Goal: Task Accomplishment & Management: Use online tool/utility

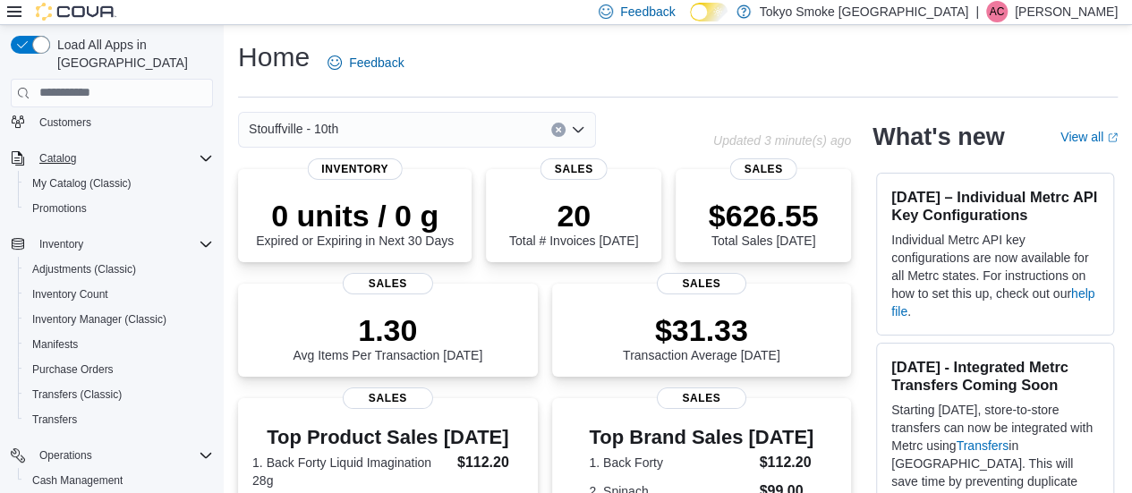
scroll to position [293, 0]
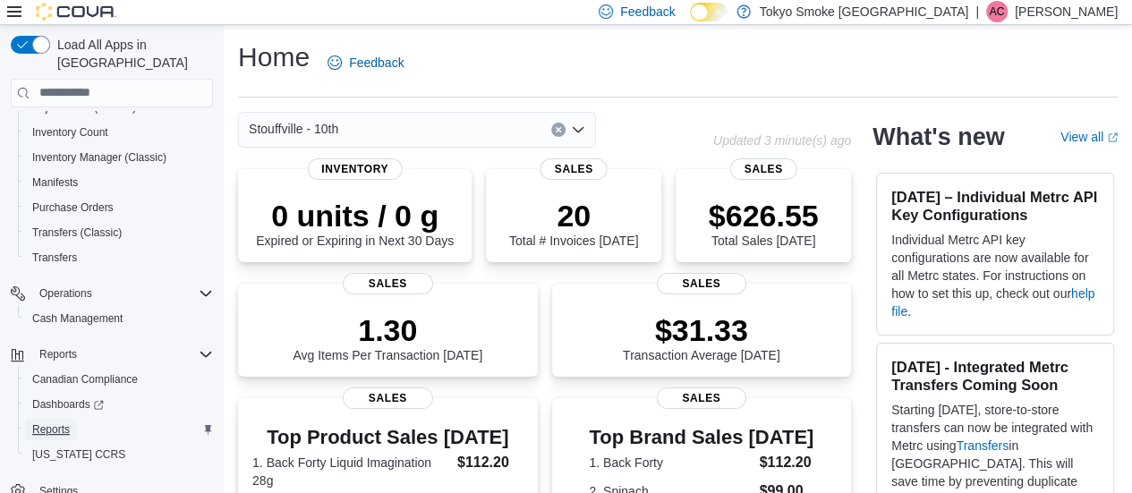
click at [52, 422] on span "Reports" at bounding box center [51, 429] width 38 height 14
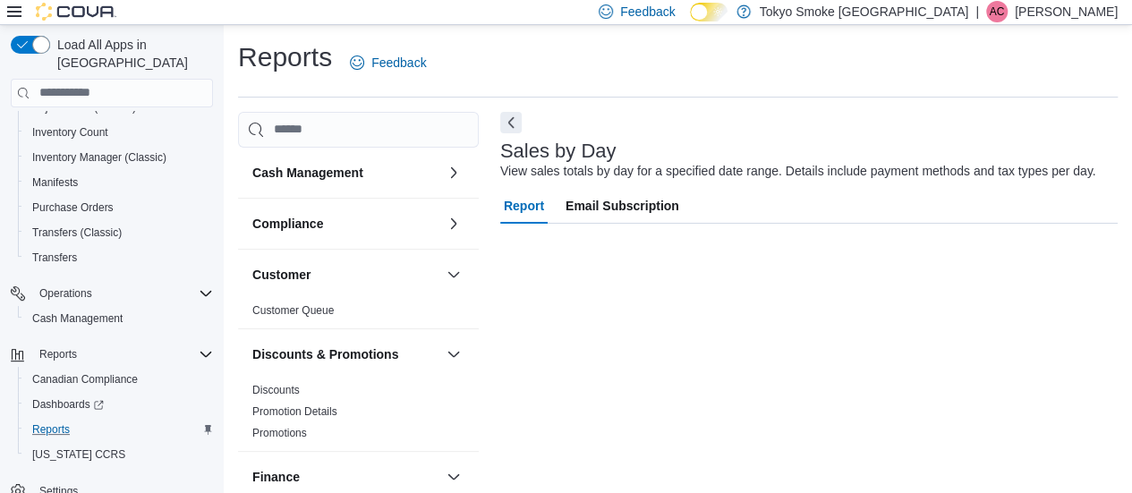
scroll to position [252, 0]
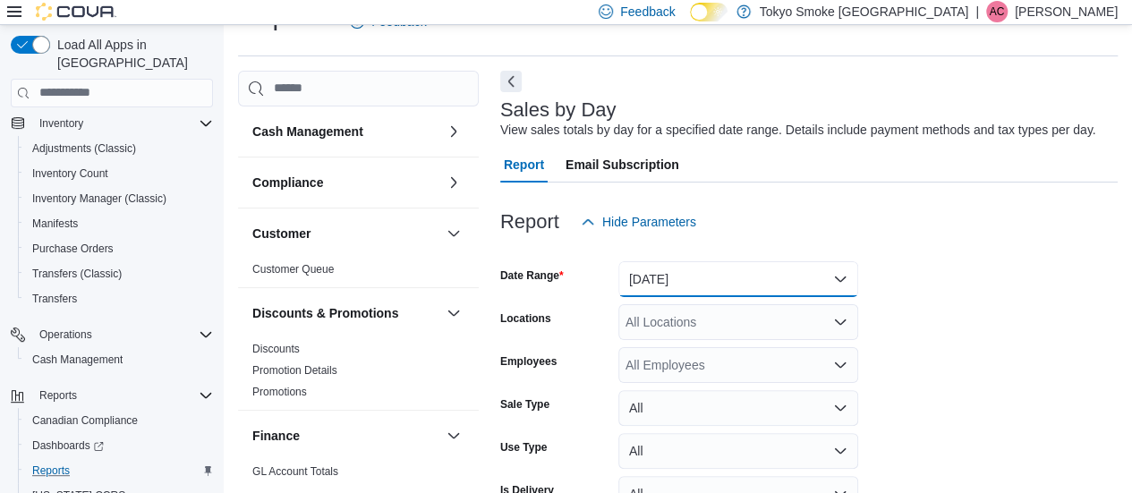
click at [656, 276] on button "[DATE]" at bounding box center [738, 279] width 240 height 36
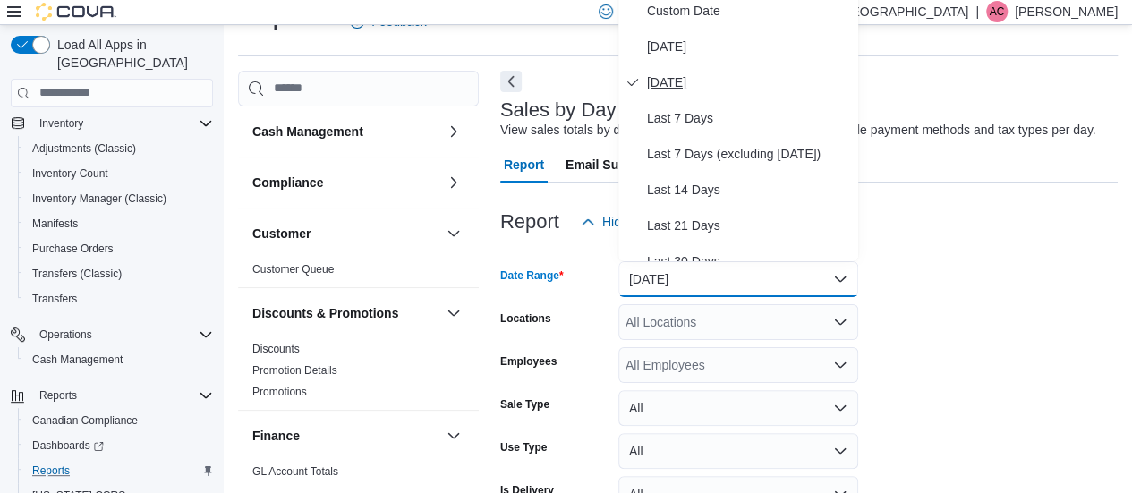
scroll to position [33, 0]
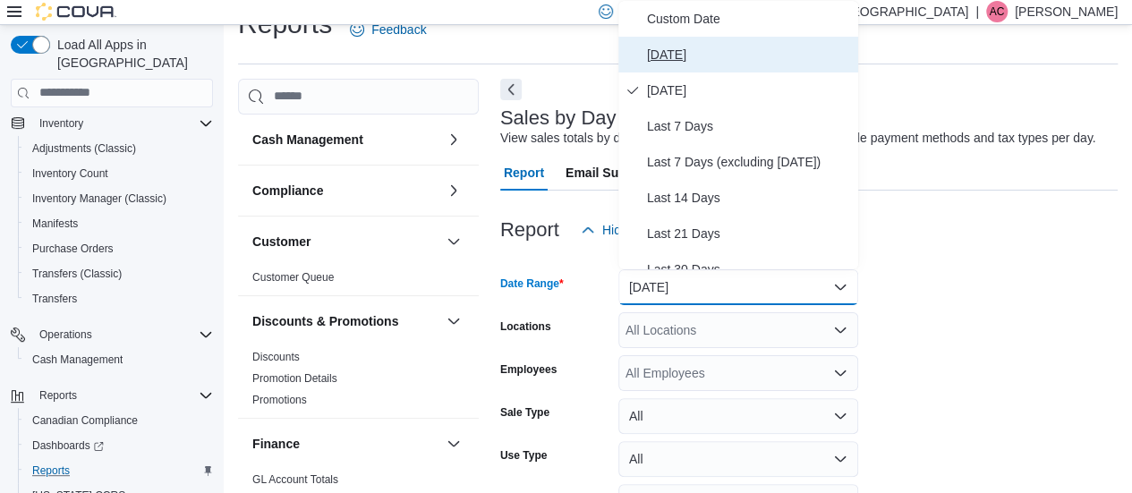
click at [668, 44] on span "[DATE]" at bounding box center [749, 54] width 204 height 21
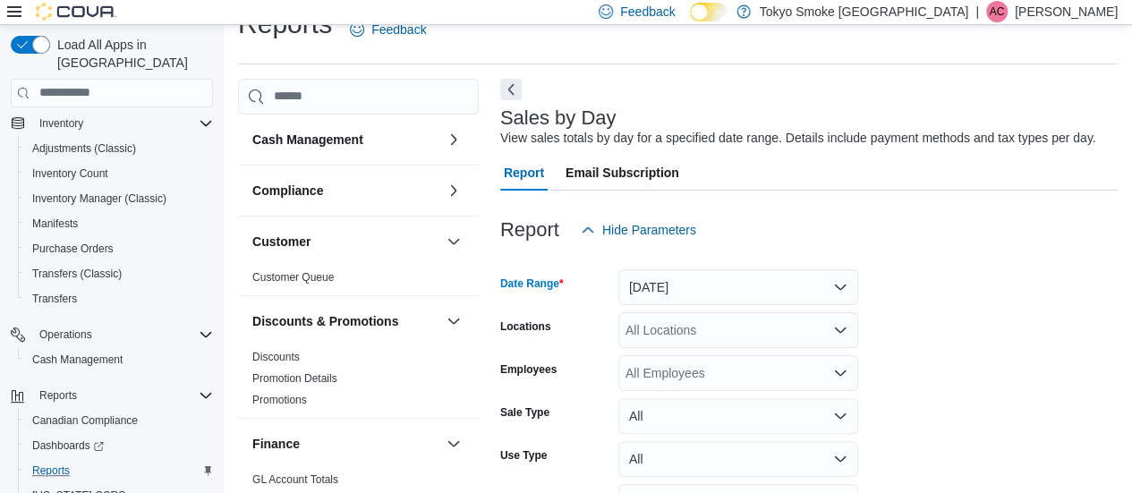
click at [703, 339] on div "All Locations" at bounding box center [738, 330] width 240 height 36
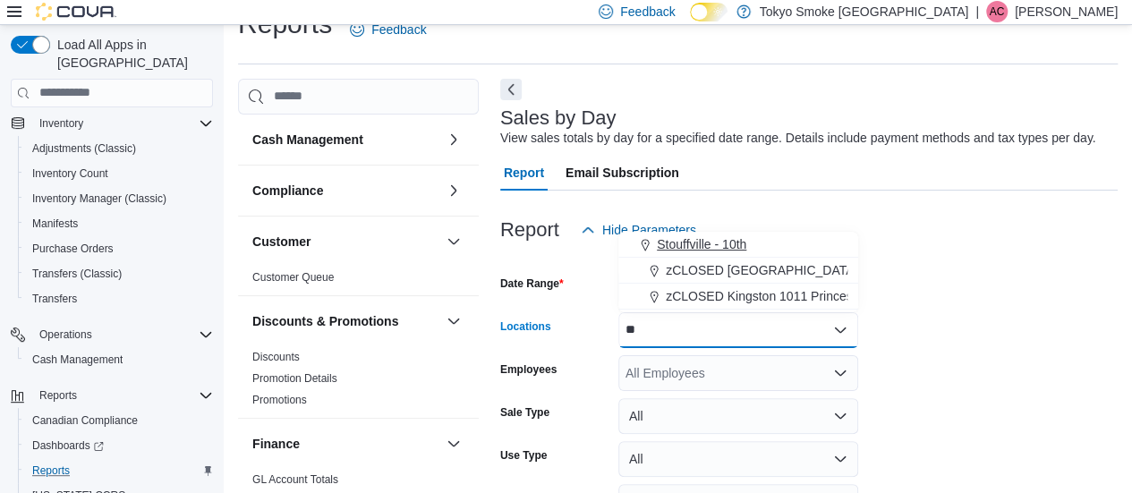
type input "**"
click at [693, 235] on span "Stouffville - 10th" at bounding box center [701, 244] width 89 height 18
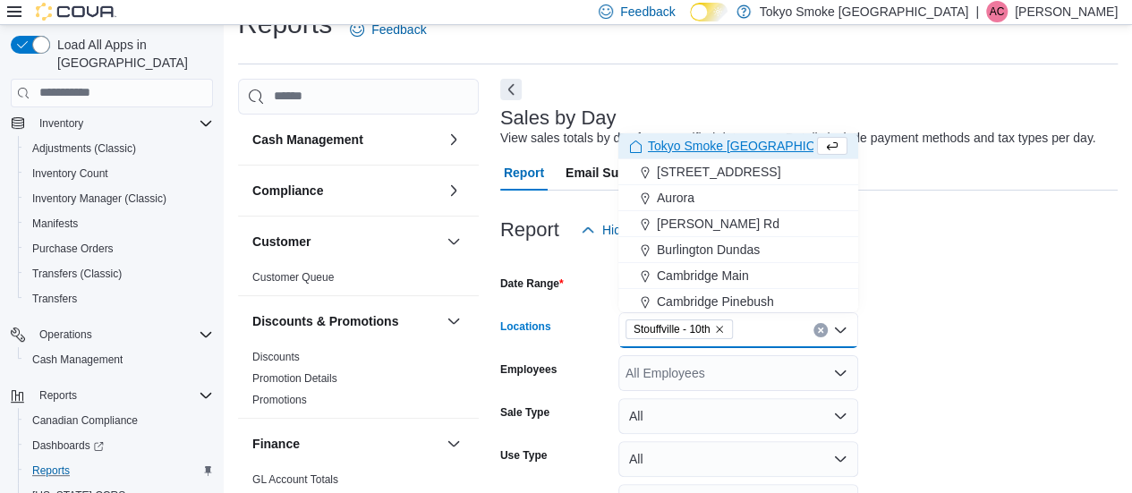
click at [965, 310] on form "Date Range [DATE] Locations [GEOGRAPHIC_DATA] - 10th Combo box. Selected. [GEOG…" at bounding box center [808, 409] width 617 height 322
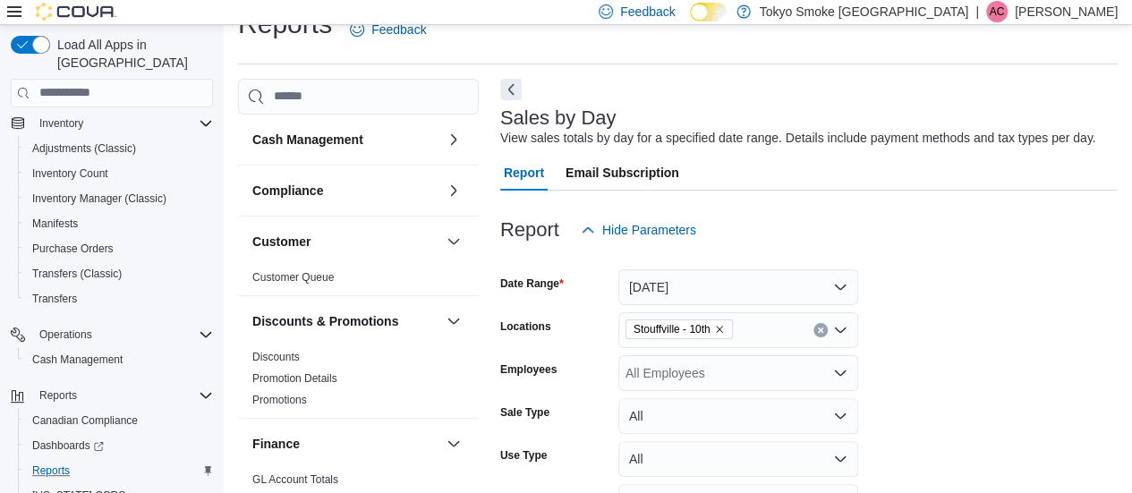
scroll to position [145, 0]
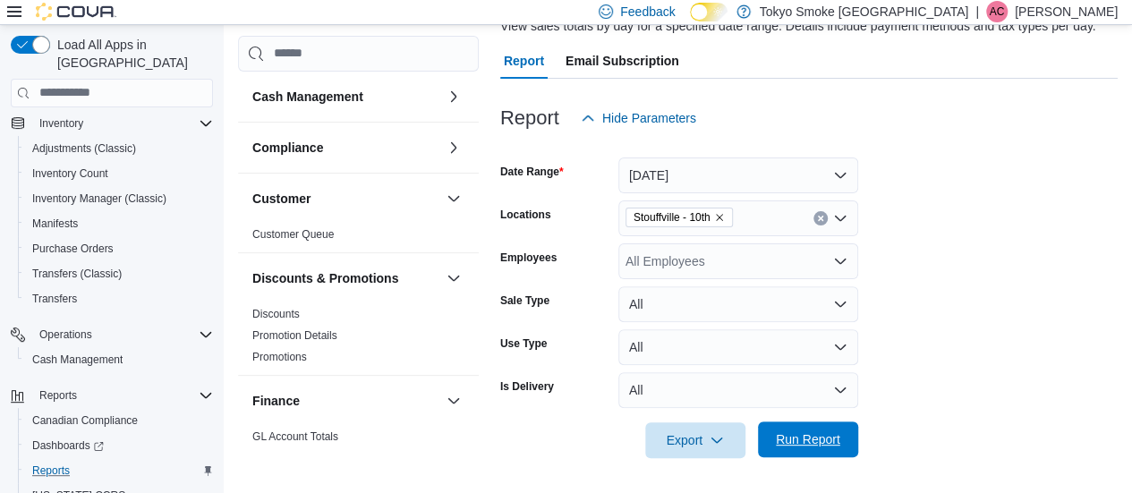
click at [812, 447] on span "Run Report" at bounding box center [808, 439] width 64 height 18
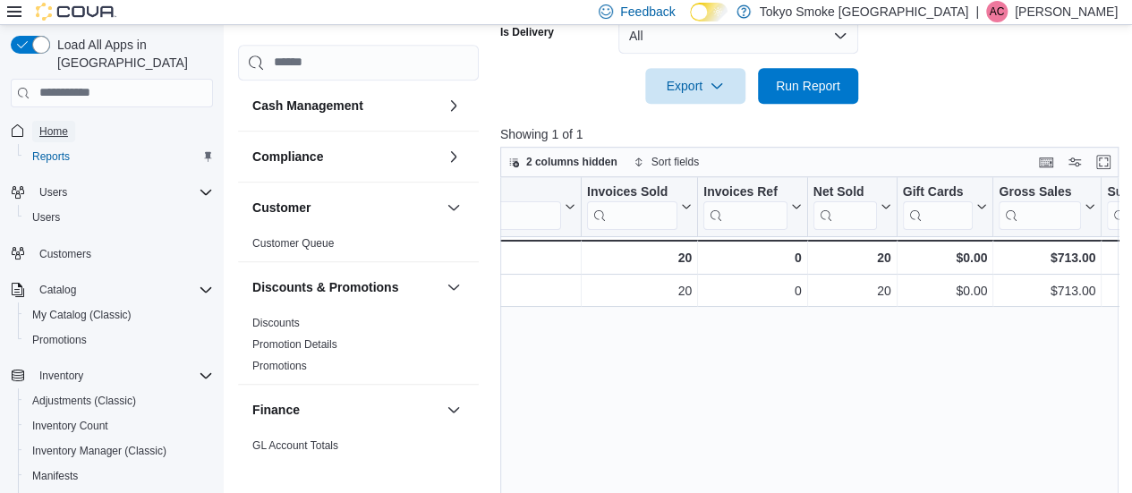
click at [63, 124] on span "Home" at bounding box center [53, 131] width 29 height 14
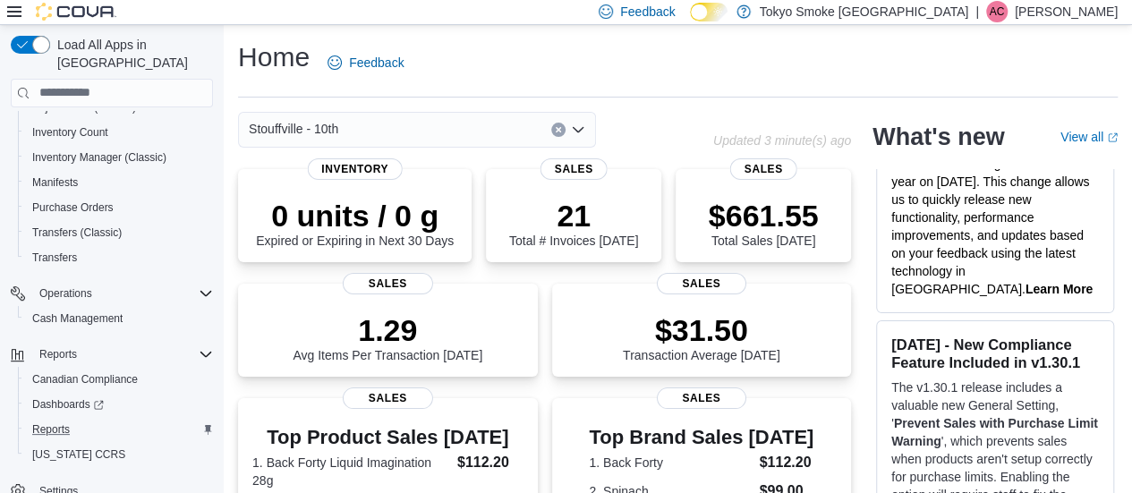
click at [560, 132] on icon "Clear input" at bounding box center [558, 129] width 7 height 7
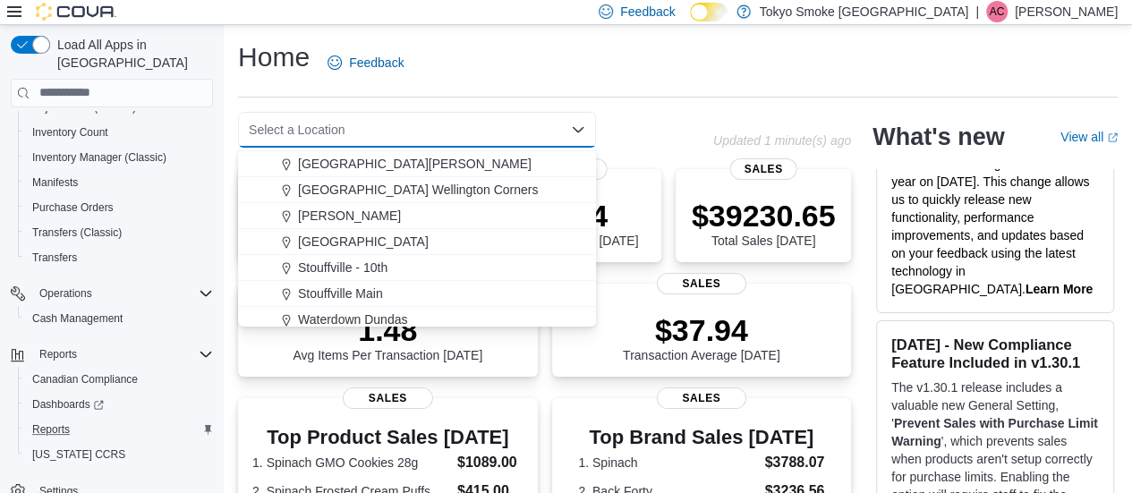
scroll to position [285, 0]
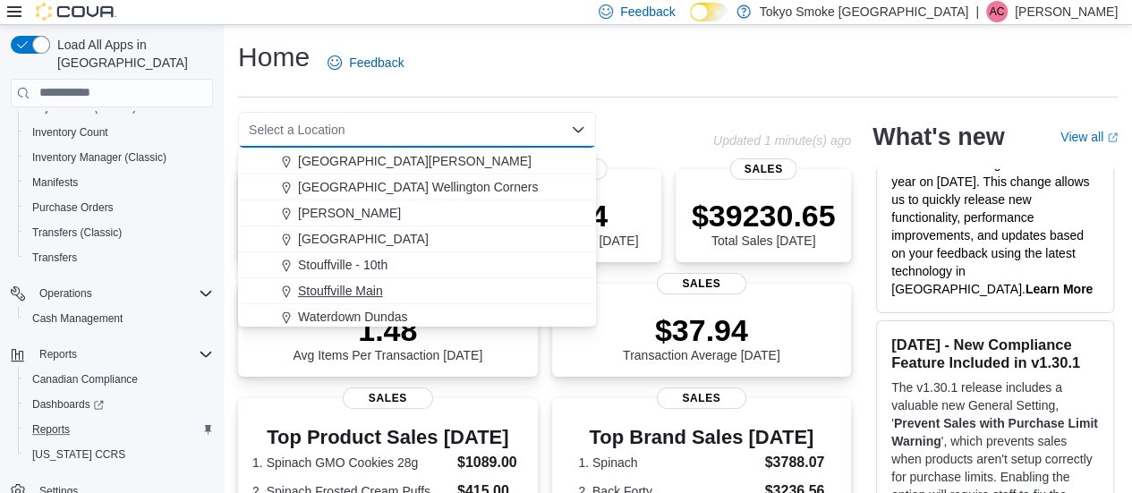
click at [348, 287] on span "Stouffville Main" at bounding box center [340, 291] width 85 height 18
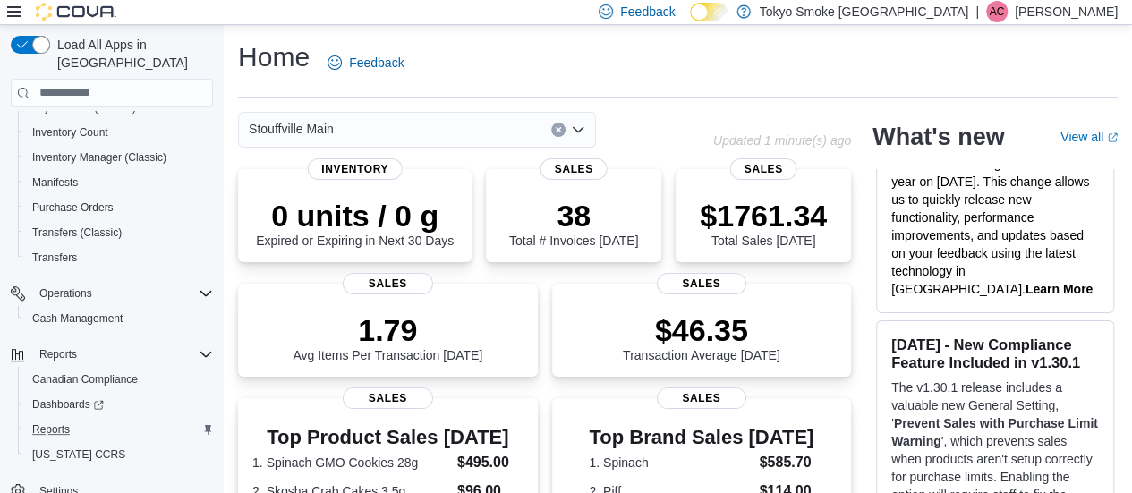
click at [562, 128] on button "Clear input" at bounding box center [558, 130] width 14 height 14
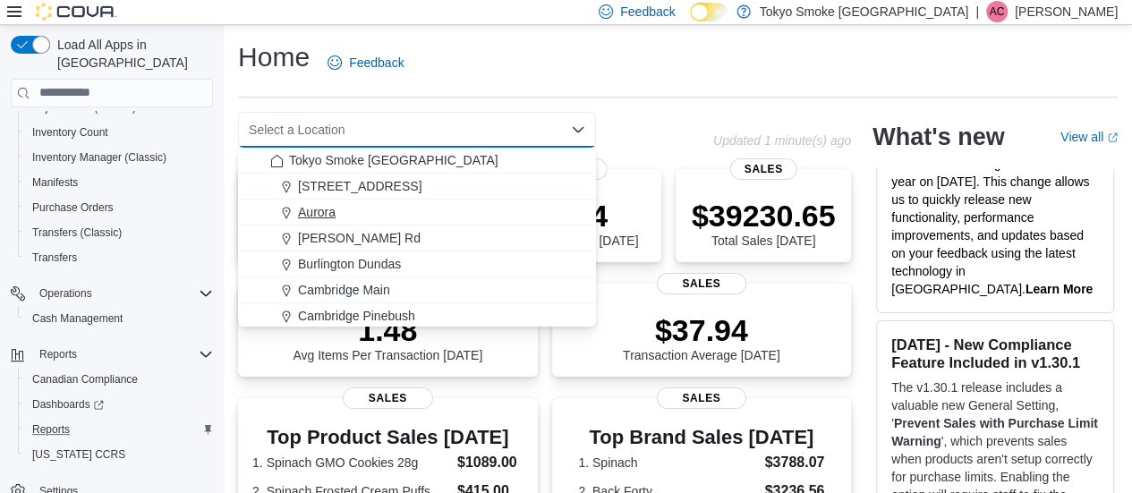
click at [322, 210] on span "Aurora" at bounding box center [317, 212] width 38 height 18
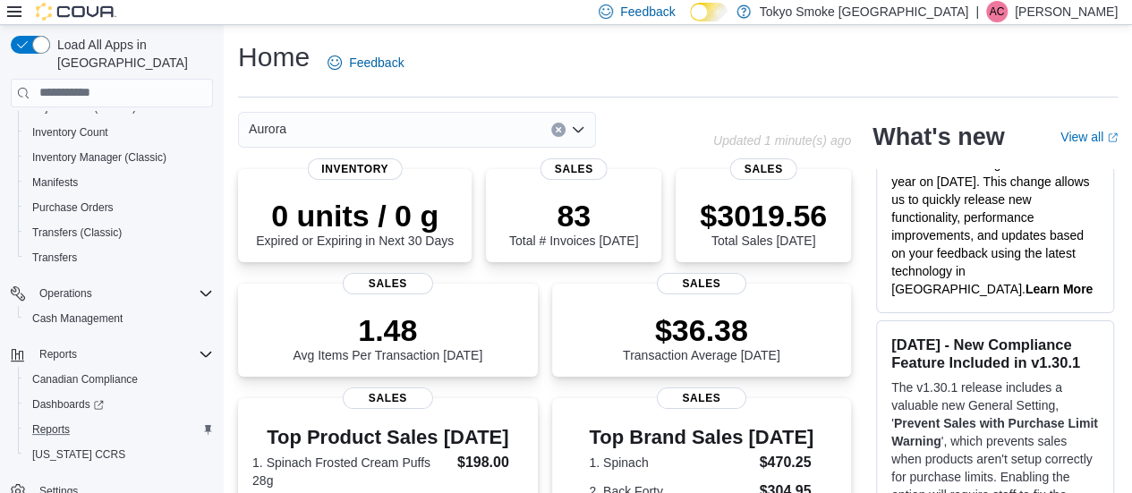
click at [560, 124] on button "Clear input" at bounding box center [558, 130] width 14 height 14
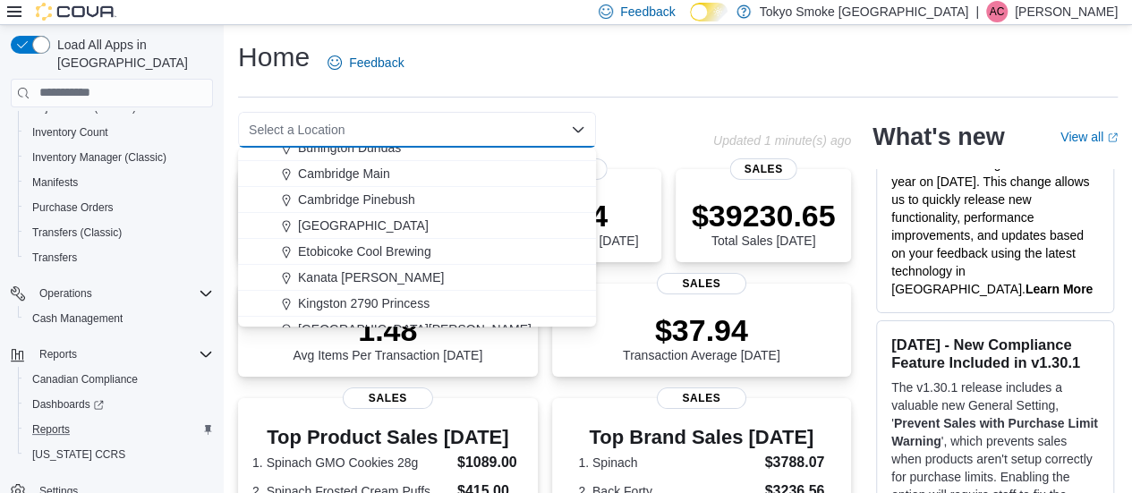
scroll to position [125, 0]
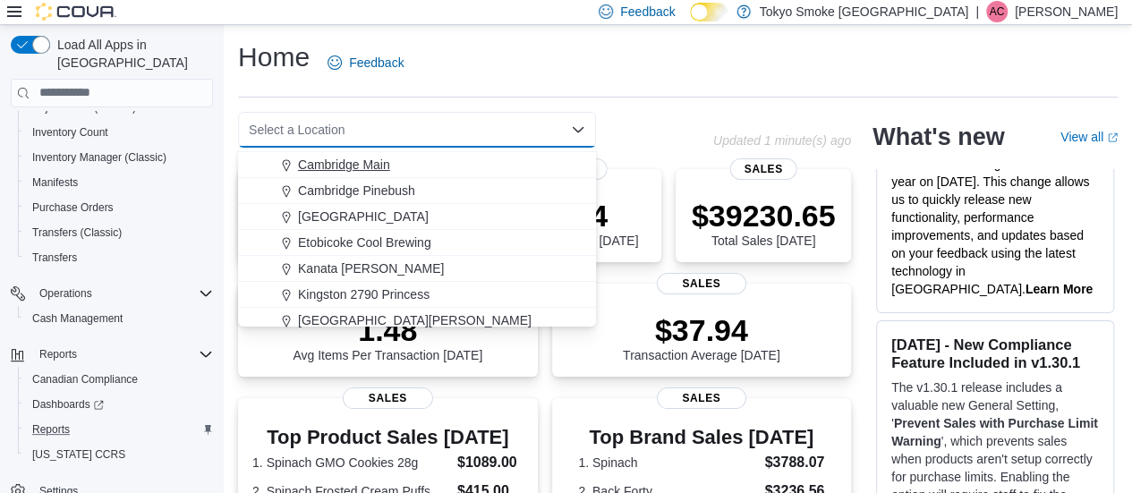
click at [333, 162] on span "Cambridge Main" at bounding box center [344, 165] width 92 height 18
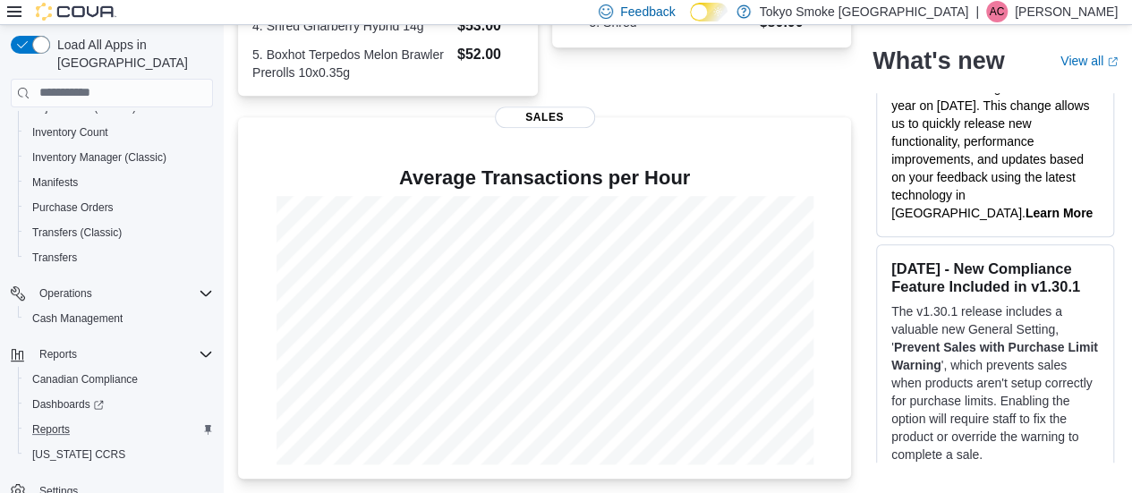
scroll to position [0, 0]
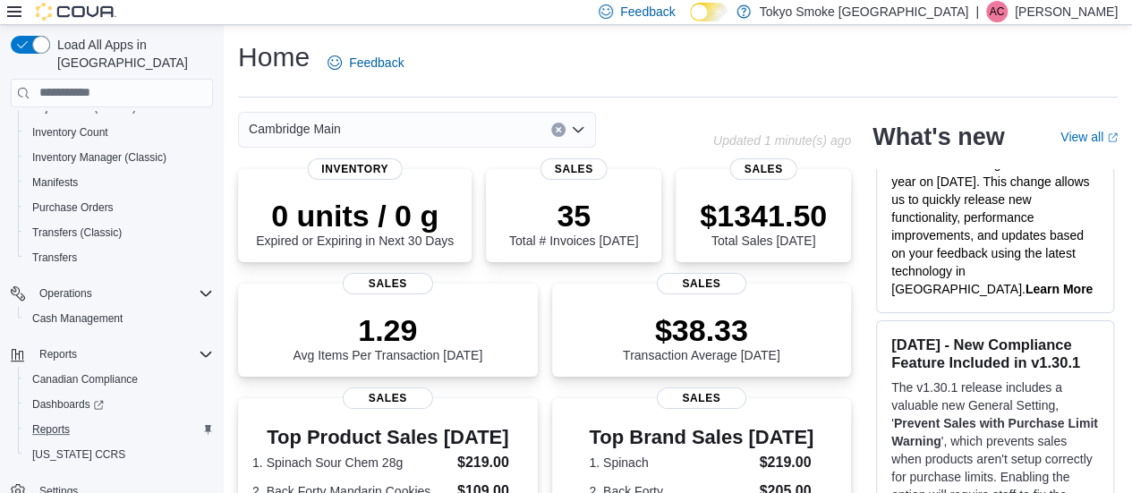
click at [561, 123] on button "Clear input" at bounding box center [558, 130] width 14 height 14
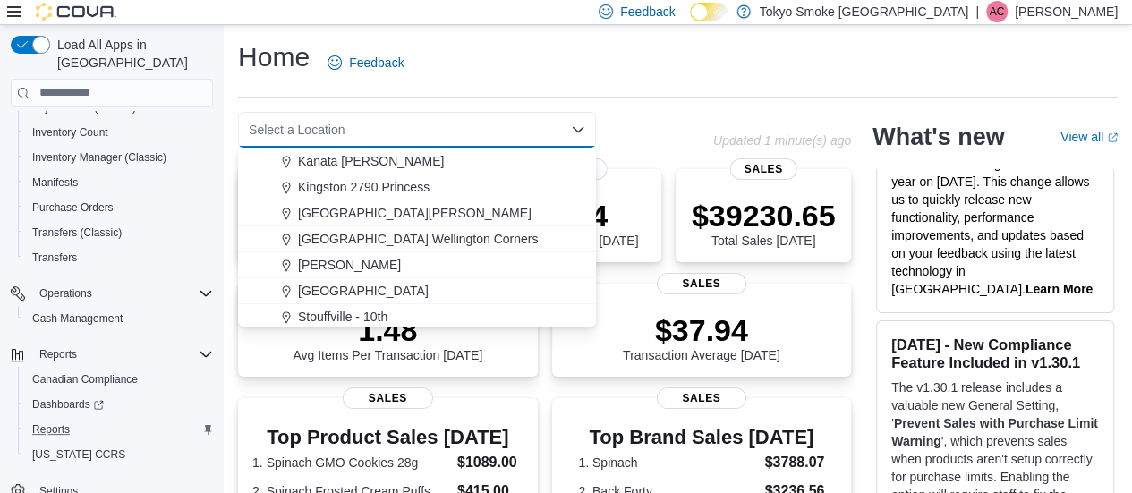
scroll to position [277, 0]
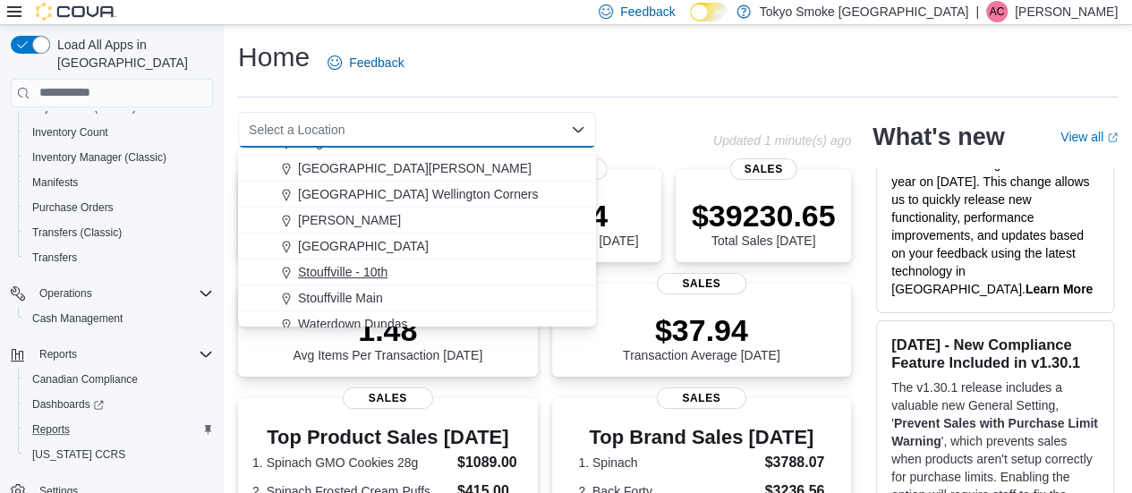
click at [384, 266] on span "Stouffville - 10th" at bounding box center [342, 272] width 89 height 18
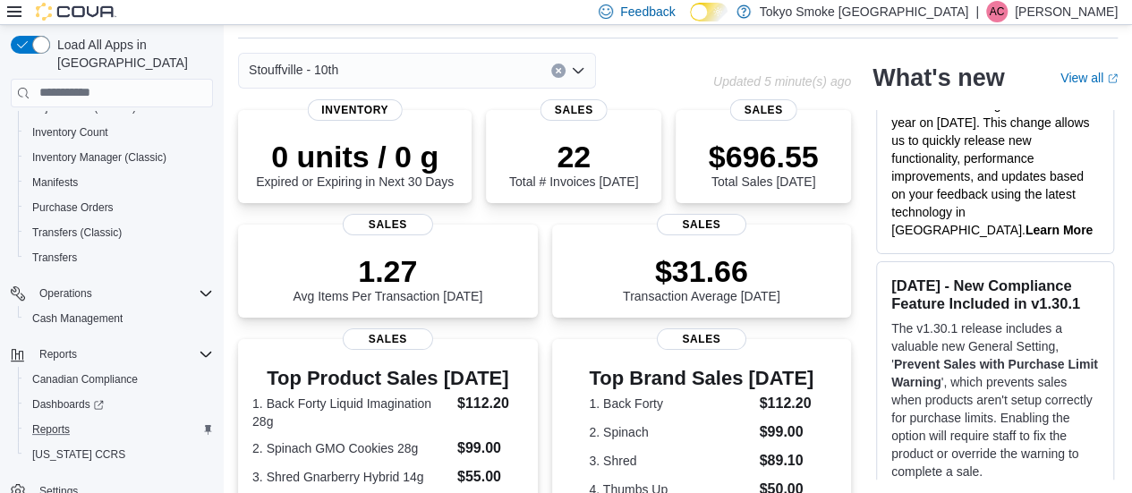
scroll to position [574, 0]
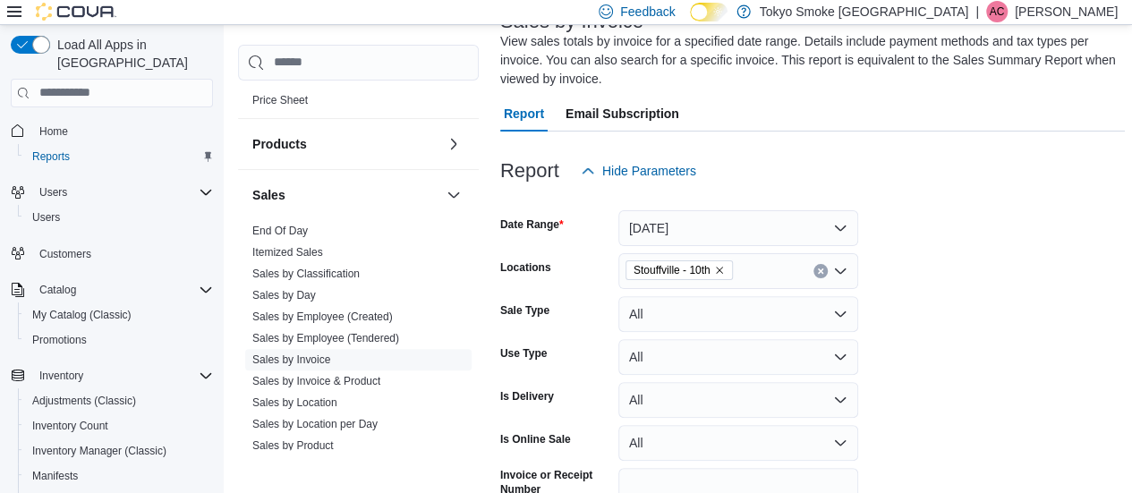
scroll to position [948, 0]
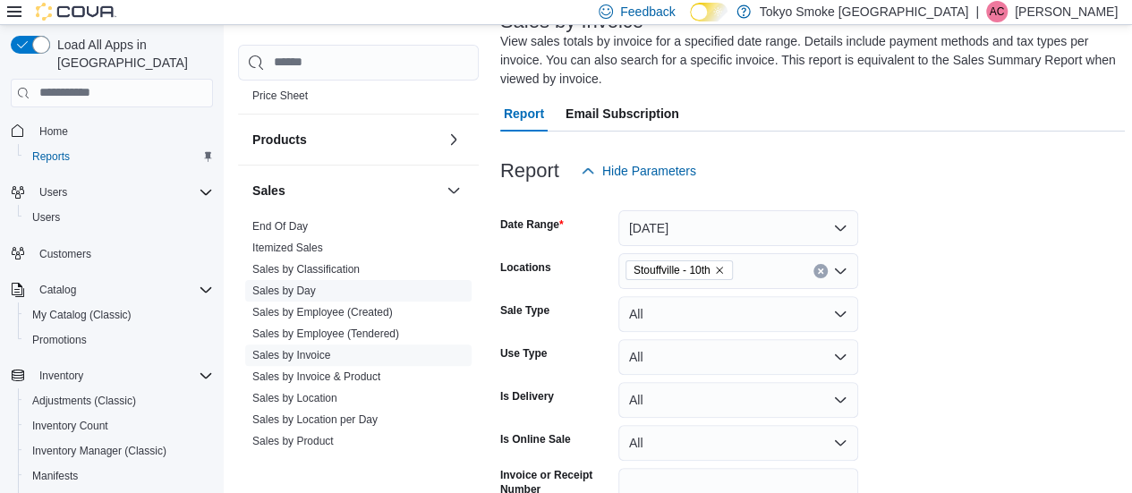
click at [284, 286] on link "Sales by Day" at bounding box center [284, 291] width 64 height 13
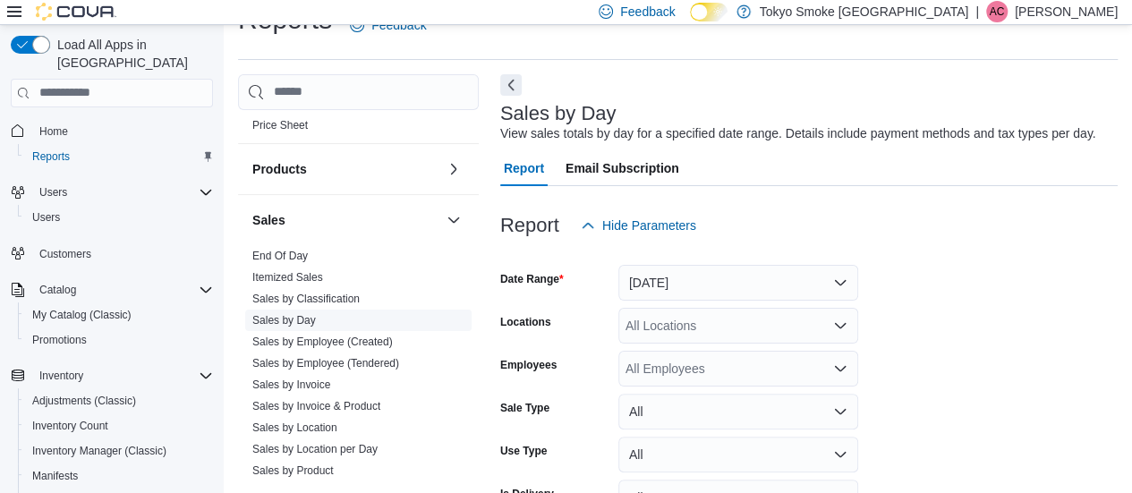
scroll to position [41, 0]
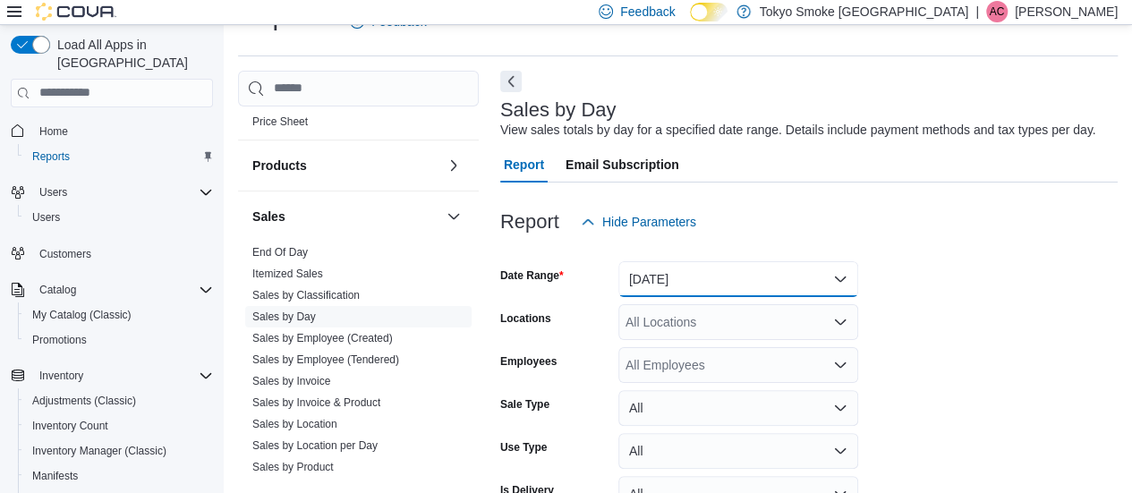
click at [664, 261] on button "[DATE]" at bounding box center [738, 279] width 240 height 36
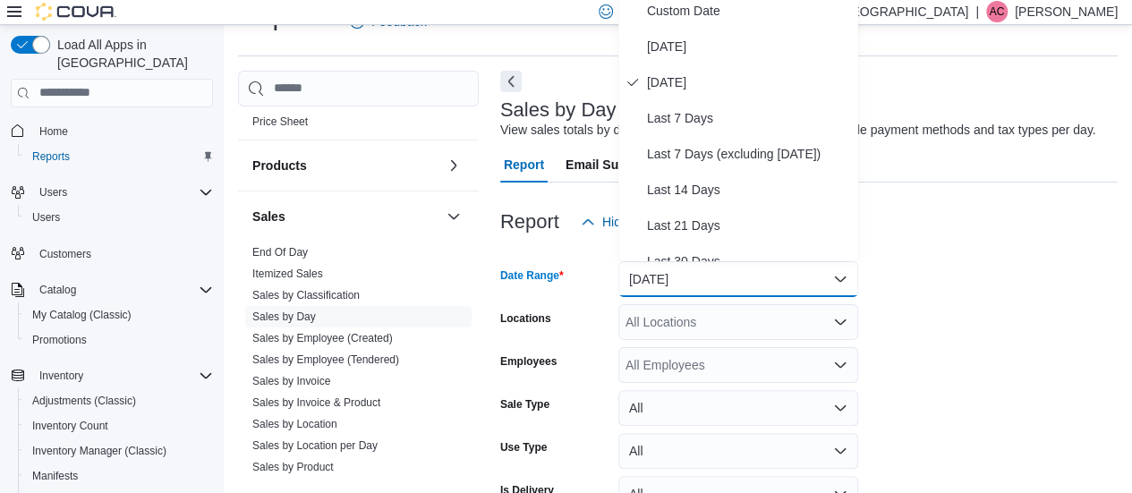
scroll to position [33, 0]
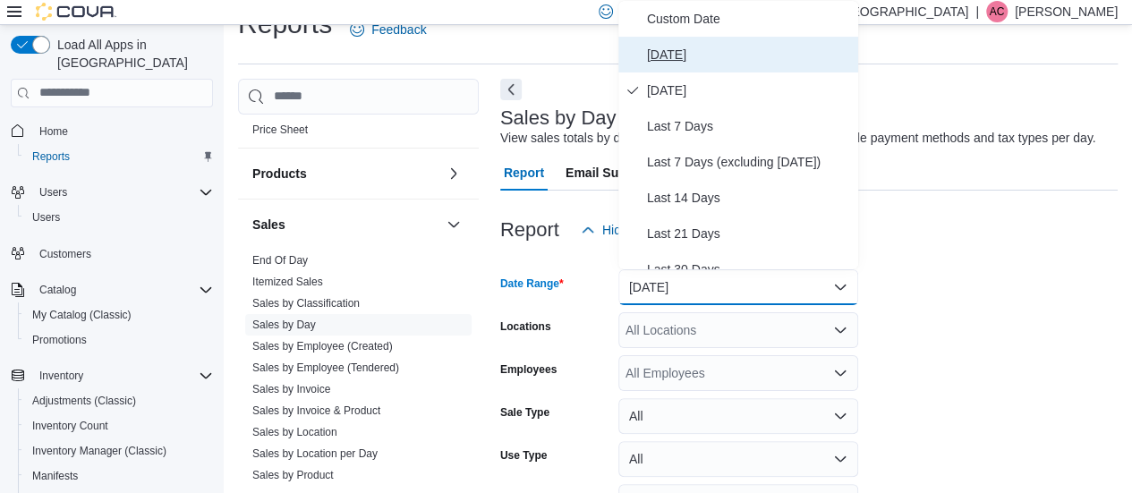
drag, startPoint x: 678, startPoint y: 50, endPoint x: 666, endPoint y: 60, distance: 15.9
click at [666, 60] on span "[DATE]" at bounding box center [749, 54] width 204 height 21
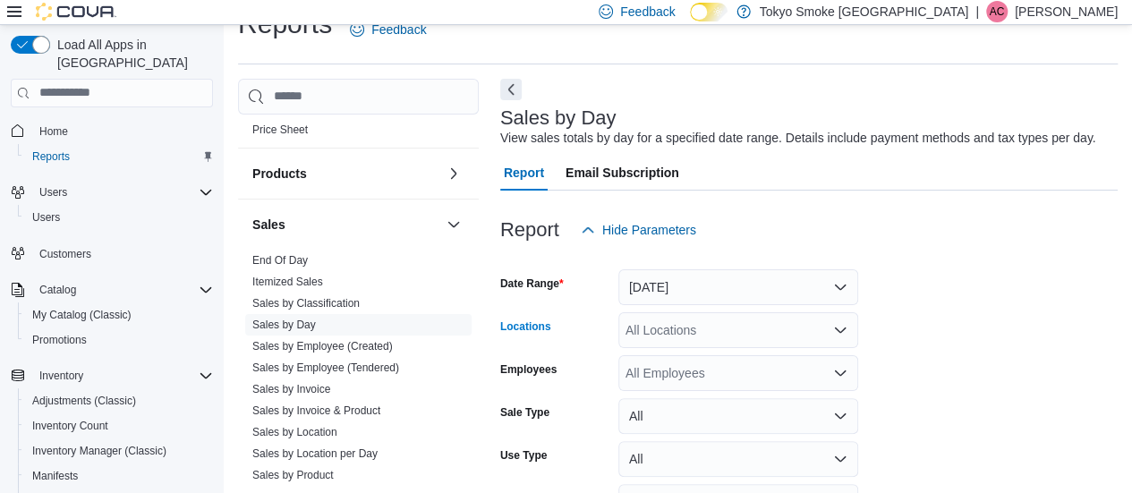
click at [647, 330] on div "All Locations" at bounding box center [738, 330] width 240 height 36
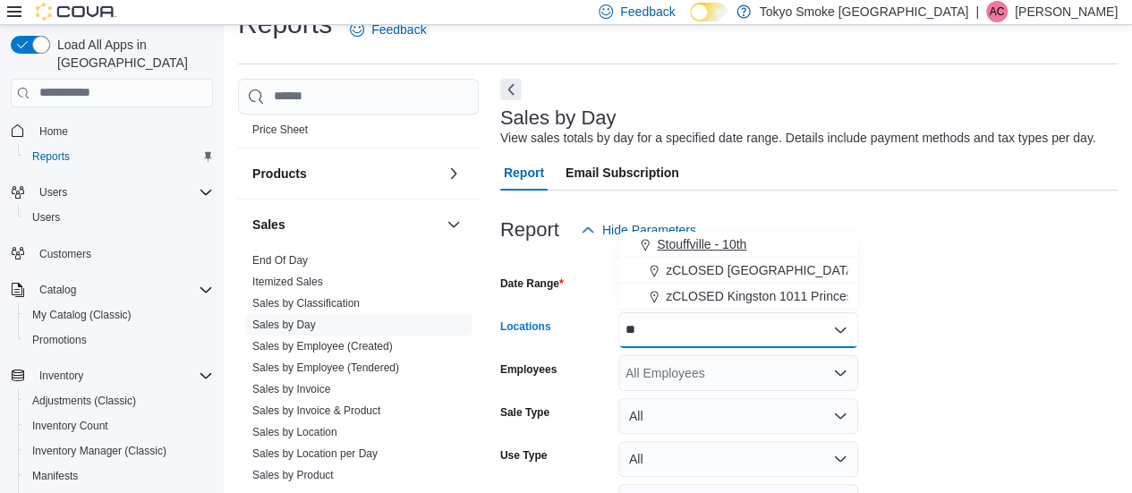
type input "**"
click at [712, 246] on span "Stouffville - 10th" at bounding box center [701, 244] width 89 height 18
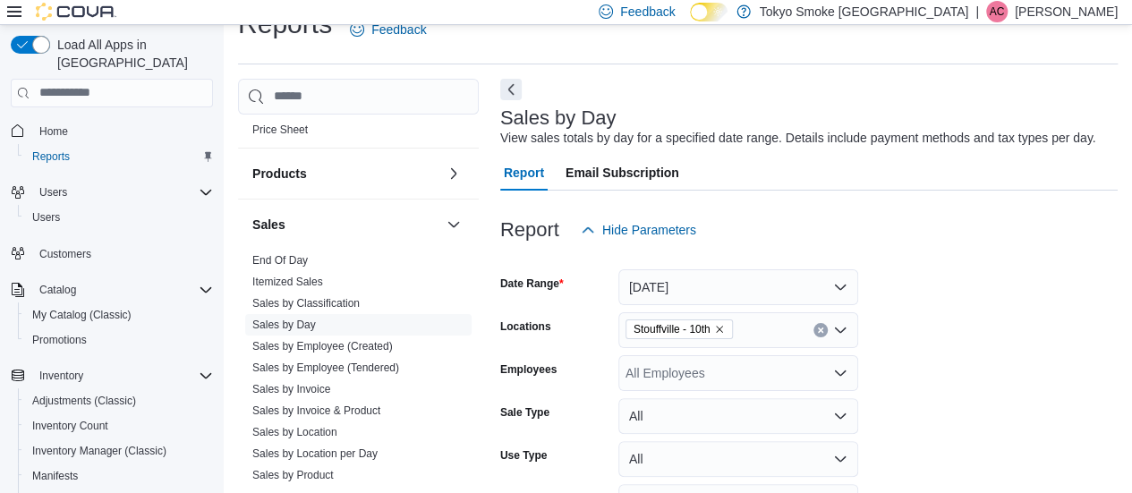
click at [972, 348] on form "Date Range Today Locations Stouffville - 10th Employees All Employees Sale Type…" at bounding box center [808, 409] width 617 height 322
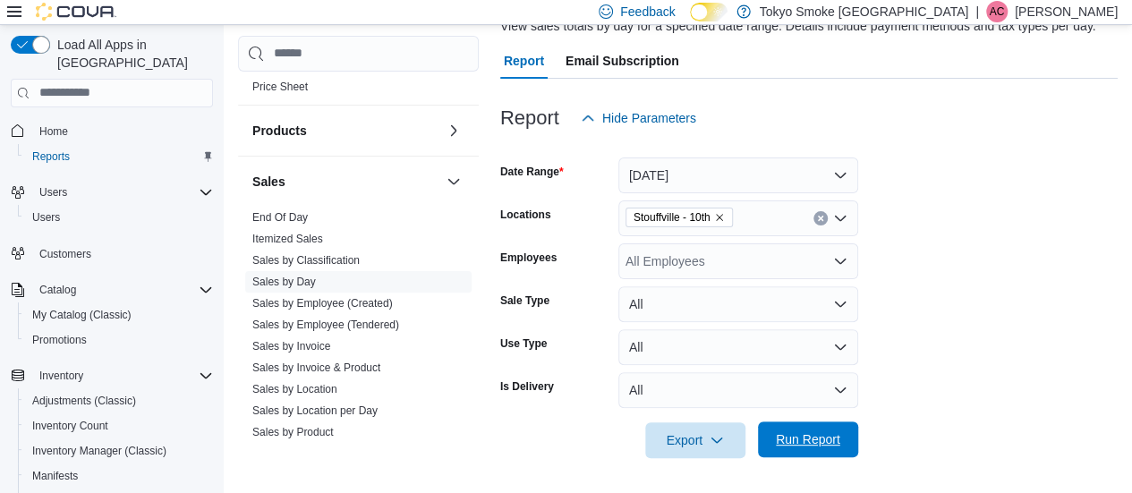
click at [809, 443] on span "Run Report" at bounding box center [808, 439] width 64 height 18
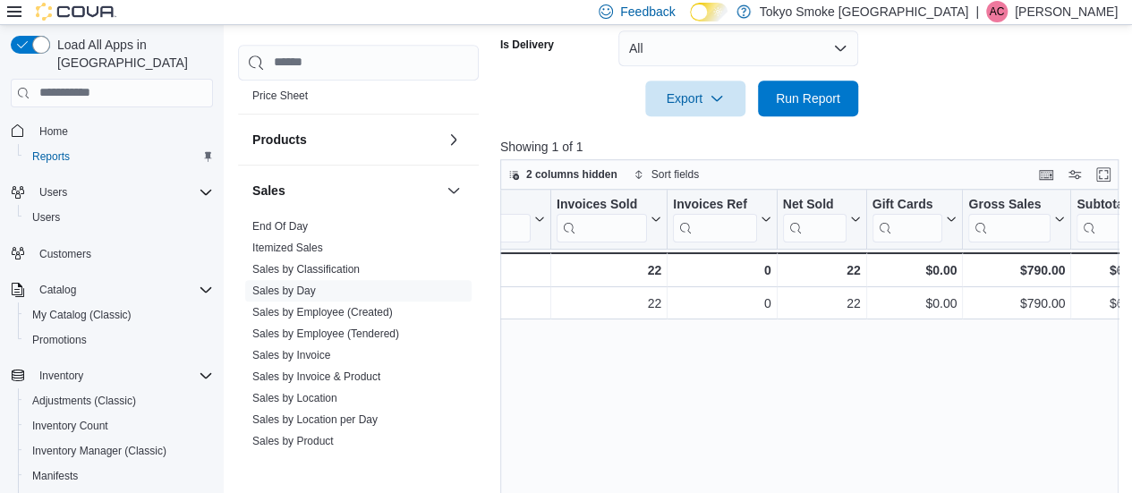
scroll to position [0, 109]
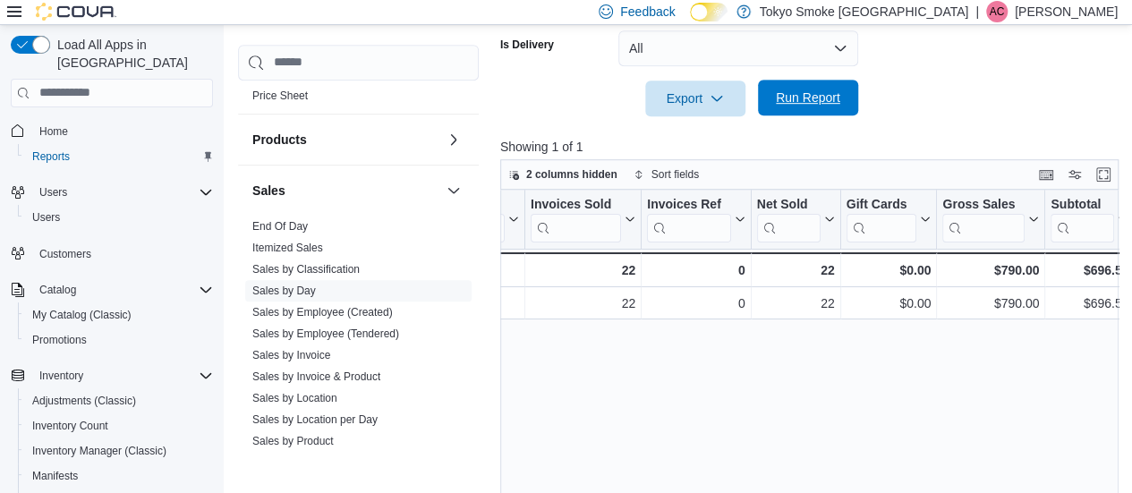
click at [812, 109] on span "Run Report" at bounding box center [808, 98] width 79 height 36
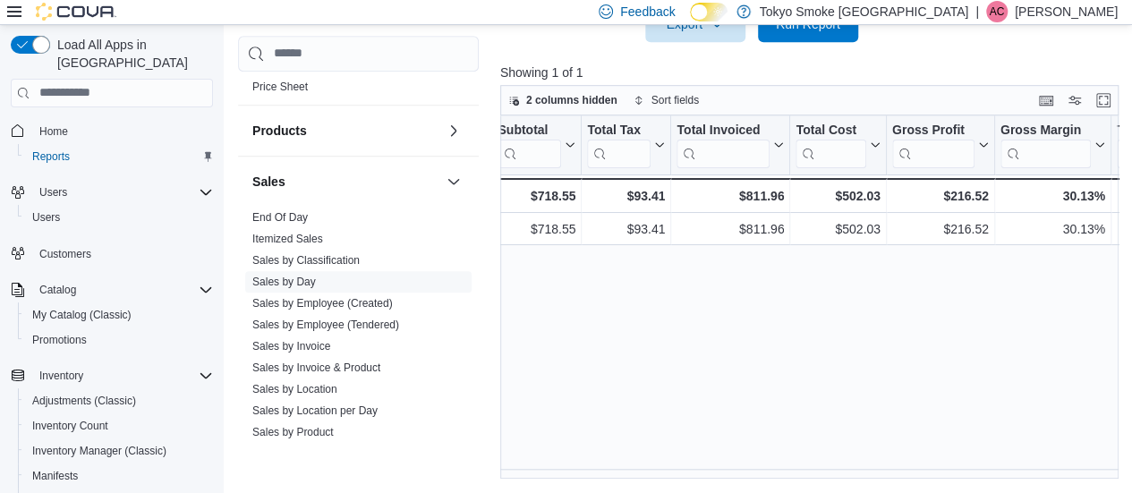
scroll to position [0, 674]
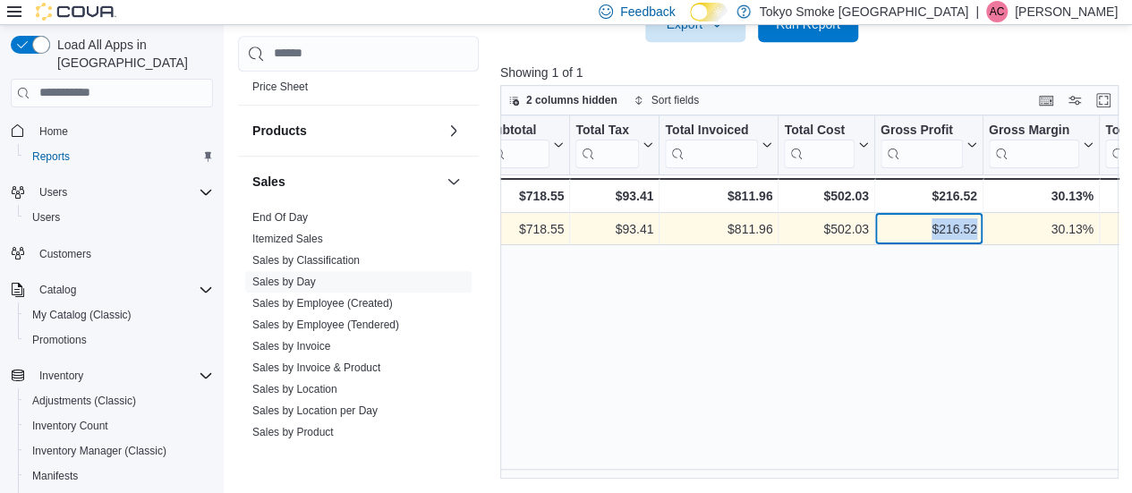
drag, startPoint x: 923, startPoint y: 237, endPoint x: 984, endPoint y: 242, distance: 61.1
click at [984, 242] on div "$812.00 - Gross Sales, column 6, row 1 $718.55 - Subtotal, column 7, row 1 $93.…" at bounding box center [763, 229] width 1875 height 32
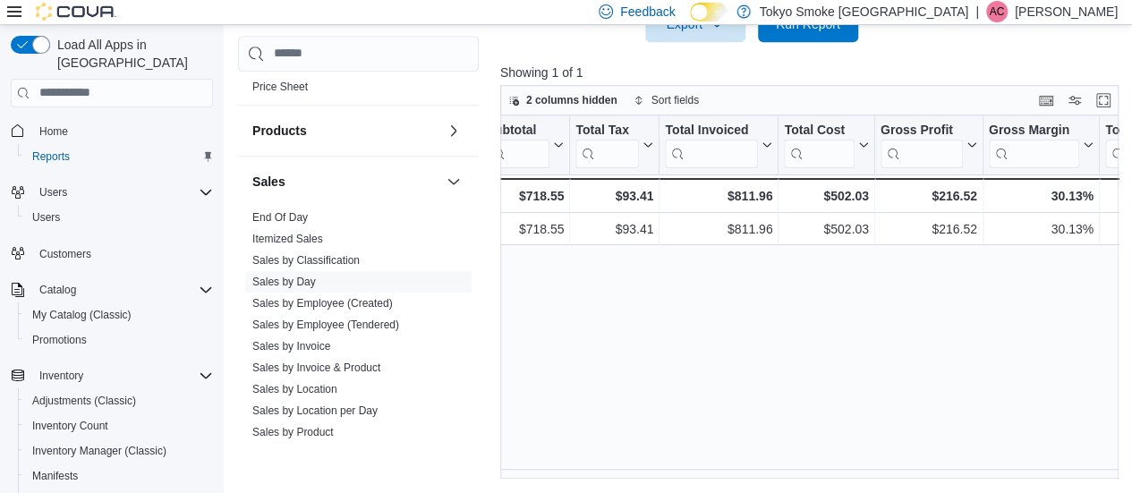
drag, startPoint x: 1033, startPoint y: 327, endPoint x: 1060, endPoint y: 324, distance: 27.0
click at [1060, 324] on div "Date Click to view column header actions Invoices Sold Click to view column hea…" at bounding box center [812, 297] width 625 height 365
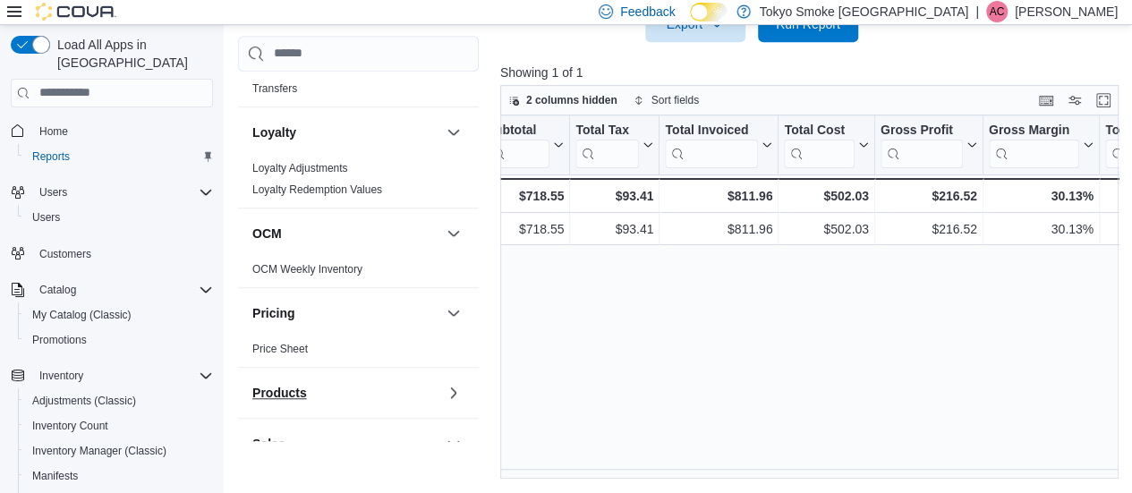
scroll to position [685, 0]
click at [70, 121] on link "Home" at bounding box center [53, 131] width 43 height 21
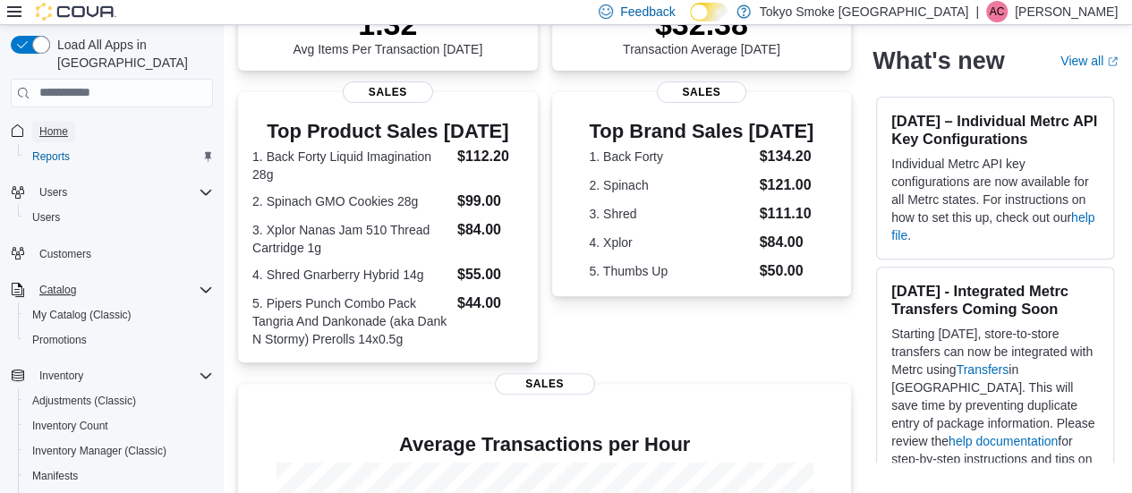
scroll to position [293, 0]
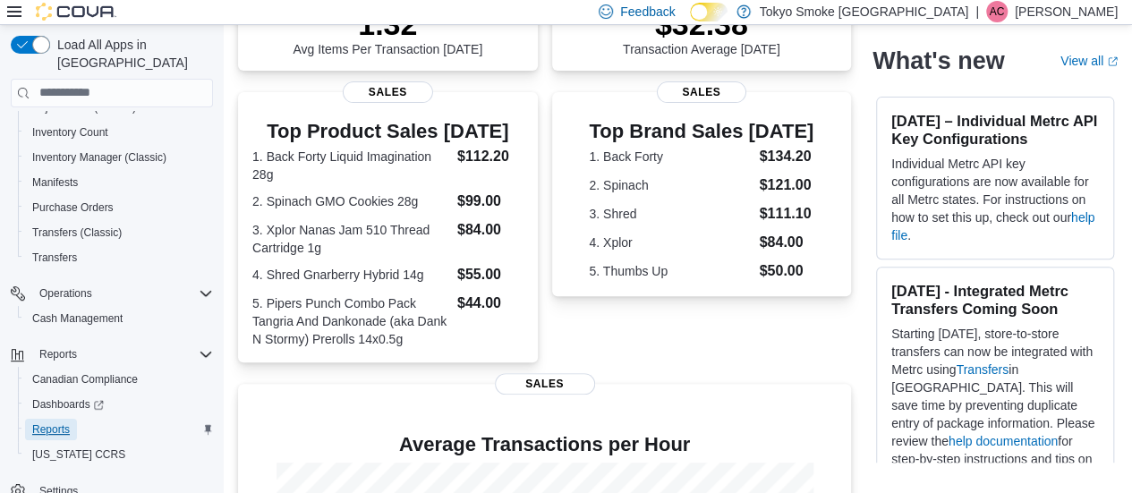
click at [37, 422] on span "Reports" at bounding box center [51, 429] width 38 height 14
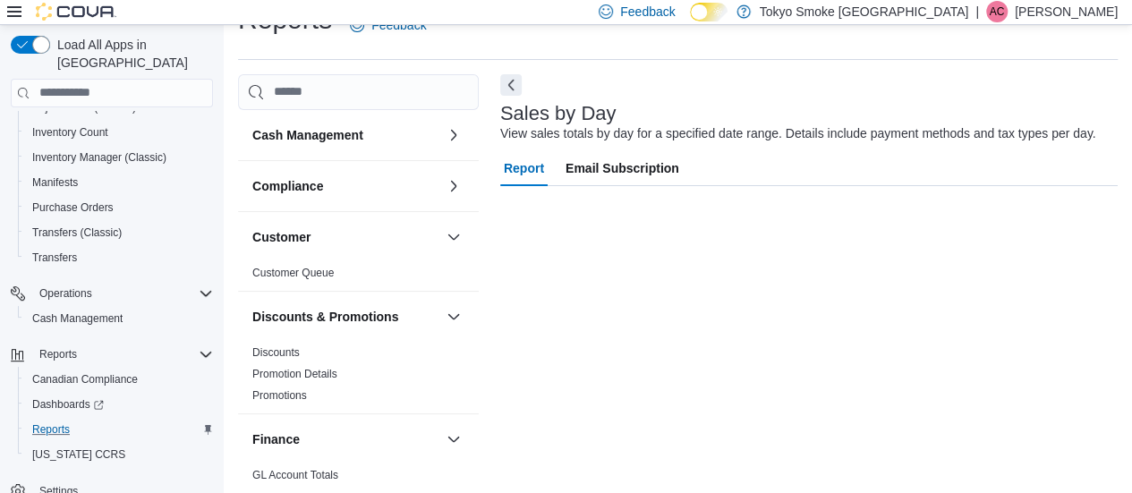
scroll to position [252, 0]
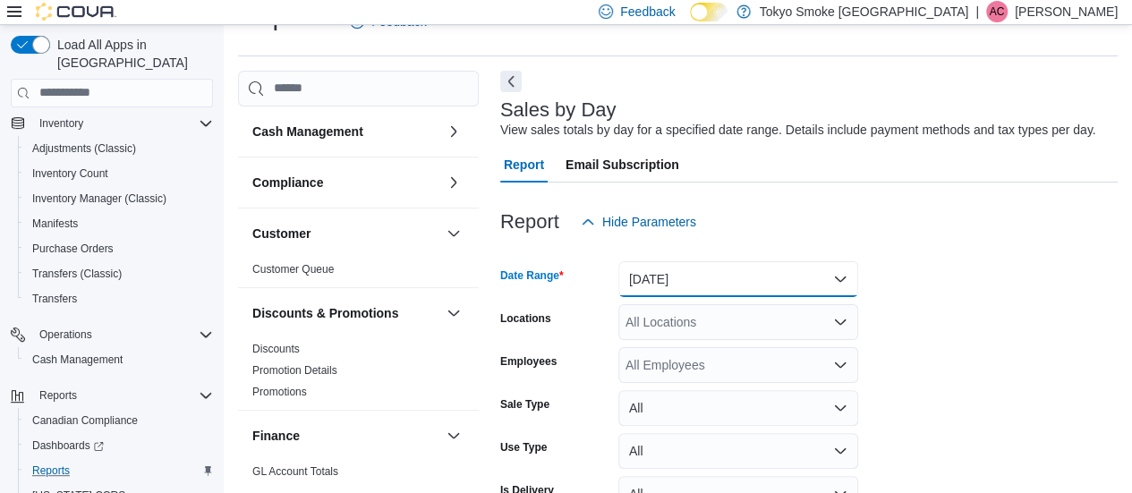
click at [658, 261] on button "[DATE]" at bounding box center [738, 279] width 240 height 36
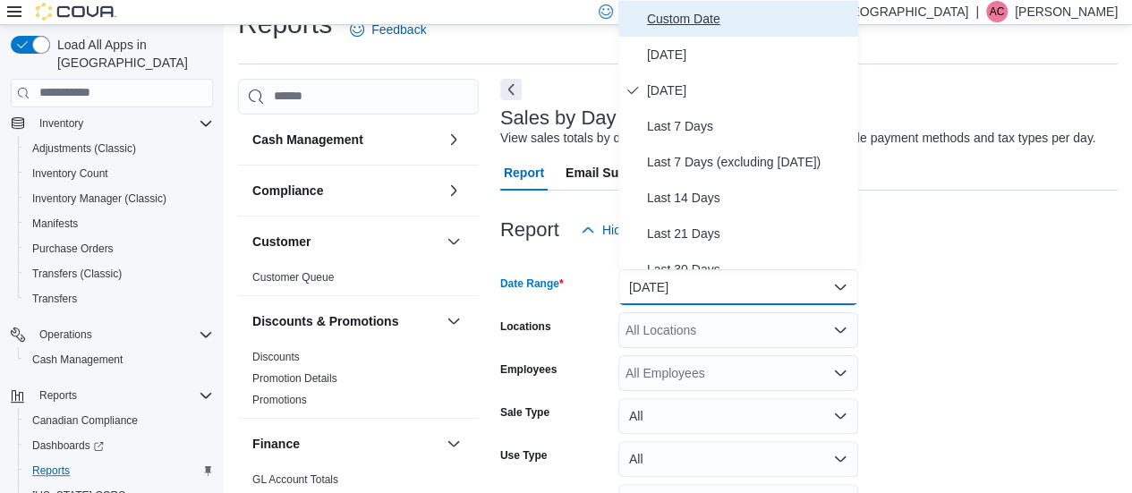
click at [719, 26] on span "Custom Date" at bounding box center [749, 18] width 204 height 21
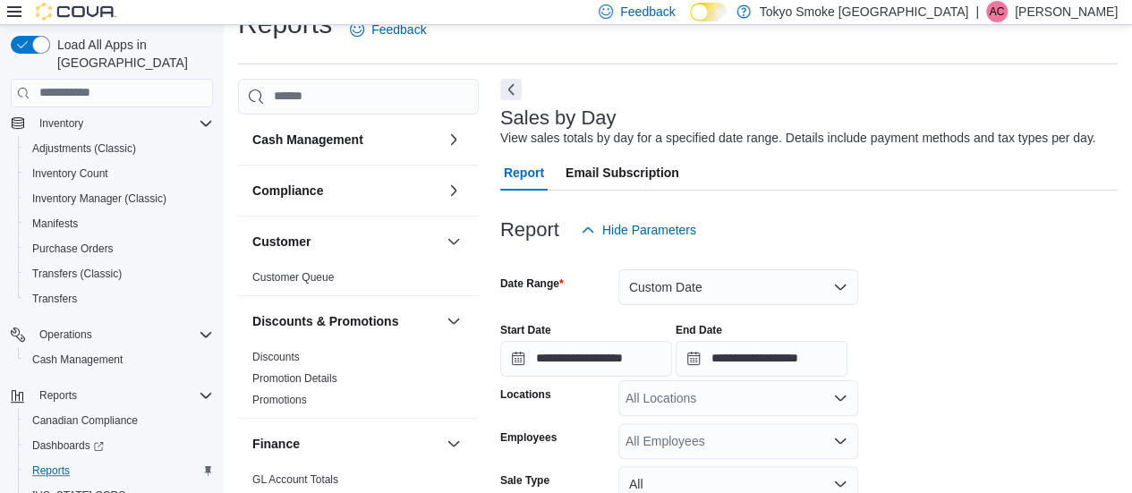
click at [803, 377] on div at bounding box center [808, 379] width 617 height 4
click at [814, 369] on input "**********" at bounding box center [762, 359] width 172 height 36
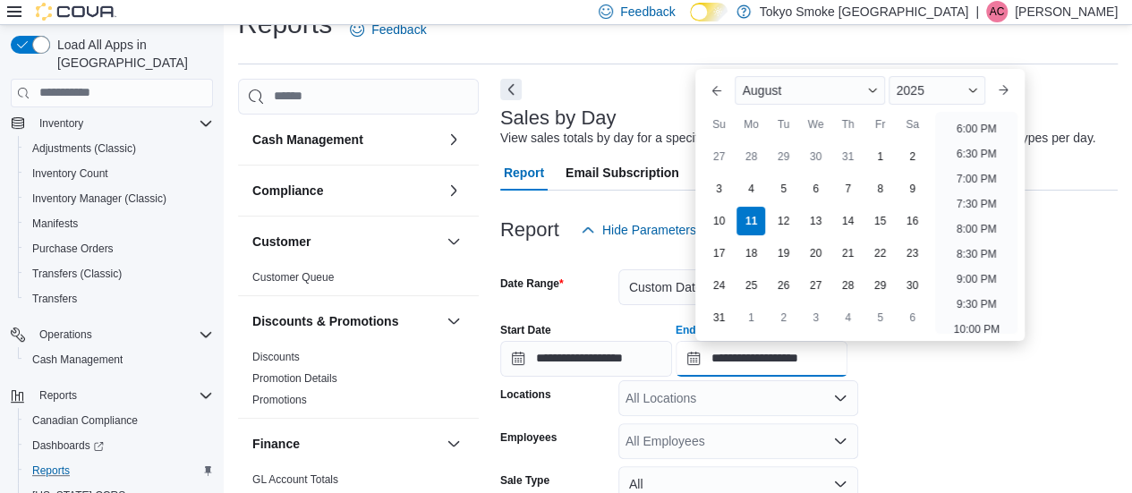
scroll to position [895, 0]
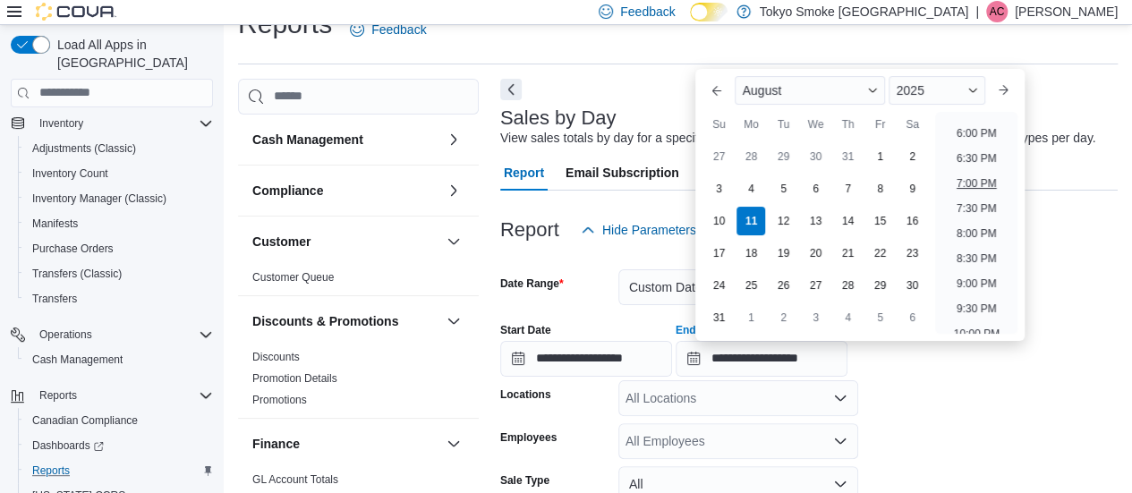
click at [975, 187] on li "7:00 PM" at bounding box center [976, 183] width 55 height 21
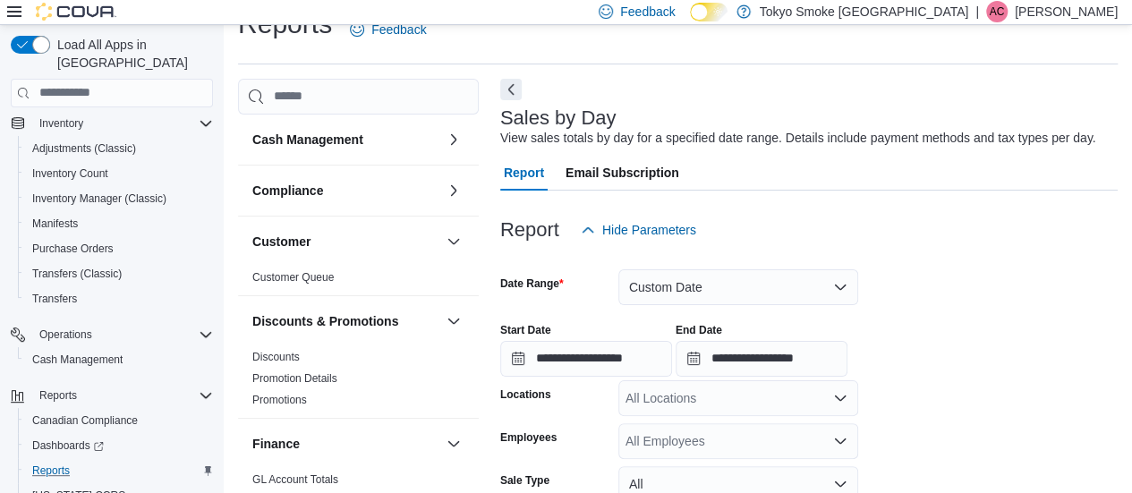
click at [743, 391] on div "All Locations" at bounding box center [738, 398] width 240 height 36
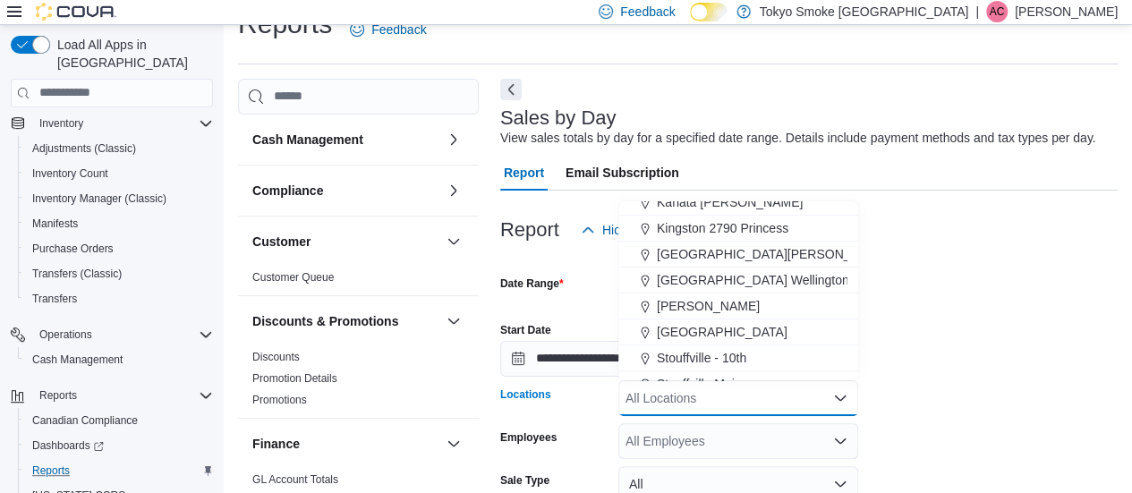
scroll to position [246, 0]
click at [685, 355] on span "Stouffville - 10th" at bounding box center [701, 357] width 89 height 18
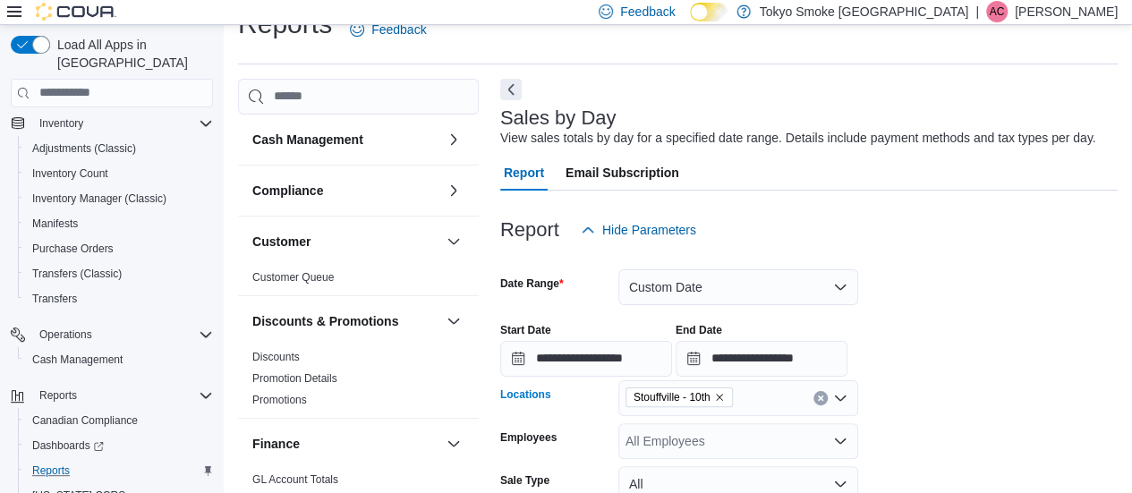
scroll to position [213, 0]
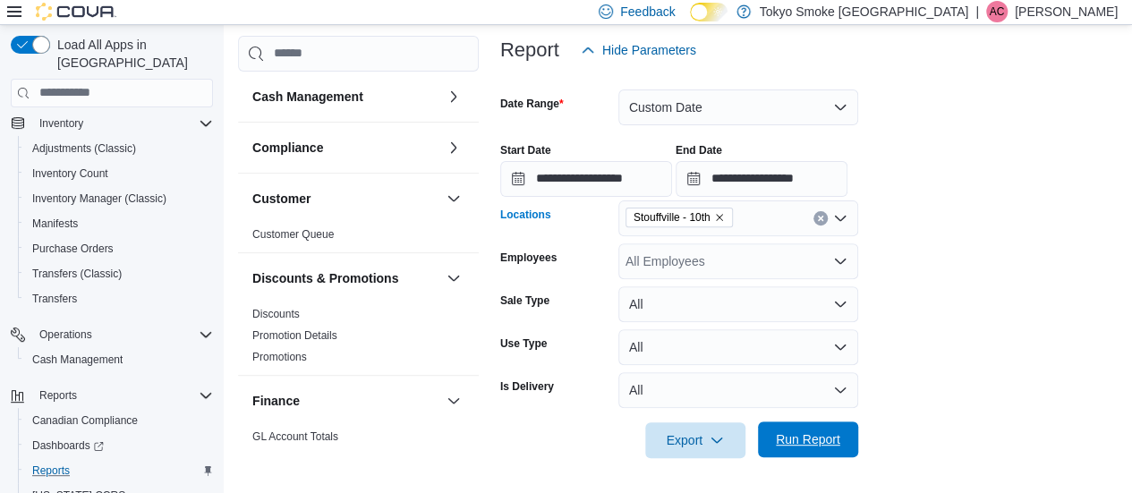
click at [778, 439] on span "Run Report" at bounding box center [808, 439] width 64 height 18
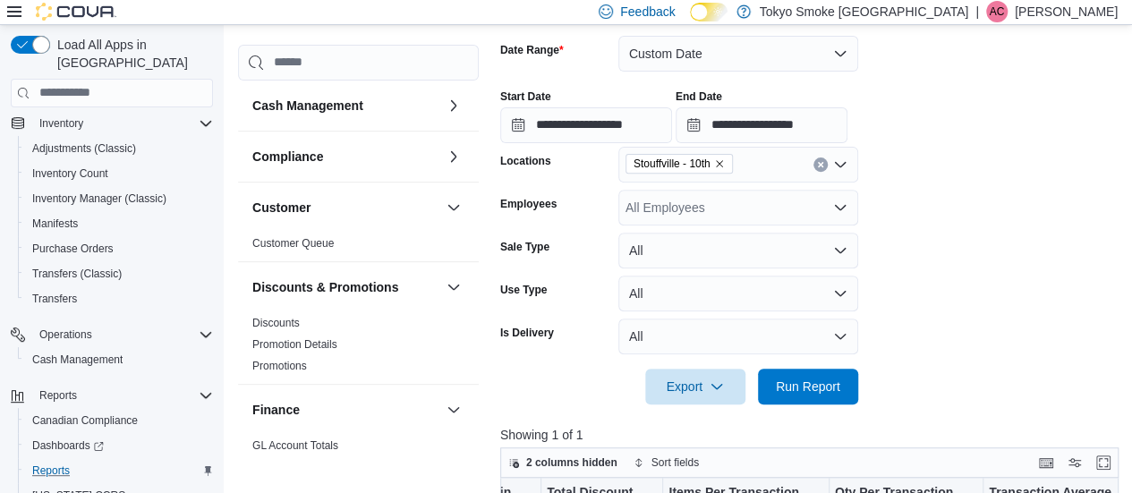
scroll to position [249, 0]
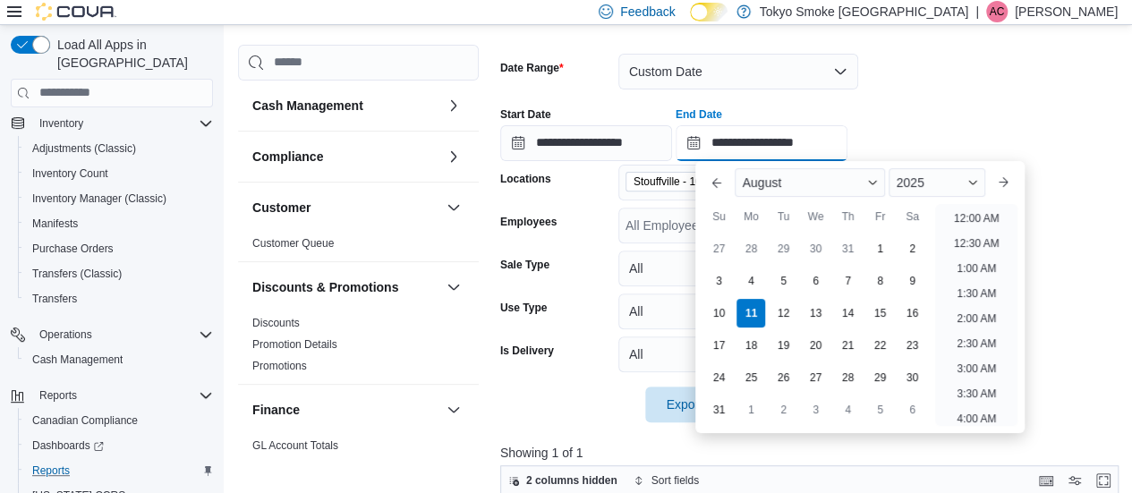
click at [778, 135] on input "**********" at bounding box center [762, 143] width 172 height 36
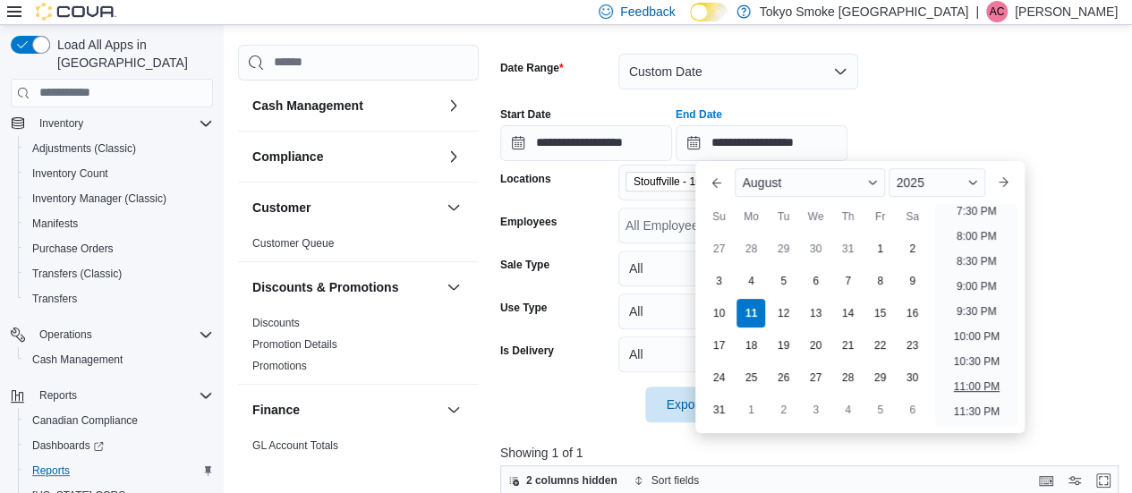
click at [965, 383] on li "11:00 PM" at bounding box center [976, 386] width 60 height 21
type input "**********"
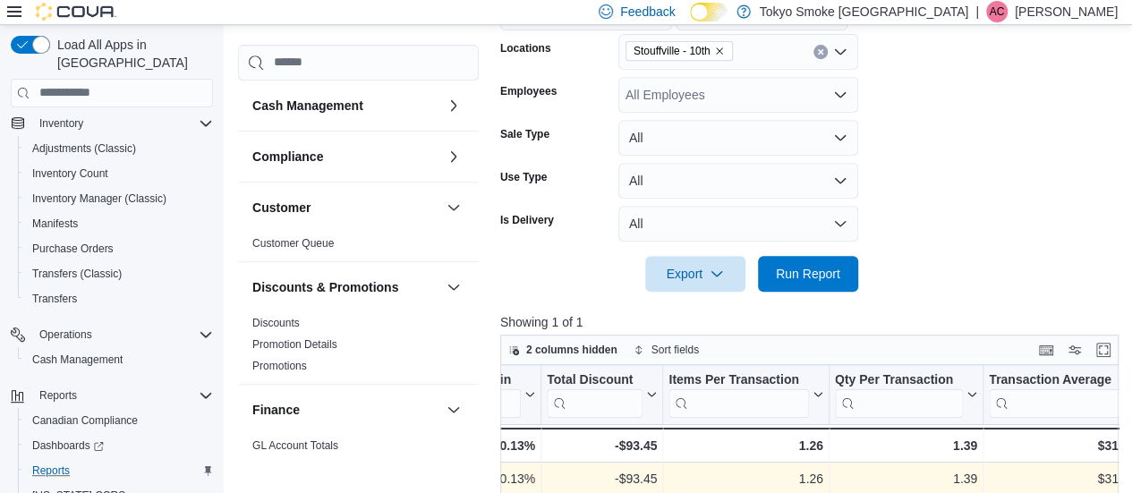
scroll to position [382, 0]
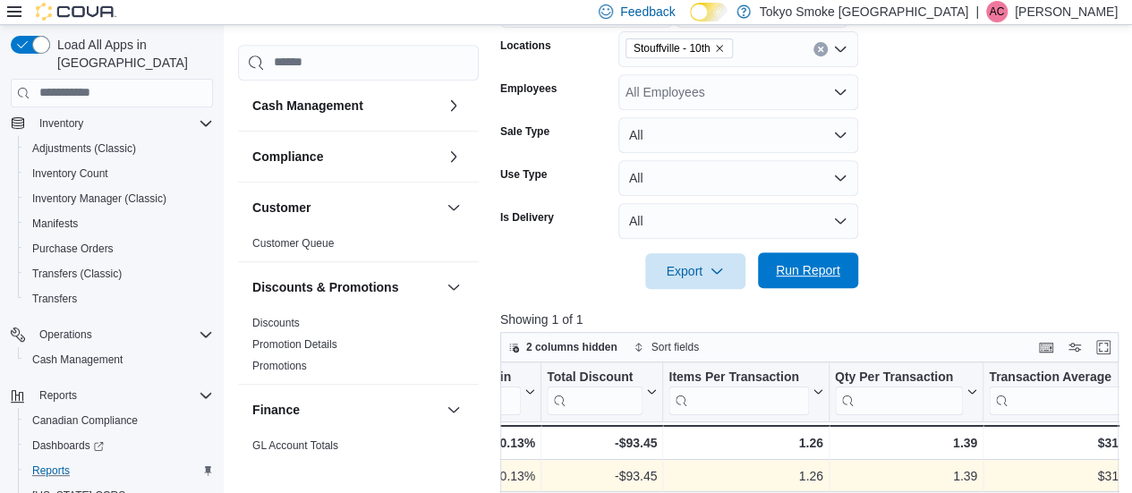
click at [829, 268] on span "Run Report" at bounding box center [808, 270] width 64 height 18
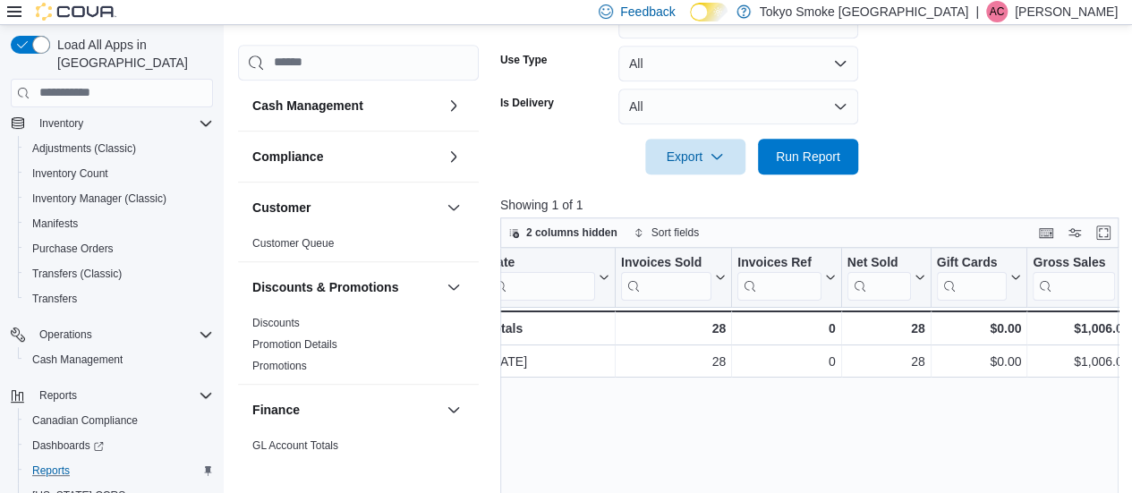
scroll to position [0, 20]
click at [787, 151] on span "Run Report" at bounding box center [808, 156] width 64 height 18
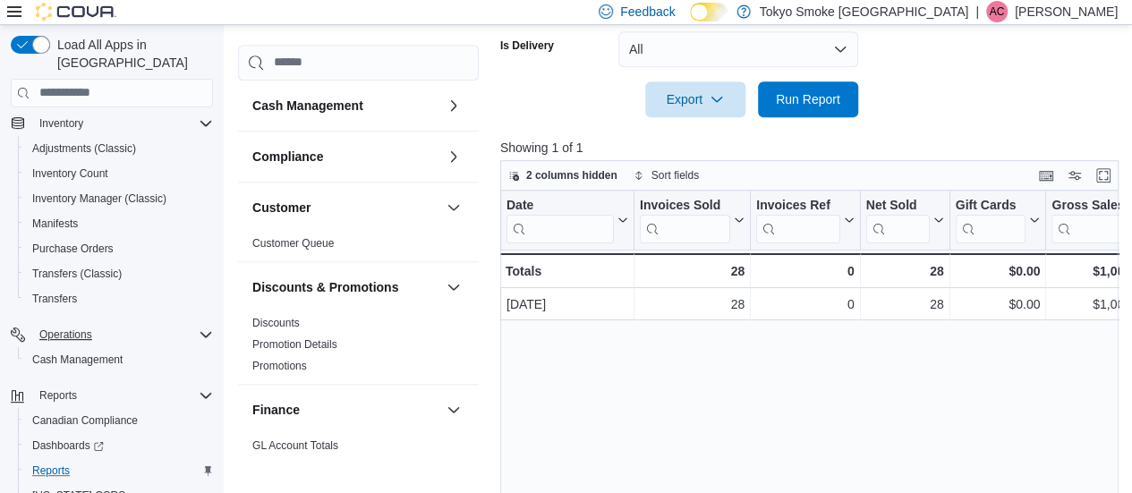
scroll to position [0, 0]
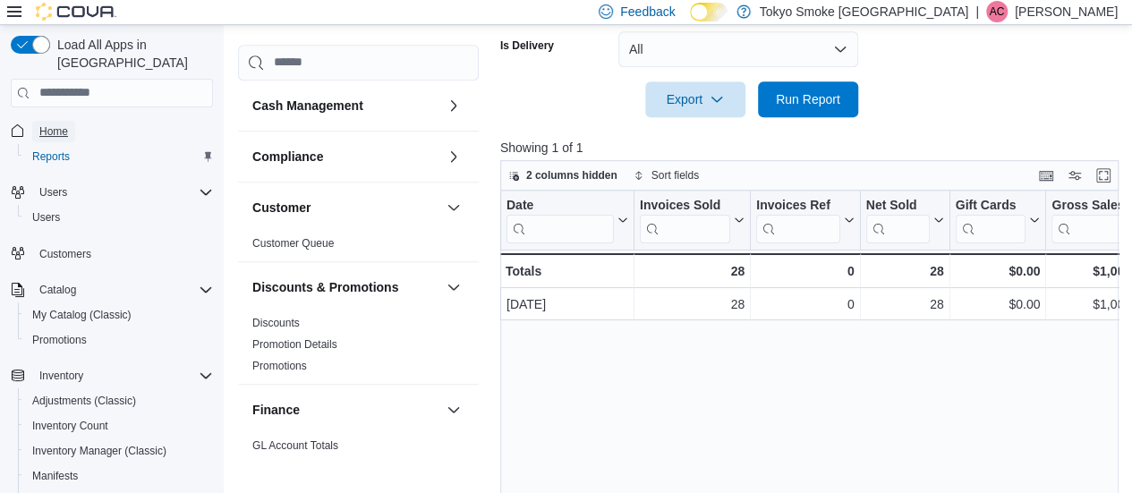
click at [66, 124] on span "Home" at bounding box center [53, 131] width 29 height 14
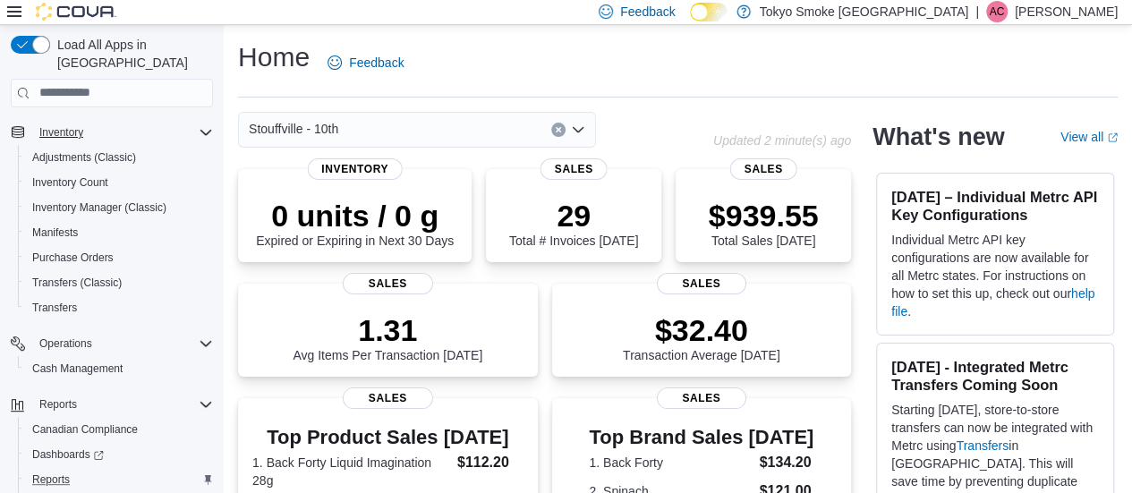
scroll to position [293, 0]
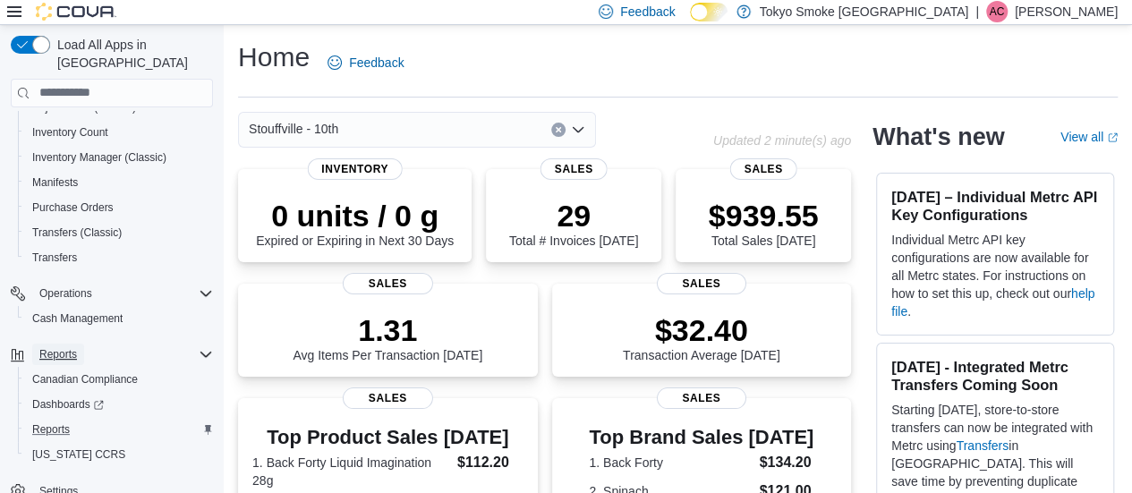
click at [62, 347] on span "Reports" at bounding box center [58, 354] width 38 height 14
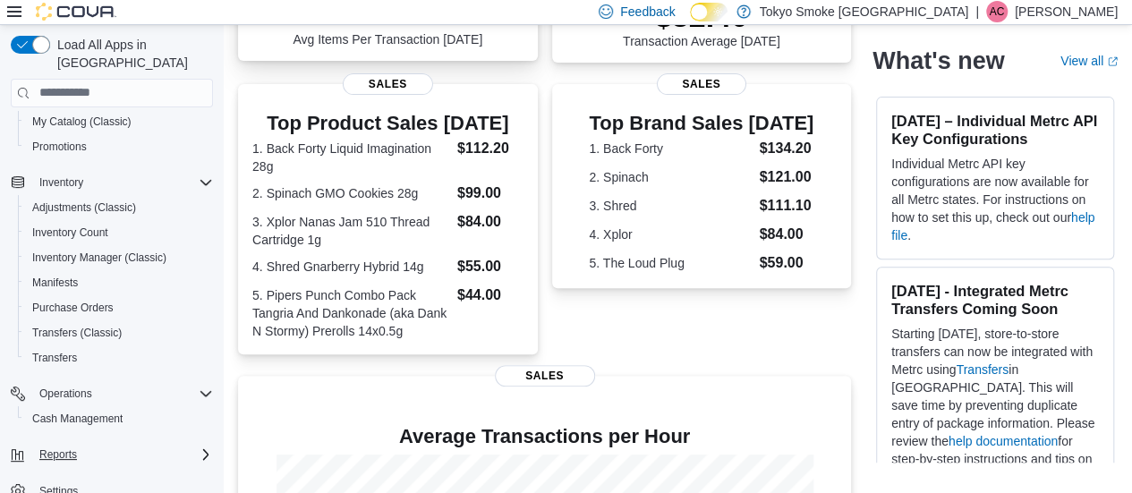
scroll to position [317, 0]
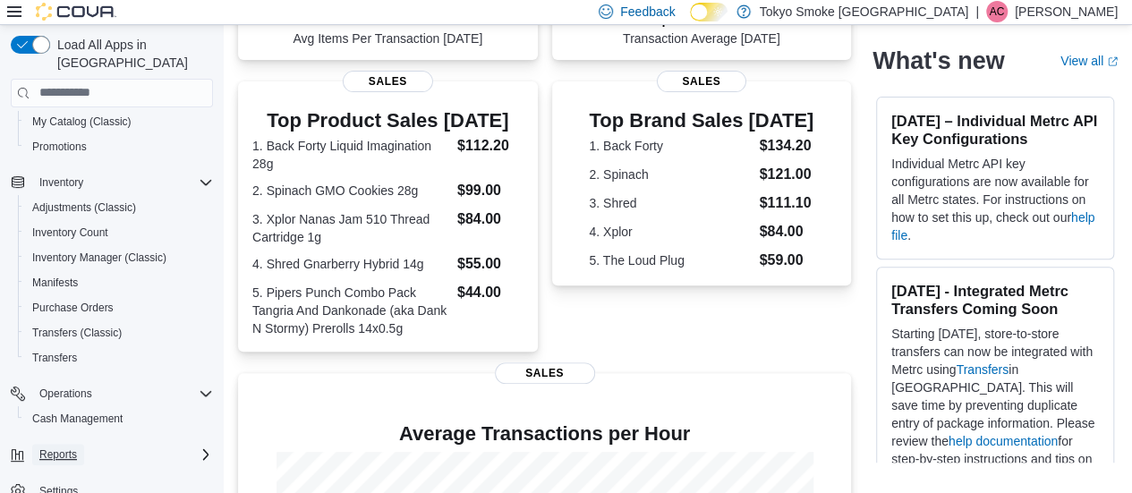
click at [64, 447] on span "Reports" at bounding box center [58, 454] width 38 height 14
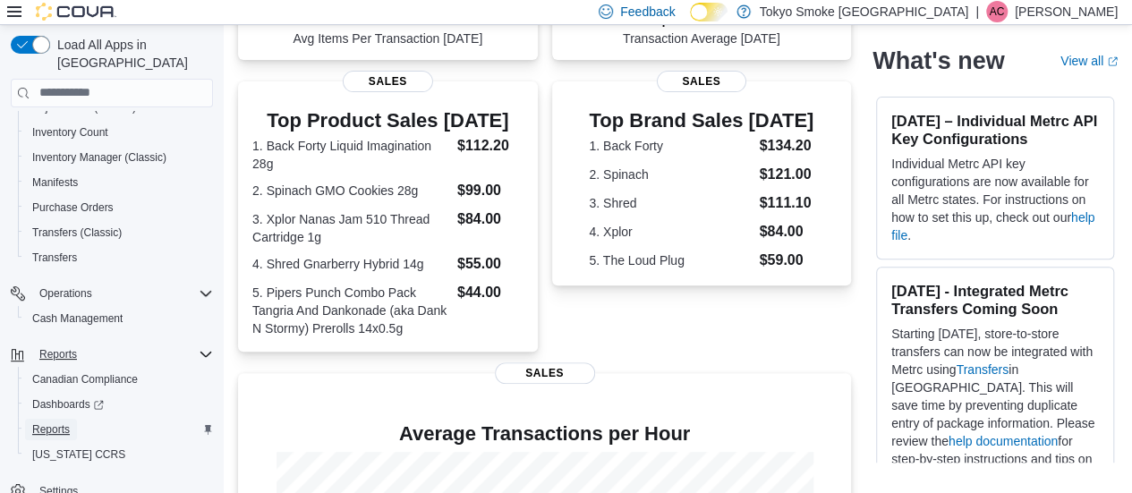
click at [48, 422] on span "Reports" at bounding box center [51, 429] width 38 height 14
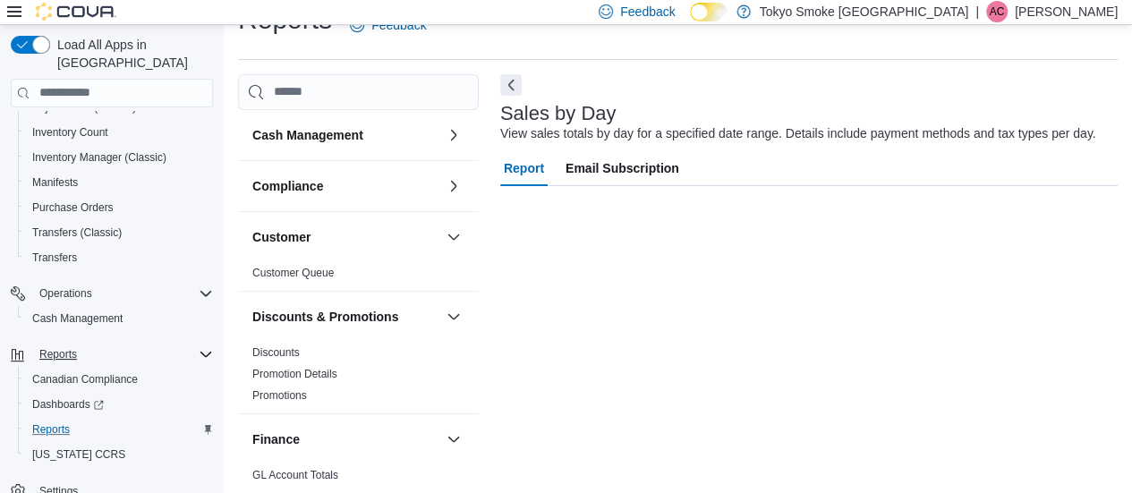
scroll to position [252, 0]
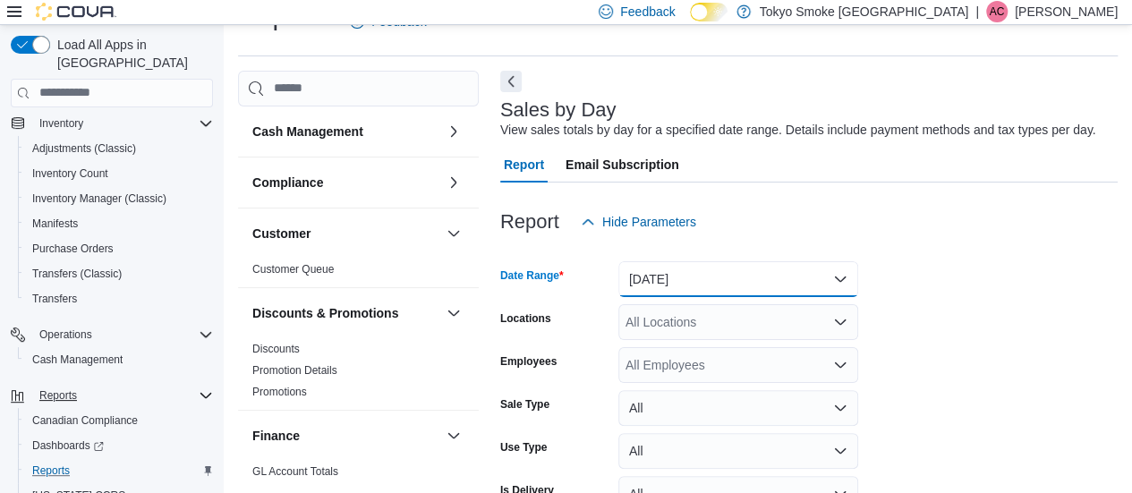
click at [726, 276] on button "[DATE]" at bounding box center [738, 279] width 240 height 36
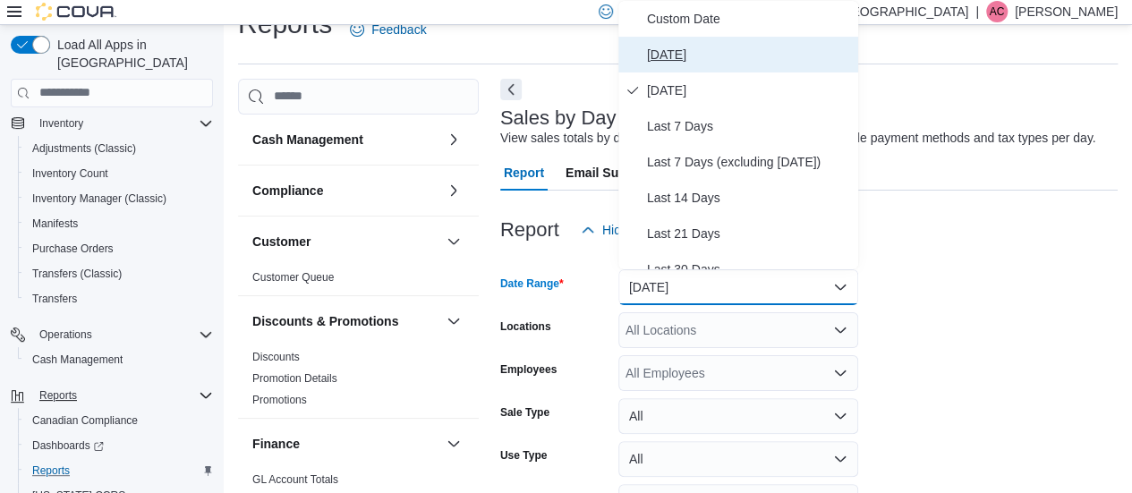
click at [669, 59] on span "[DATE]" at bounding box center [749, 54] width 204 height 21
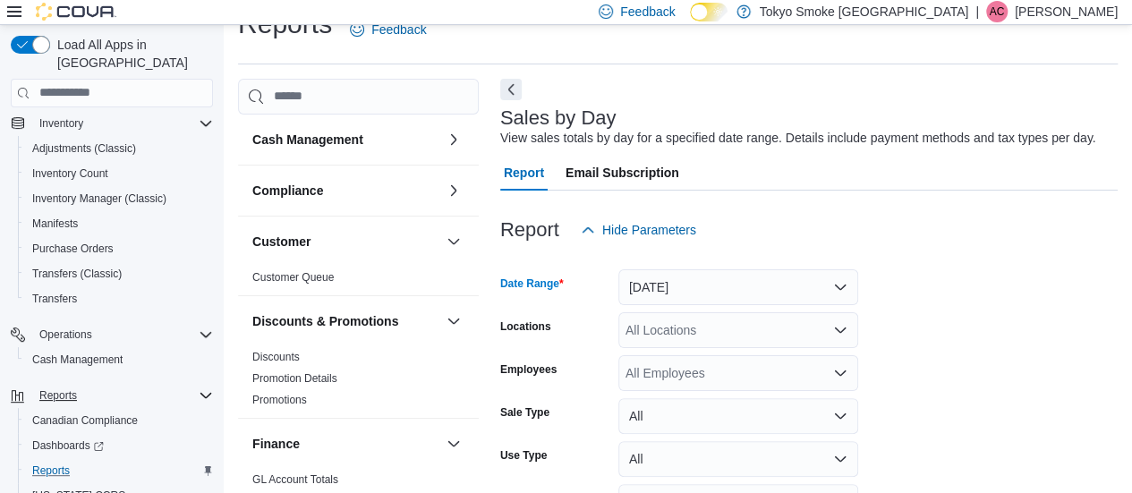
click at [689, 331] on div "All Locations" at bounding box center [738, 330] width 240 height 36
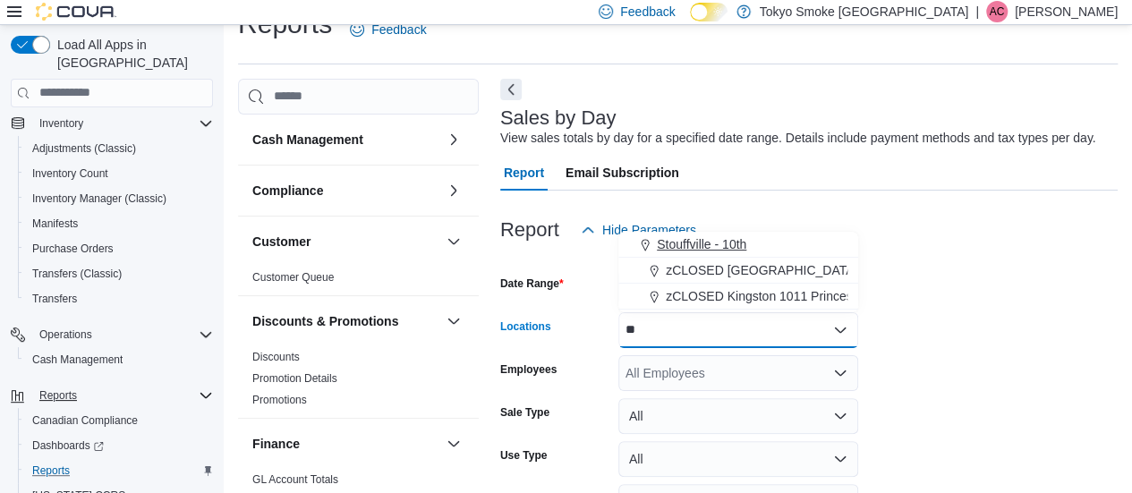
type input "**"
click at [666, 244] on span "Stouffville - 10th" at bounding box center [701, 244] width 89 height 18
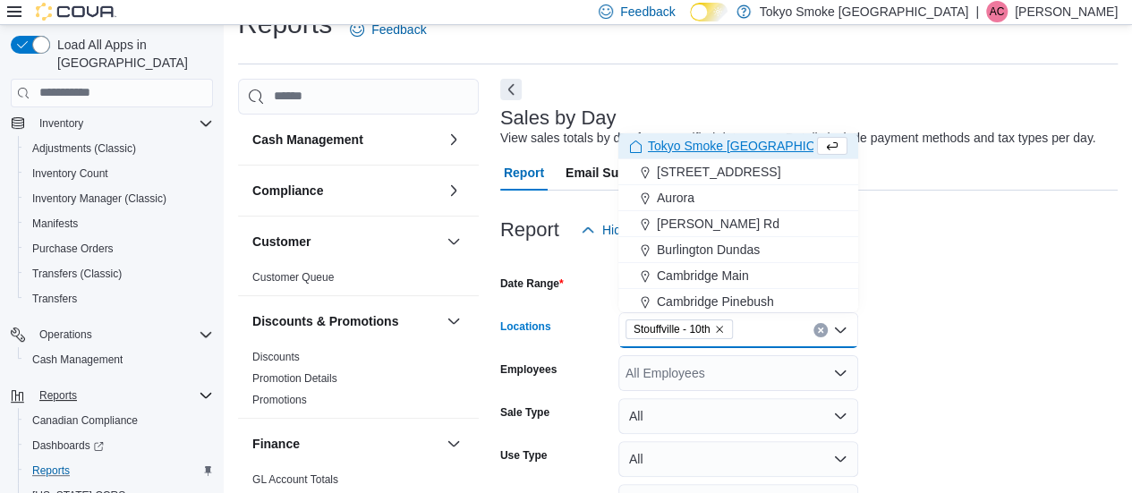
click at [978, 305] on form "Date Range [DATE] Locations [GEOGRAPHIC_DATA] - 10th Combo box. Selected. [GEOG…" at bounding box center [808, 409] width 617 height 322
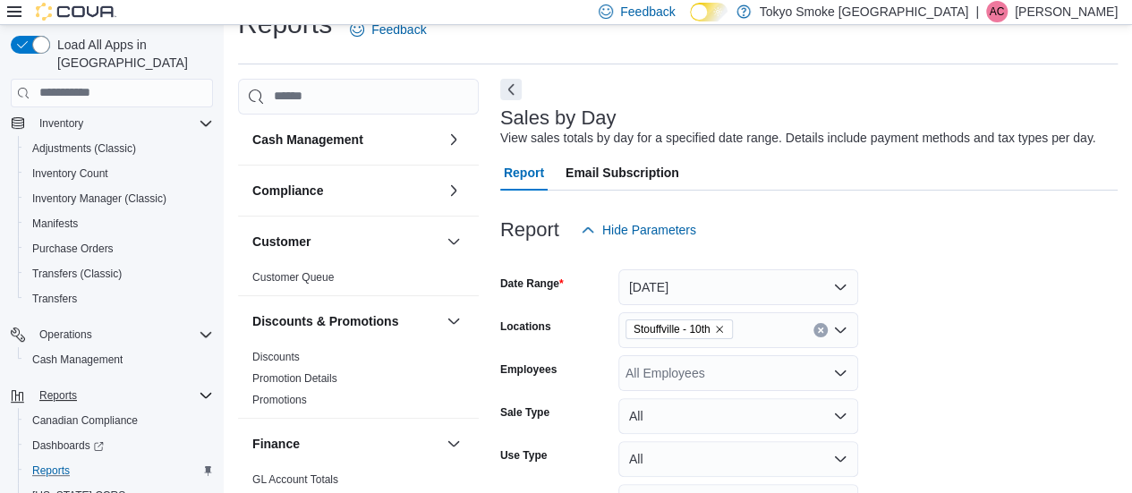
scroll to position [145, 0]
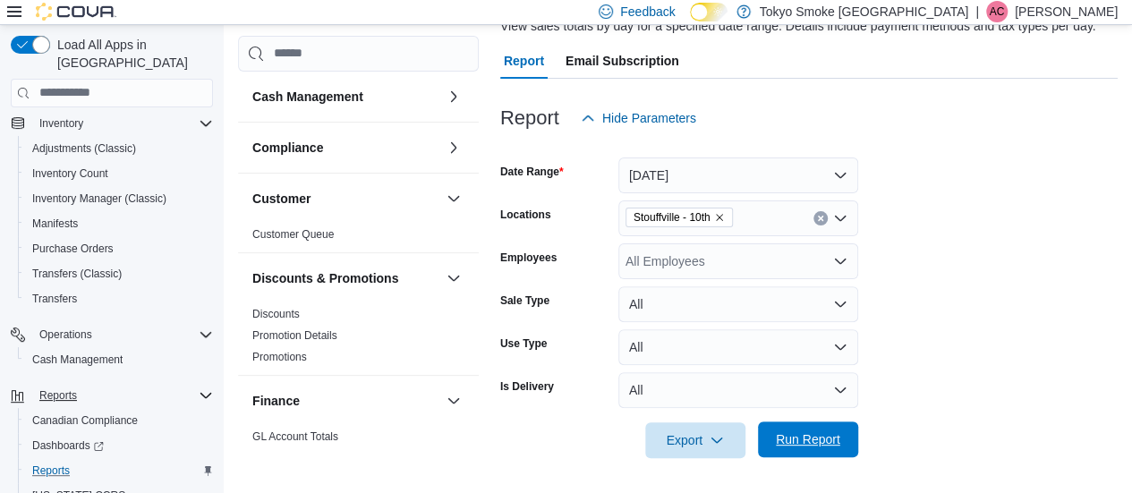
click at [790, 440] on span "Run Report" at bounding box center [808, 439] width 64 height 18
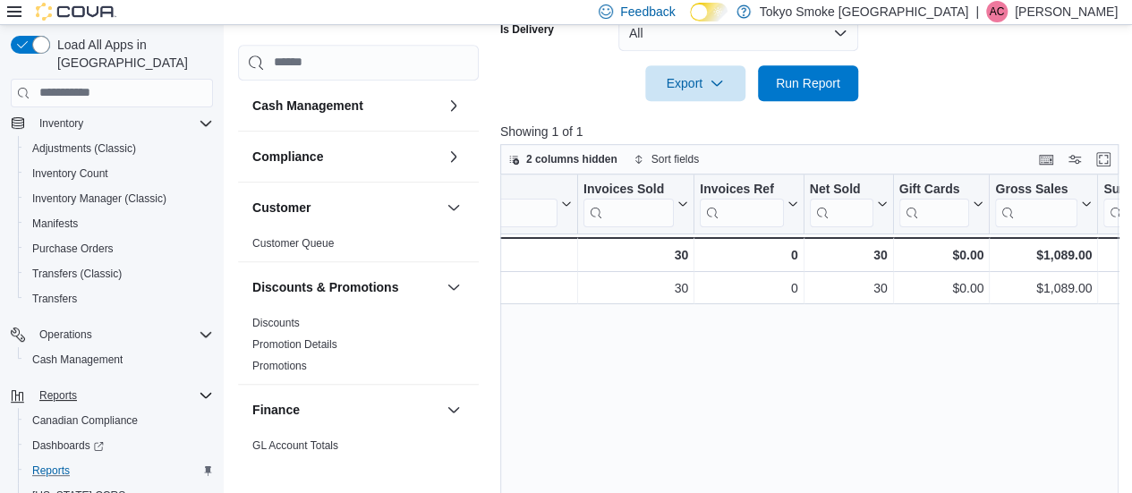
scroll to position [0, 57]
click at [804, 80] on span "Run Report" at bounding box center [808, 82] width 64 height 18
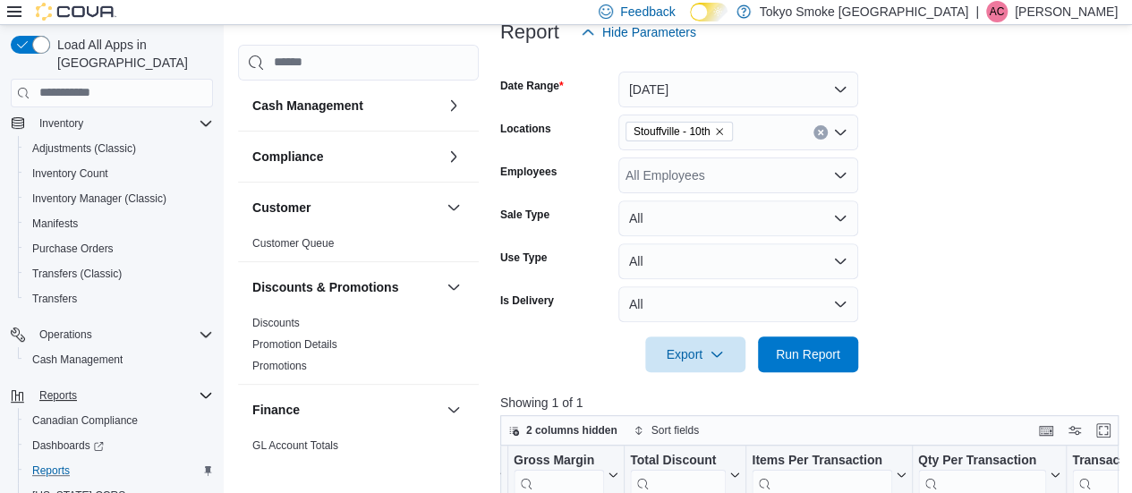
scroll to position [226, 0]
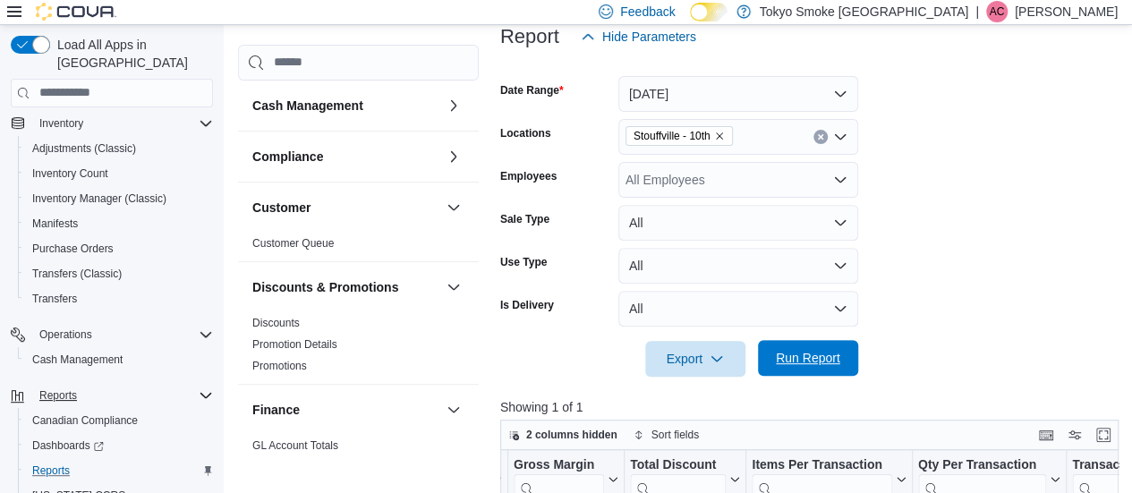
click at [810, 348] on span "Run Report" at bounding box center [808, 358] width 79 height 36
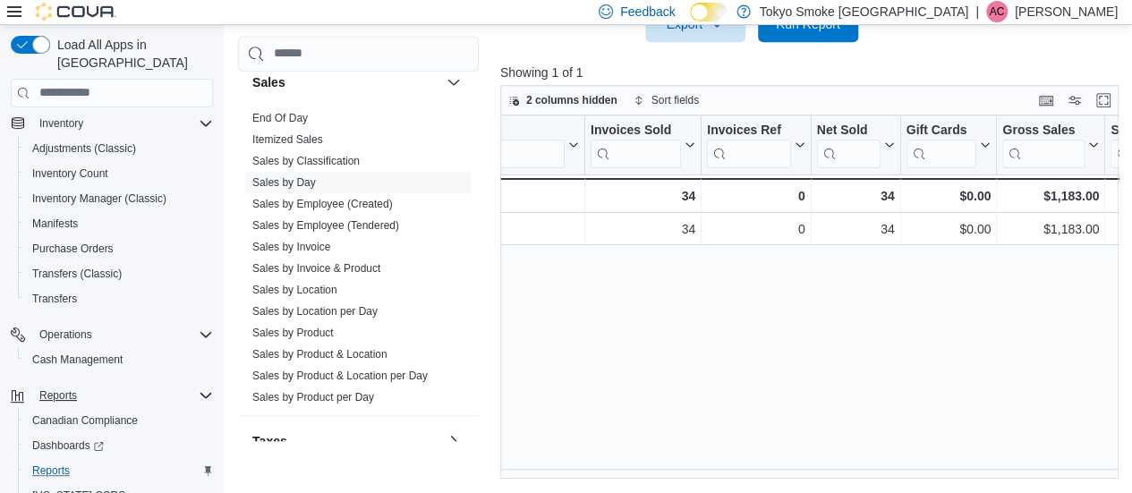
scroll to position [1076, 0]
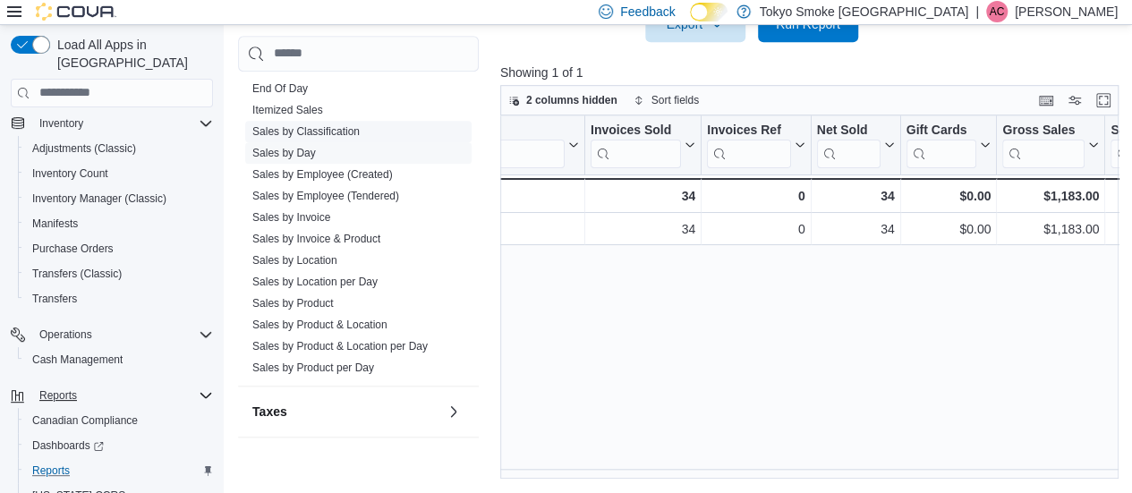
click at [355, 125] on link "Sales by Classification" at bounding box center [305, 130] width 107 height 13
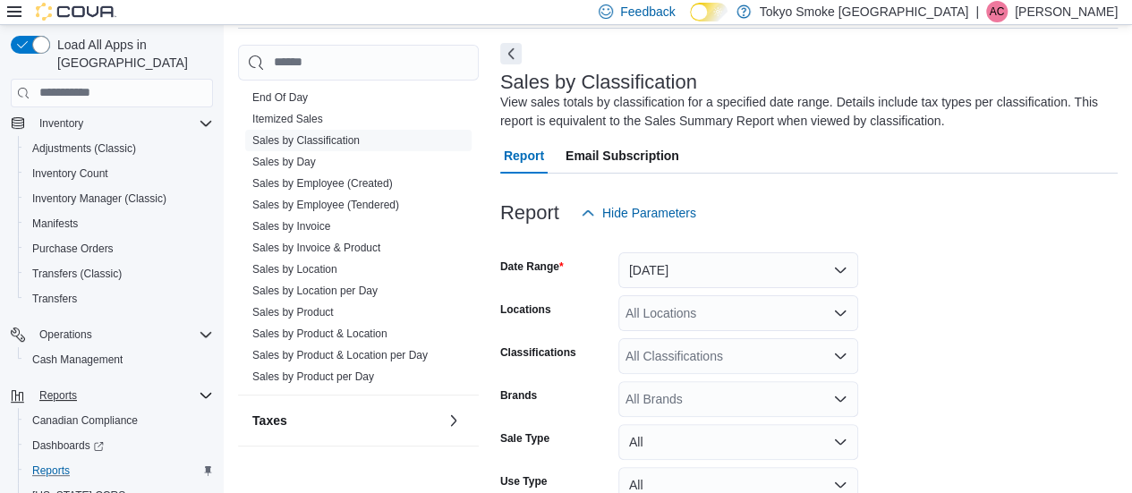
scroll to position [60, 0]
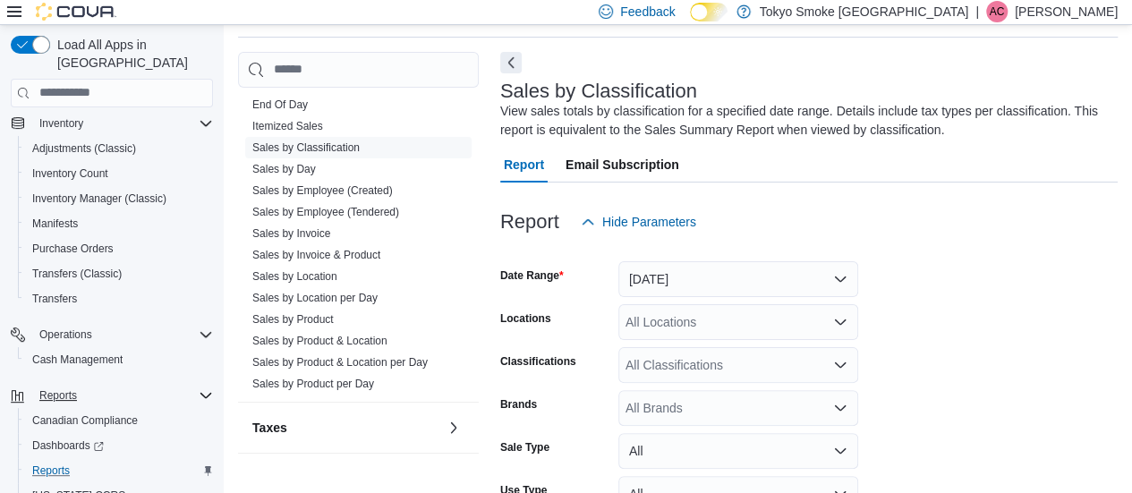
click at [752, 300] on form "Date Range Yesterday Locations All Locations Classifications All Classification…" at bounding box center [808, 422] width 617 height 365
click at [759, 287] on button "[DATE]" at bounding box center [738, 279] width 240 height 36
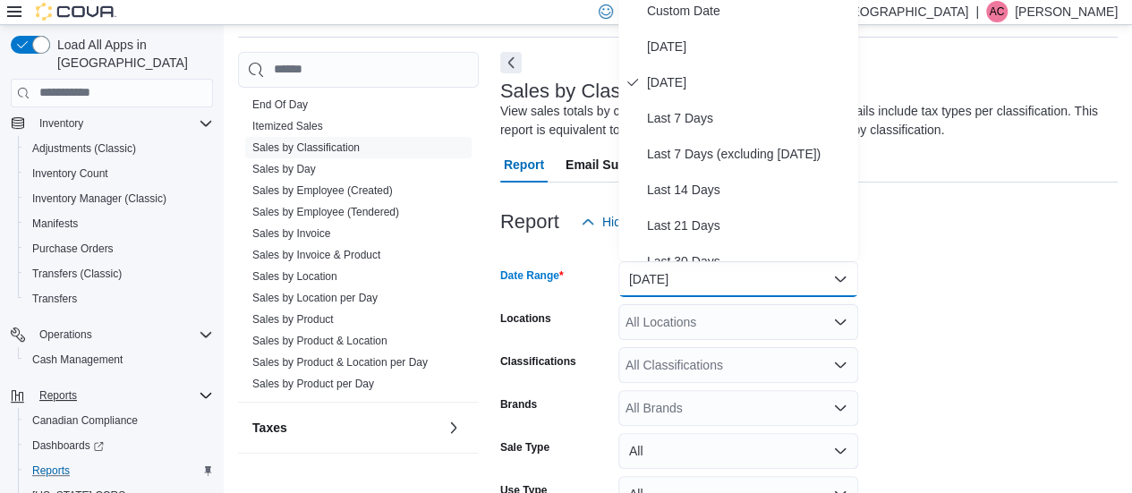
scroll to position [52, 0]
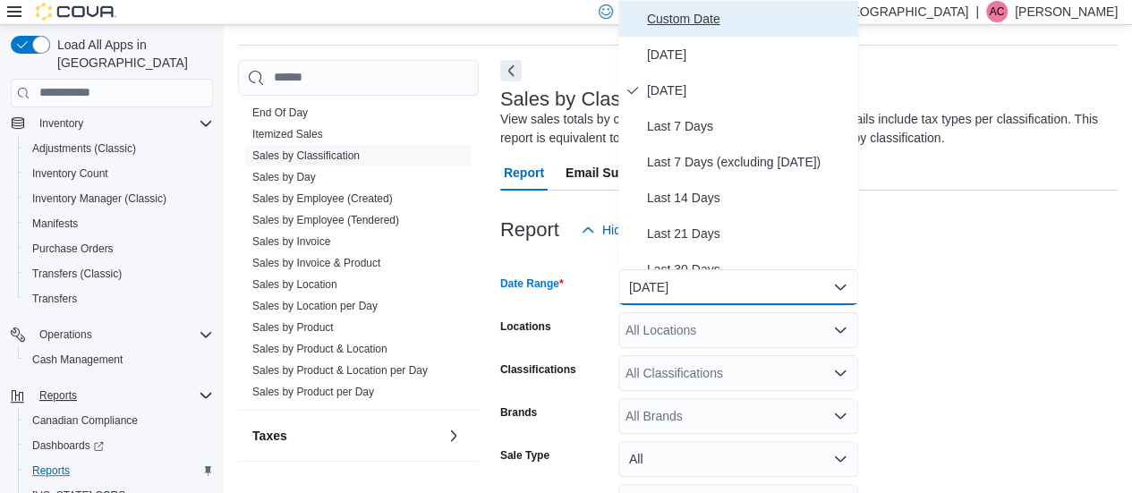
click at [737, 25] on span "Custom Date" at bounding box center [749, 18] width 204 height 21
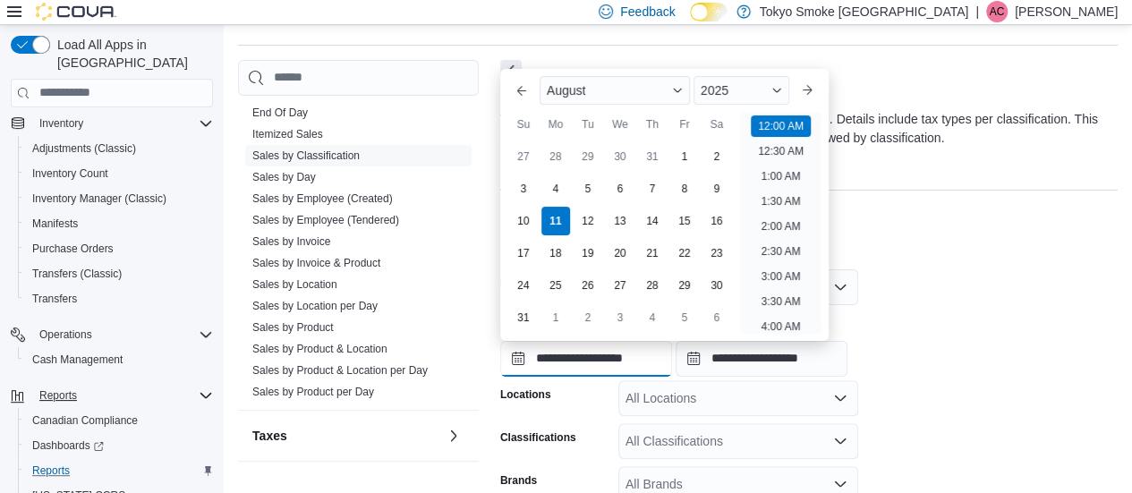
click at [611, 362] on input "**********" at bounding box center [586, 359] width 172 height 36
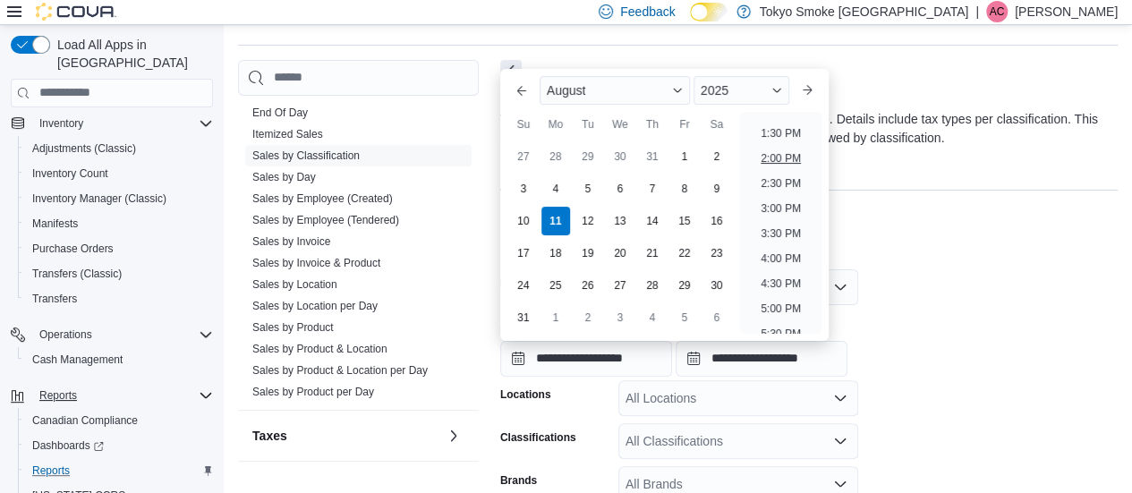
click at [770, 275] on li "4:30 PM" at bounding box center [780, 283] width 55 height 21
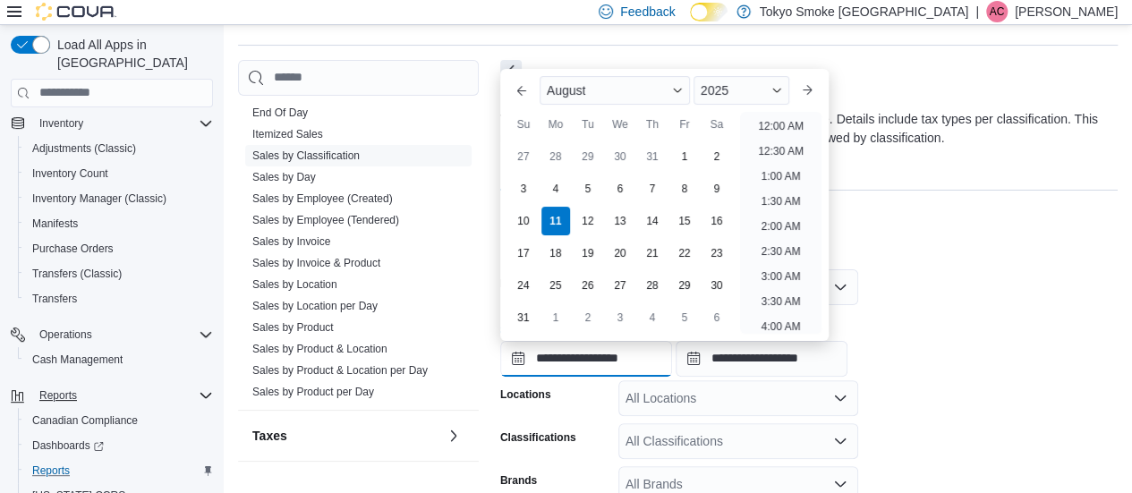
click at [651, 360] on input "**********" at bounding box center [586, 359] width 172 height 36
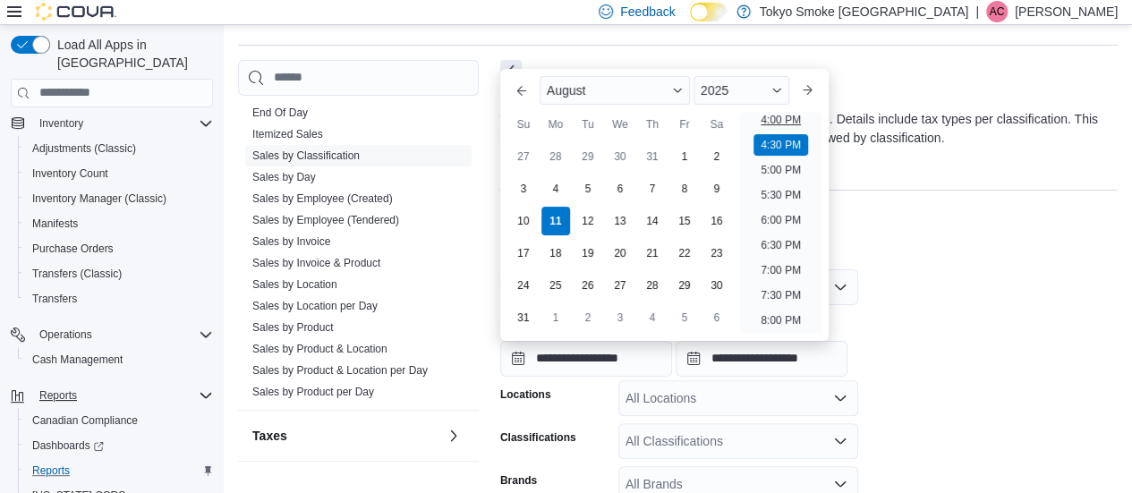
click at [783, 119] on li "4:00 PM" at bounding box center [780, 119] width 55 height 21
type input "**********"
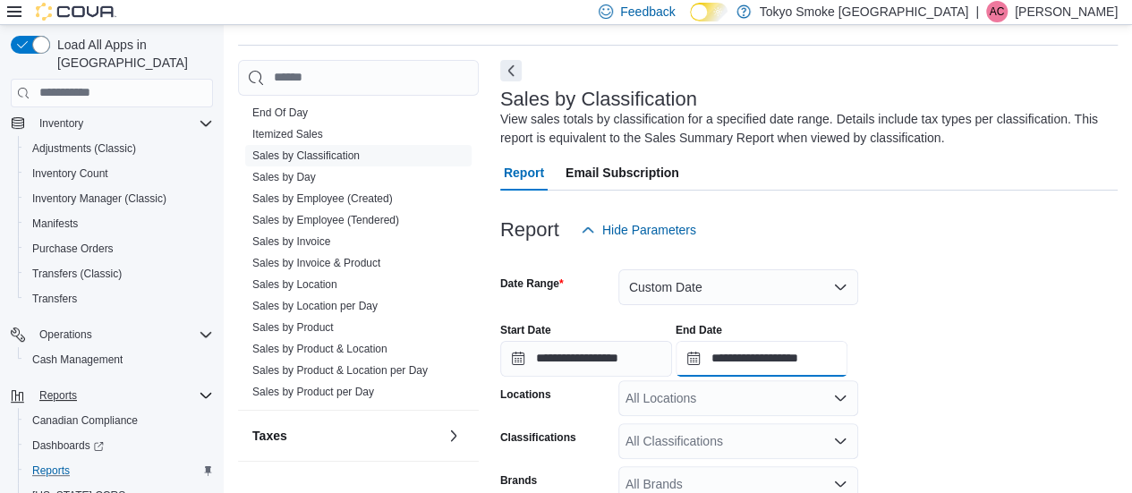
click at [832, 366] on input "**********" at bounding box center [762, 359] width 172 height 36
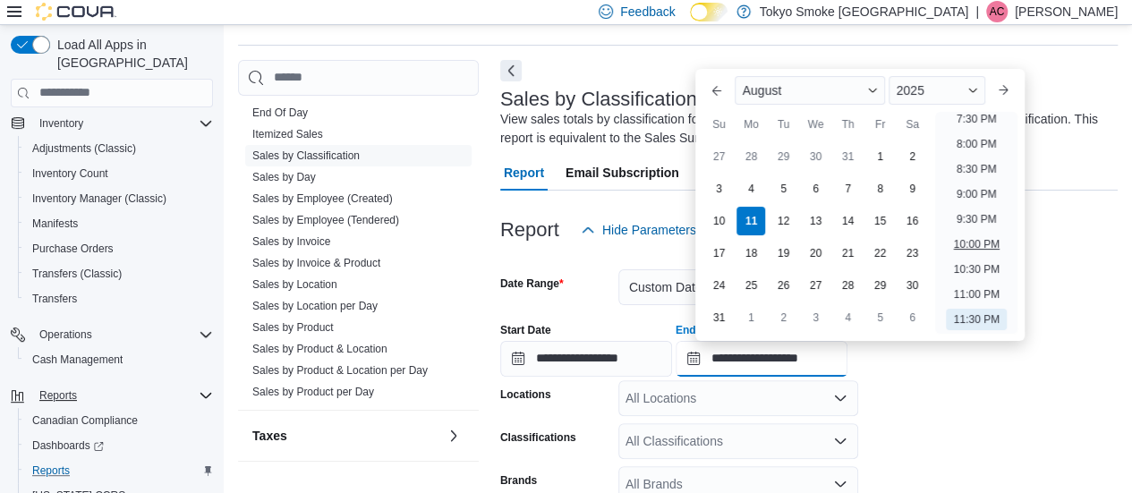
scroll to position [905, 0]
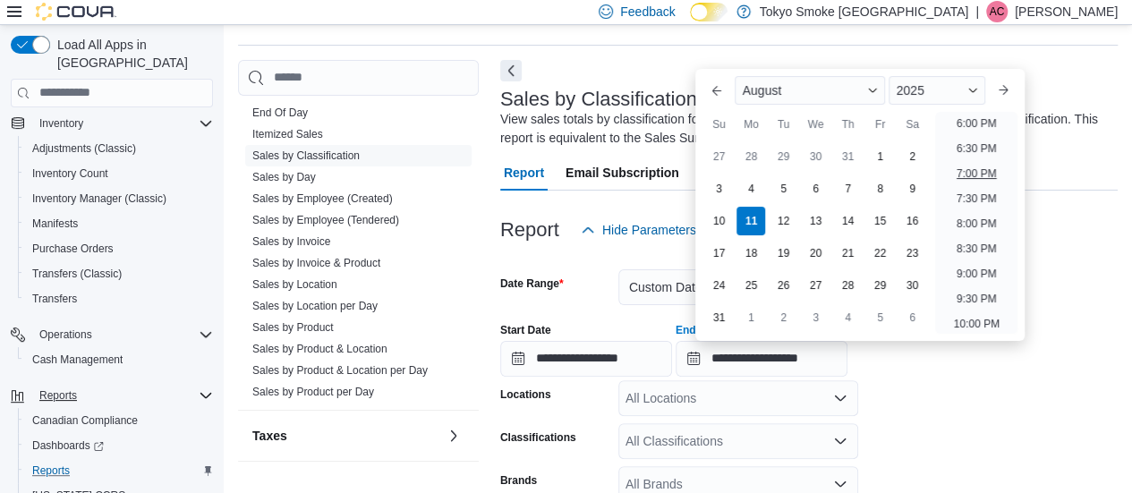
click at [989, 164] on li "7:00 PM" at bounding box center [976, 173] width 55 height 21
type input "**********"
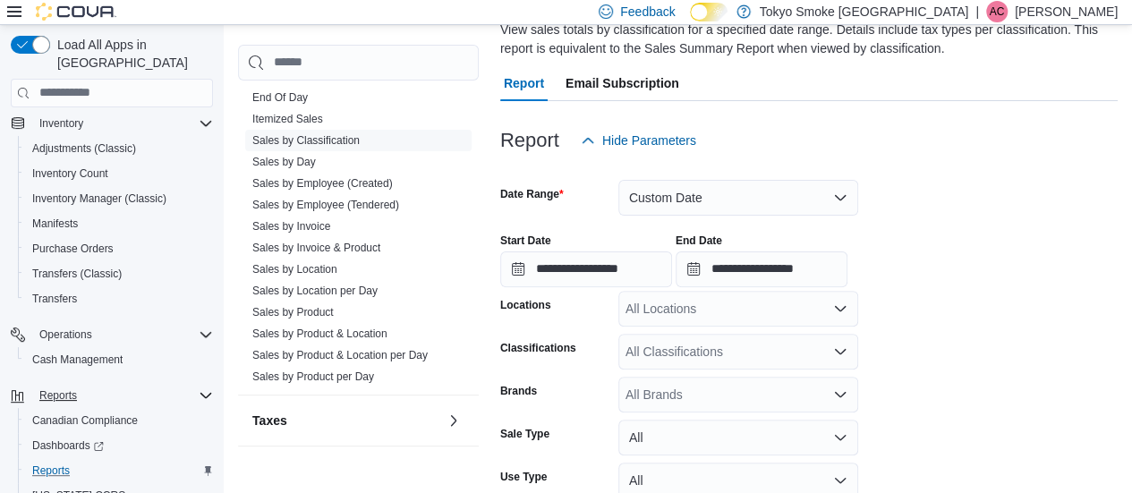
scroll to position [150, 0]
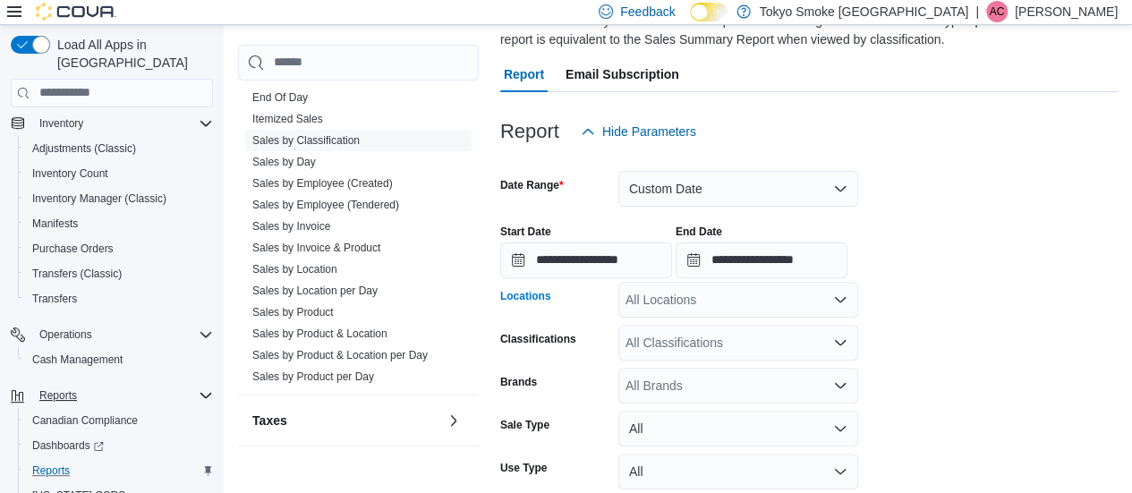
click at [753, 294] on div "All Locations" at bounding box center [738, 300] width 240 height 36
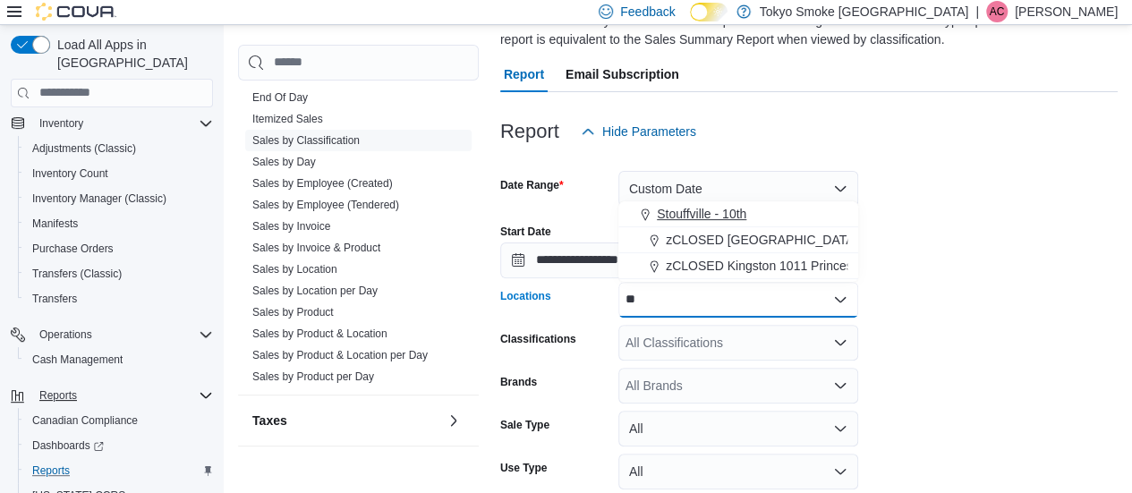
type input "**"
click at [726, 213] on span "Stouffville - 10th" at bounding box center [701, 214] width 89 height 18
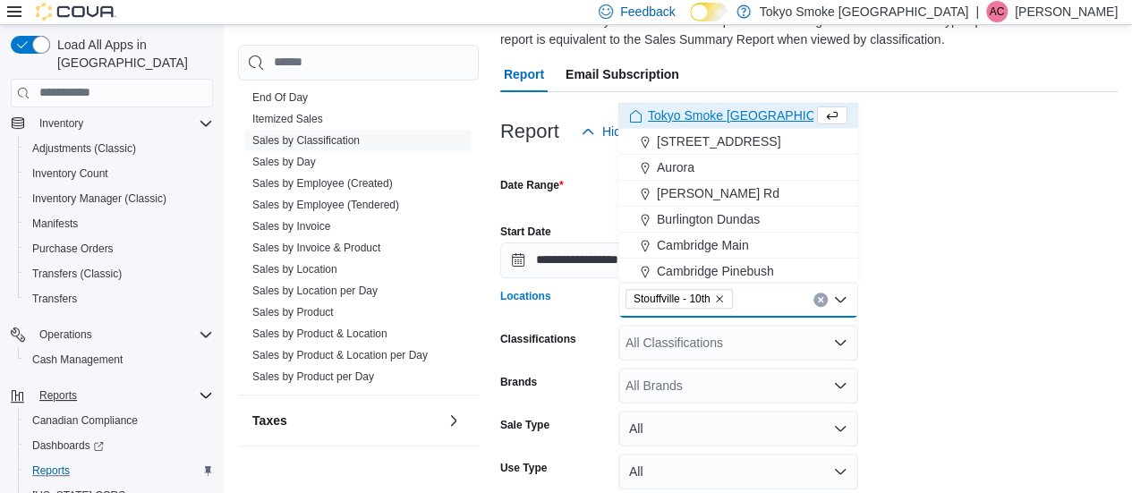
click at [1118, 259] on div "**********" at bounding box center [808, 244] width 617 height 68
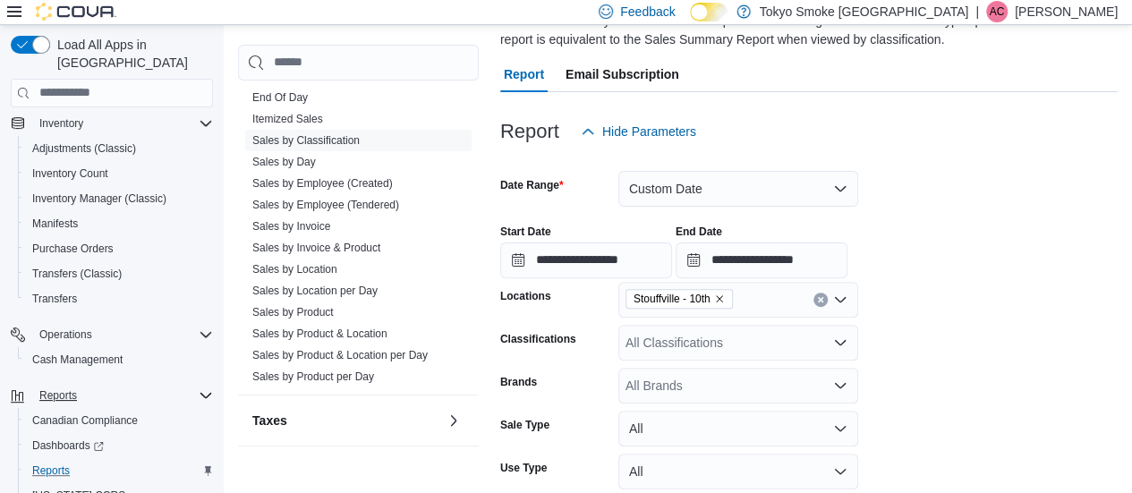
scroll to position [275, 0]
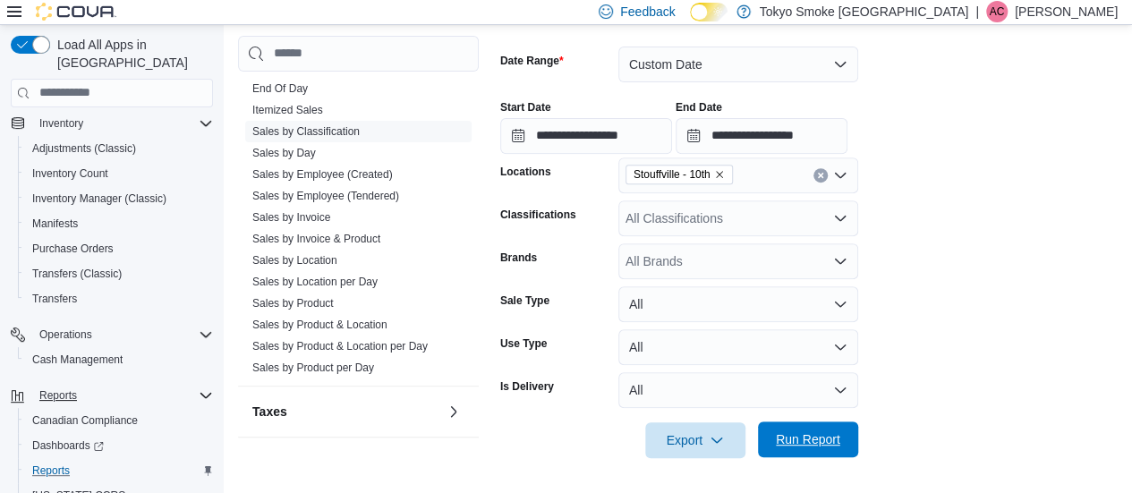
click at [826, 438] on span "Run Report" at bounding box center [808, 439] width 64 height 18
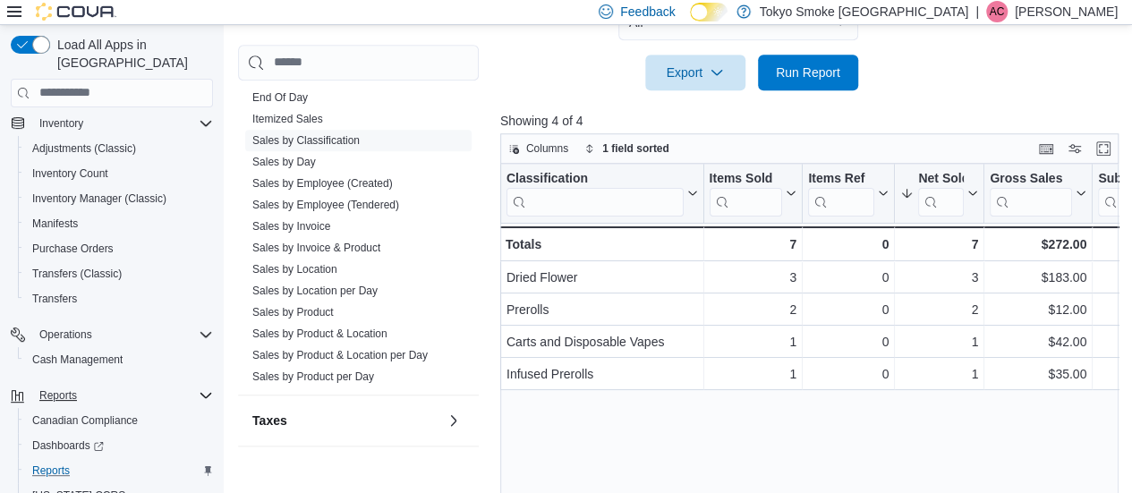
scroll to position [647, 0]
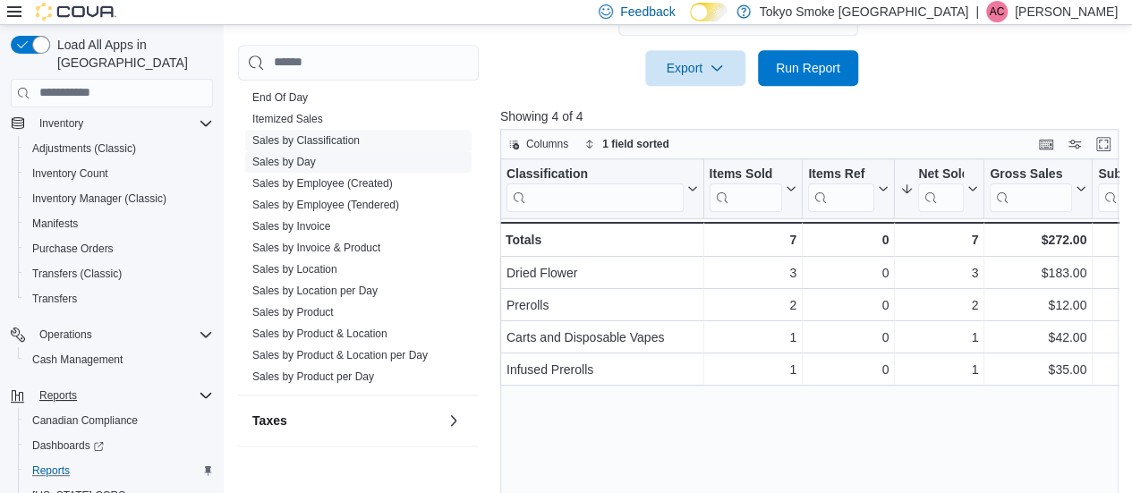
click at [280, 162] on link "Sales by Day" at bounding box center [284, 162] width 64 height 13
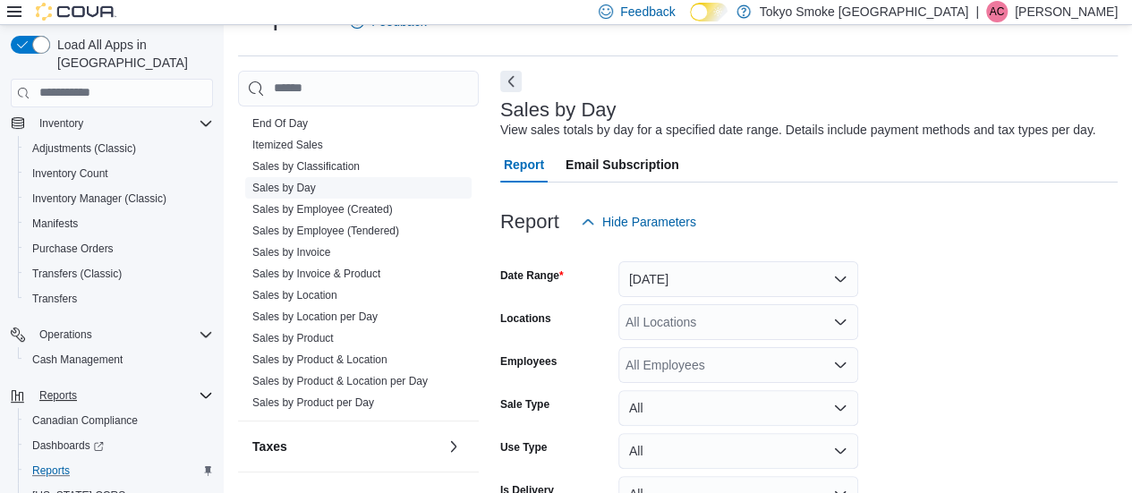
scroll to position [41, 0]
click at [710, 291] on button "[DATE]" at bounding box center [738, 279] width 240 height 36
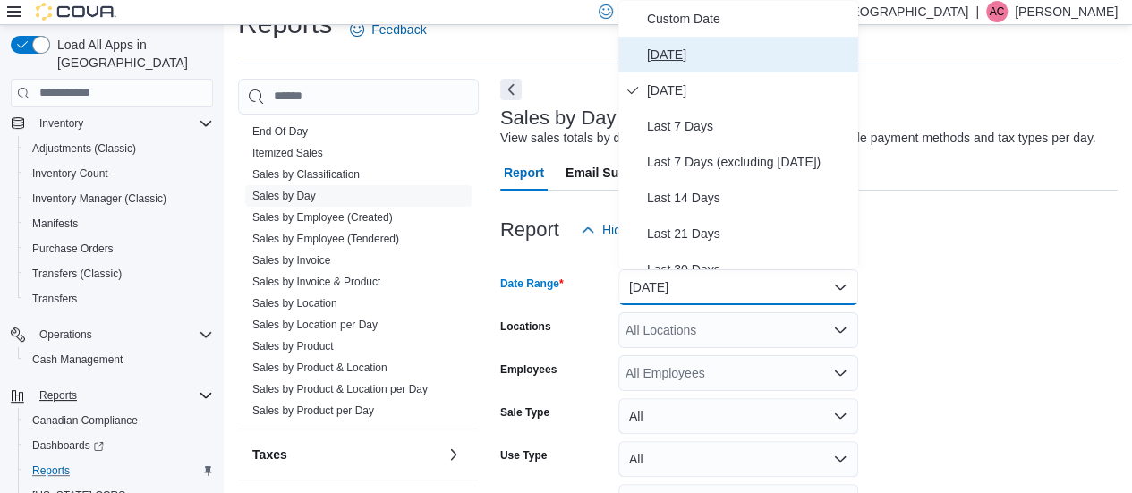
click at [686, 58] on span "[DATE]" at bounding box center [749, 54] width 204 height 21
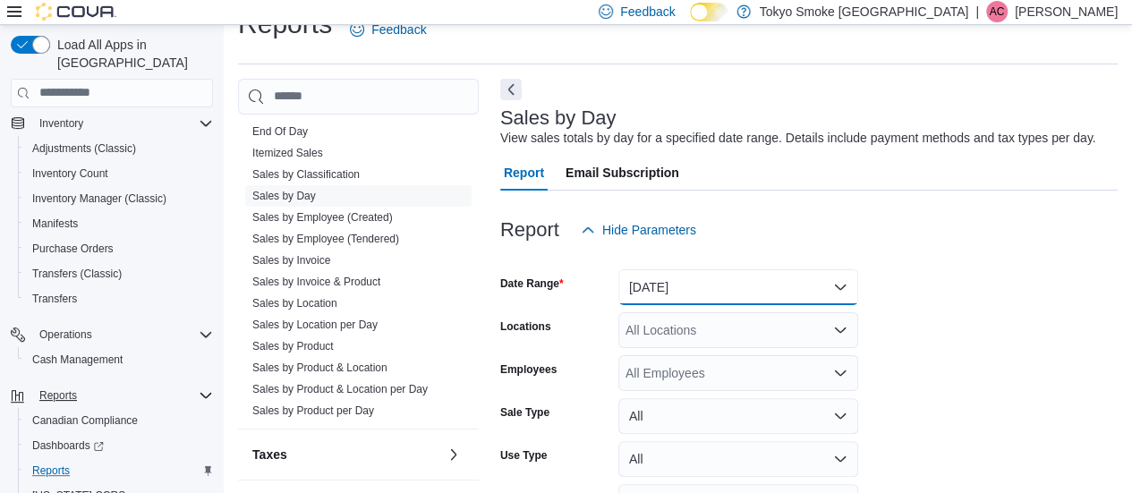
scroll to position [145, 0]
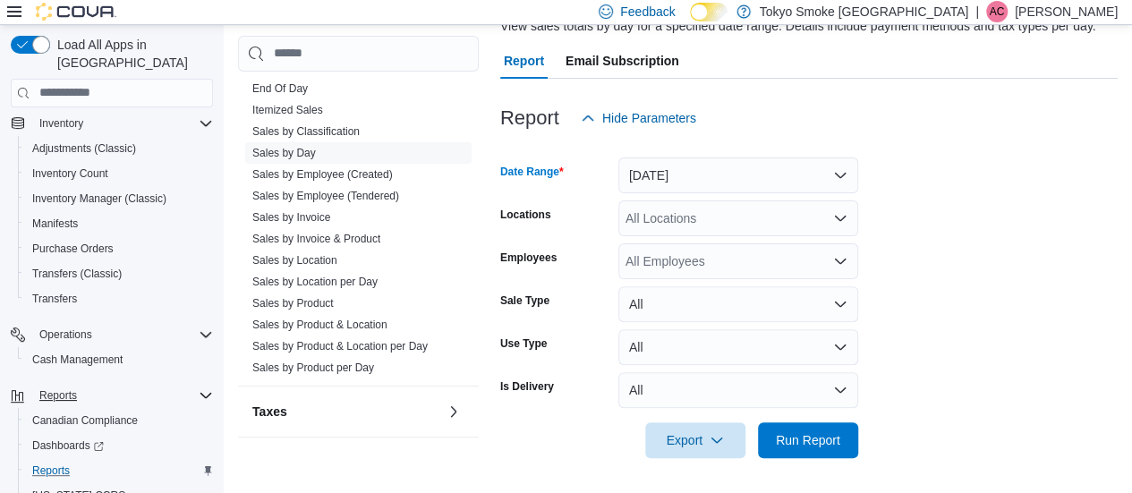
click at [725, 213] on div "All Locations" at bounding box center [738, 218] width 240 height 36
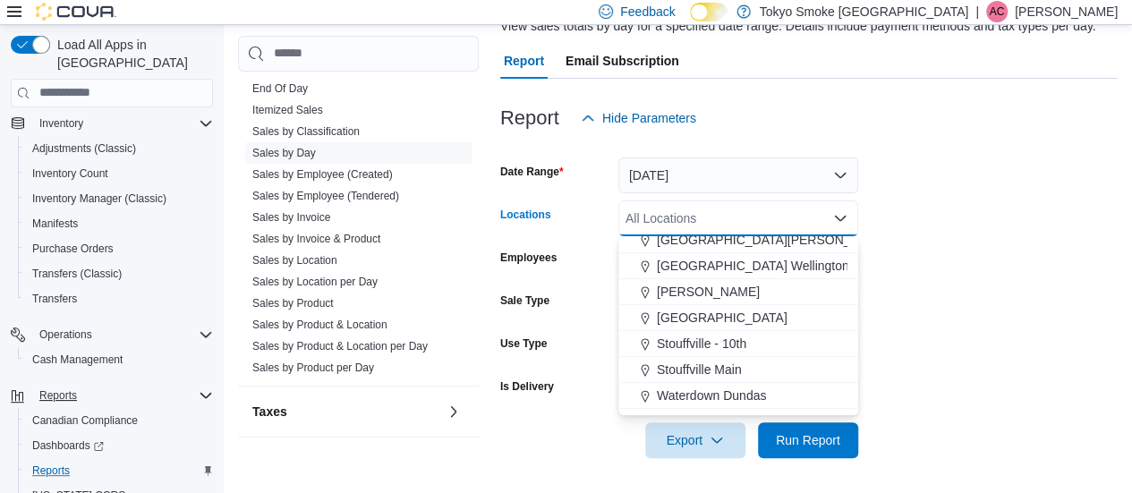
scroll to position [295, 0]
click at [682, 340] on span "Stouffville - 10th" at bounding box center [701, 343] width 89 height 18
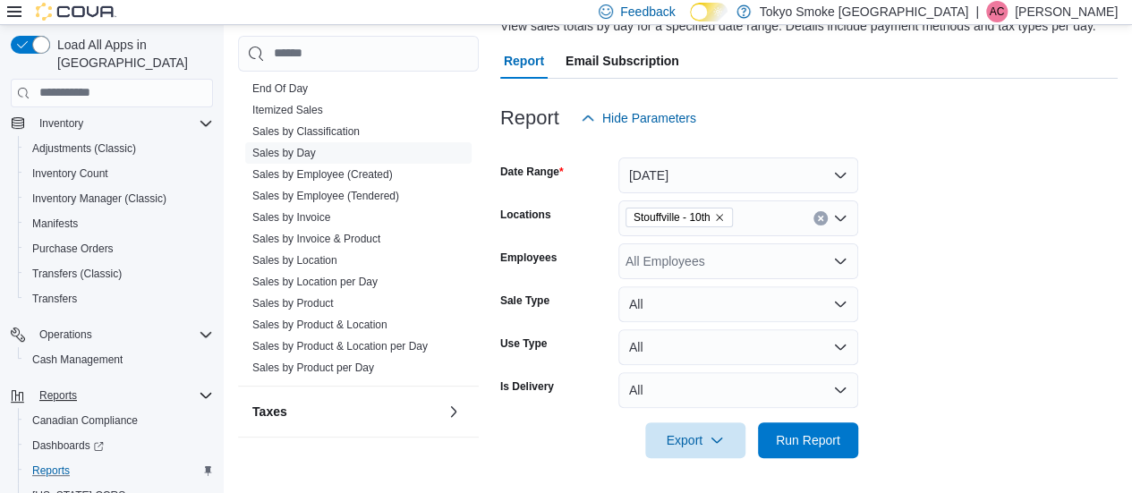
click at [1025, 289] on form "Date Range Today Locations Stouffville - 10th Employees All Employees Sale Type…" at bounding box center [808, 297] width 617 height 322
click at [809, 432] on span "Run Report" at bounding box center [808, 439] width 64 height 18
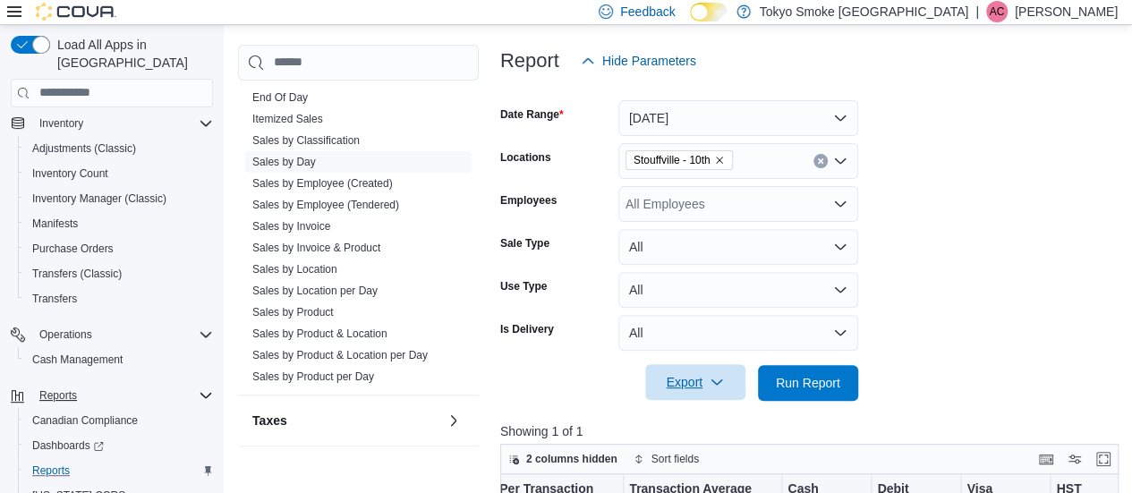
scroll to position [201, 0]
click at [822, 397] on span "Run Report" at bounding box center [808, 383] width 79 height 36
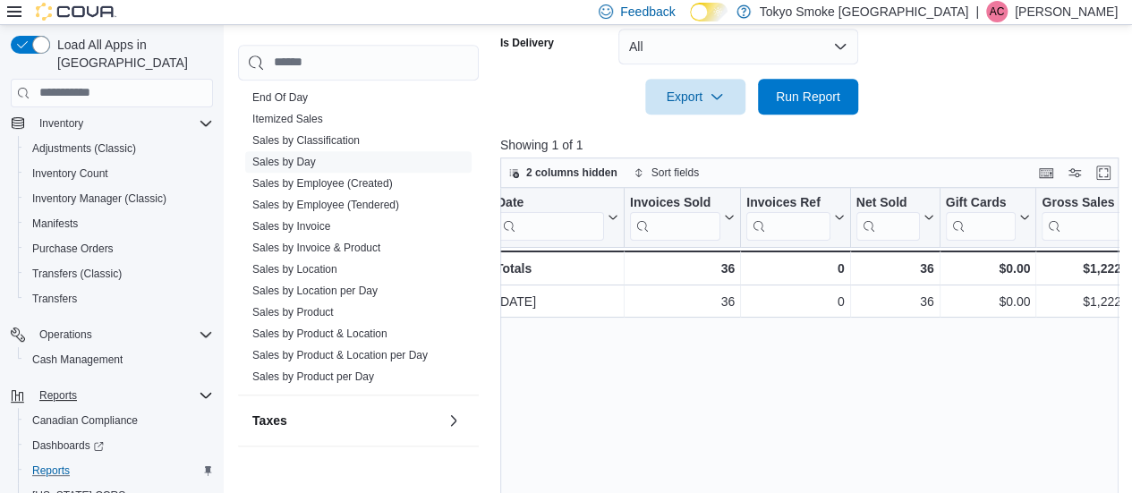
scroll to position [0, 25]
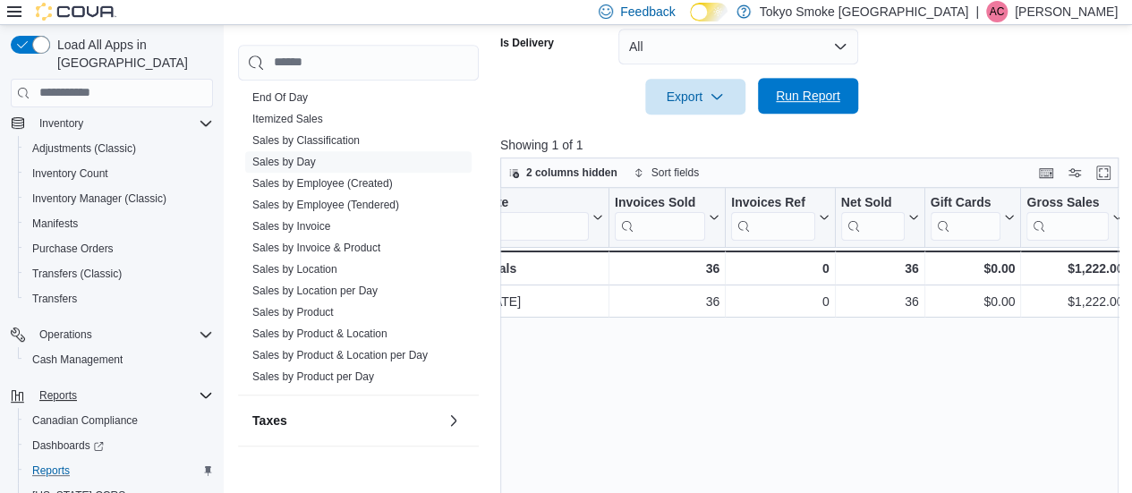
click at [810, 94] on span "Run Report" at bounding box center [808, 96] width 64 height 18
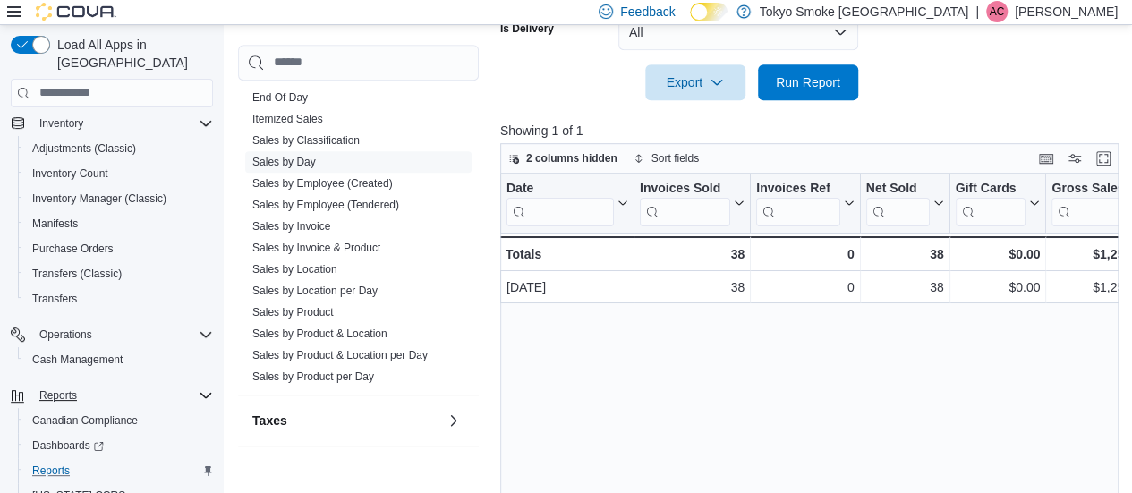
scroll to position [0, 35]
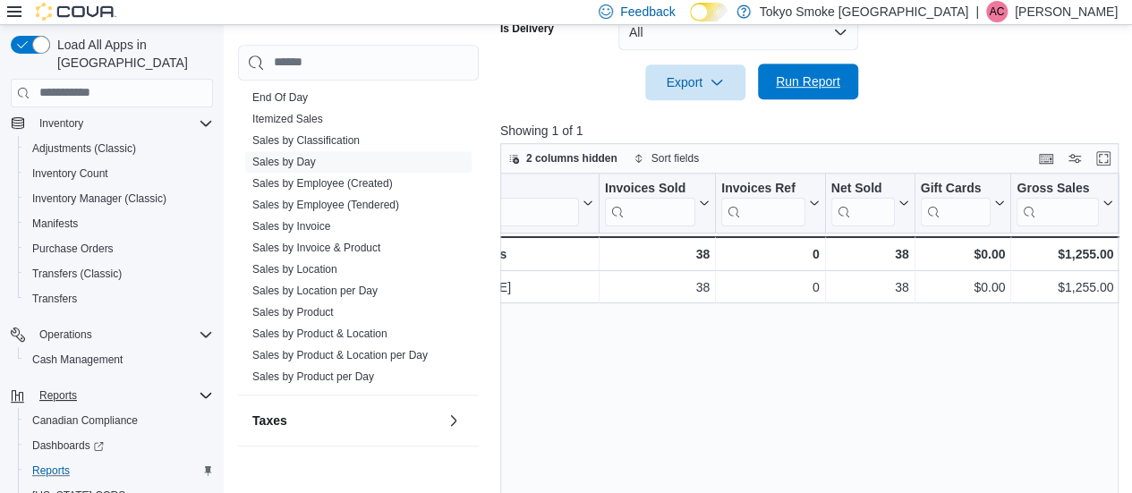
click at [834, 97] on span "Run Report" at bounding box center [808, 82] width 79 height 36
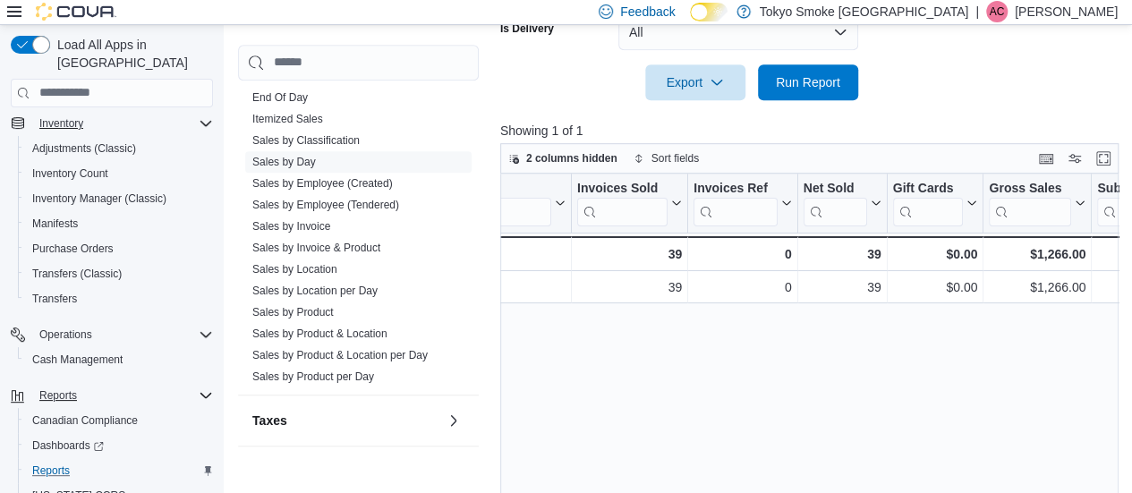
scroll to position [0, 0]
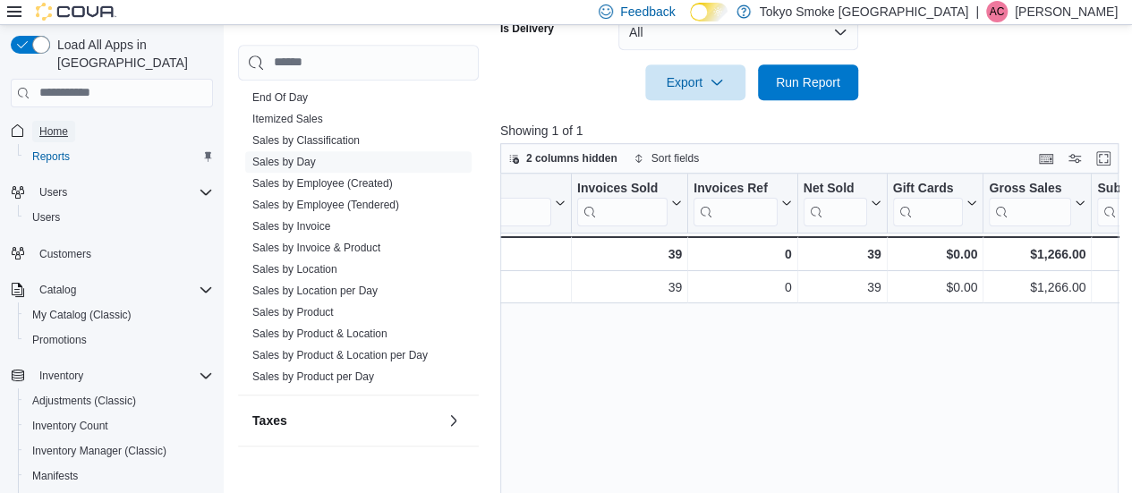
click at [66, 124] on span "Home" at bounding box center [53, 131] width 29 height 14
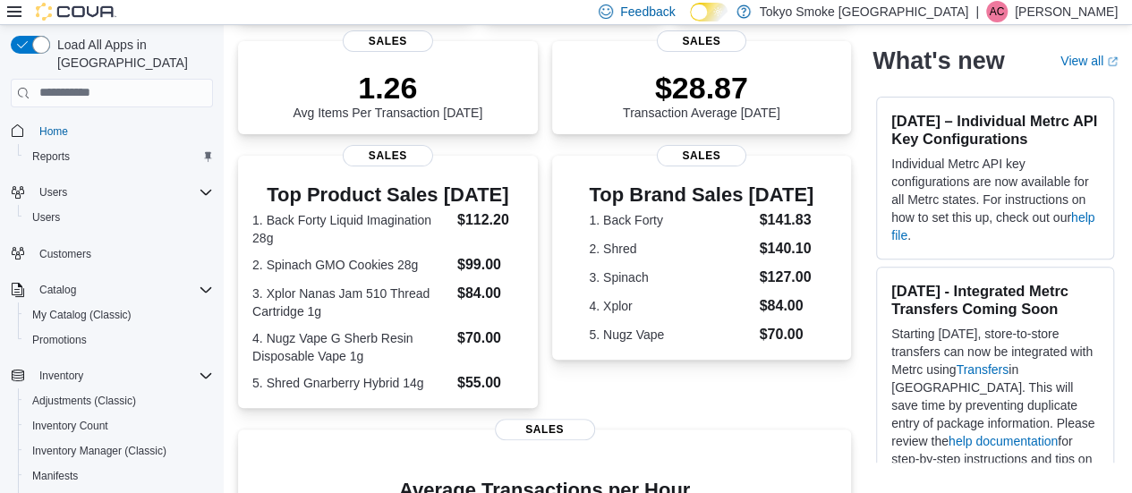
scroll to position [232, 0]
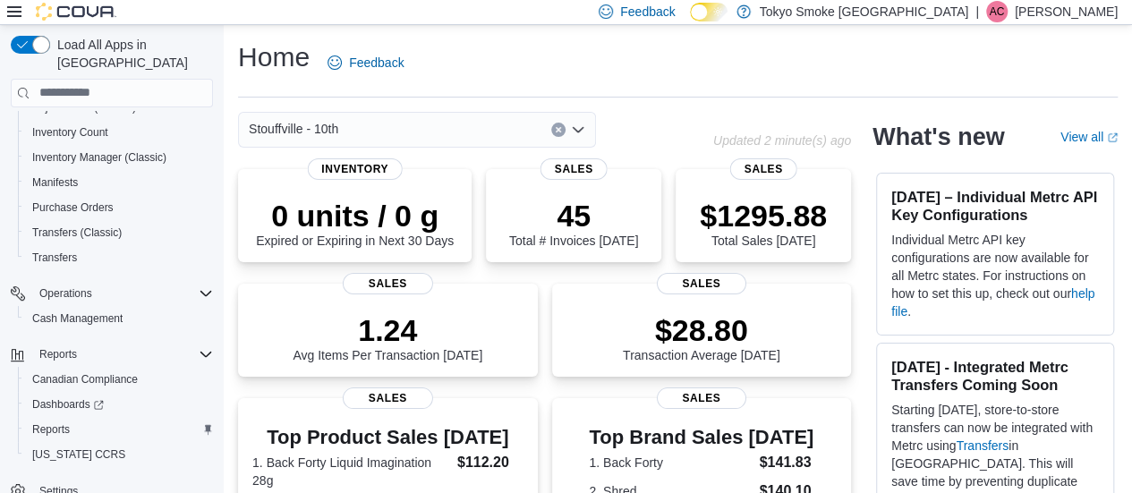
scroll to position [242, 0]
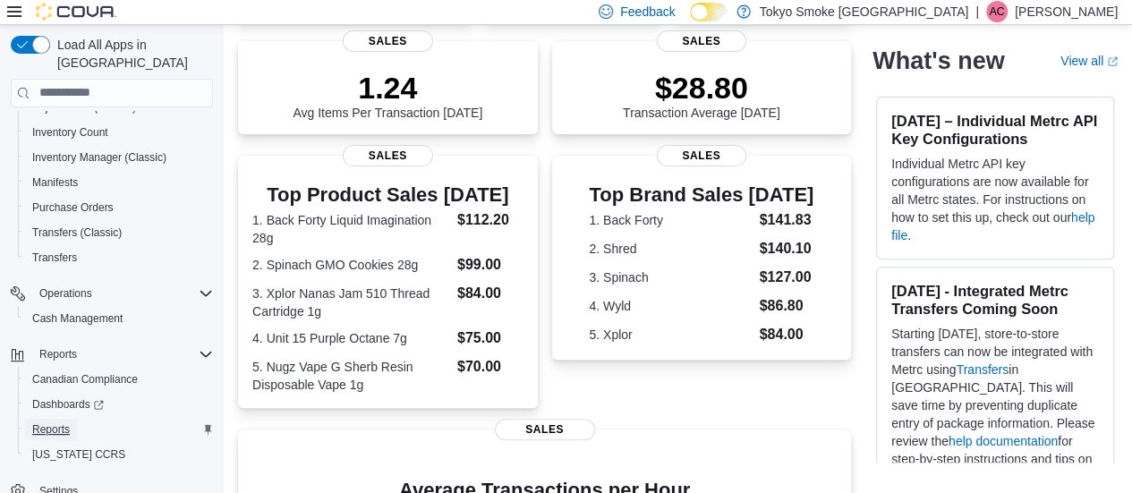
click at [41, 422] on span "Reports" at bounding box center [51, 429] width 38 height 14
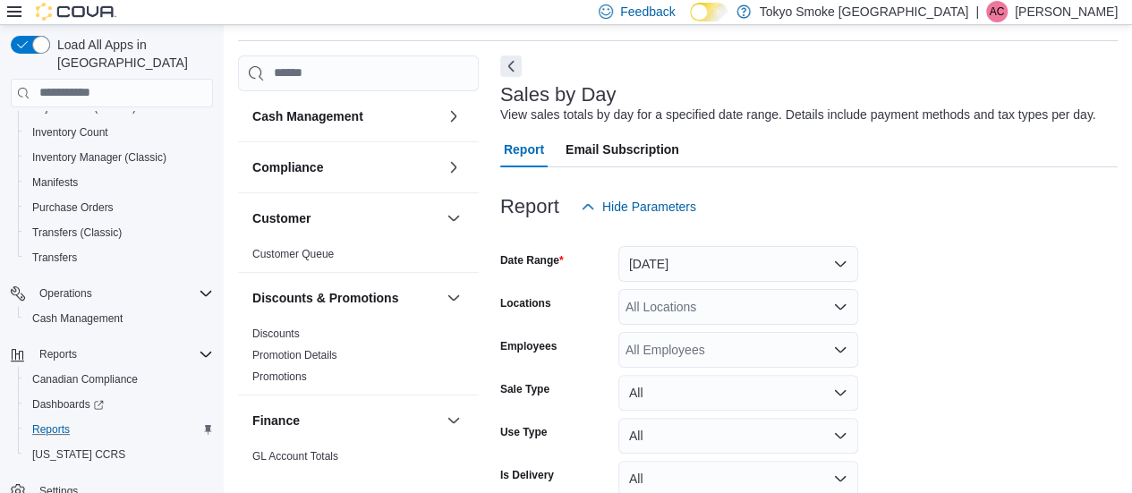
scroll to position [145, 0]
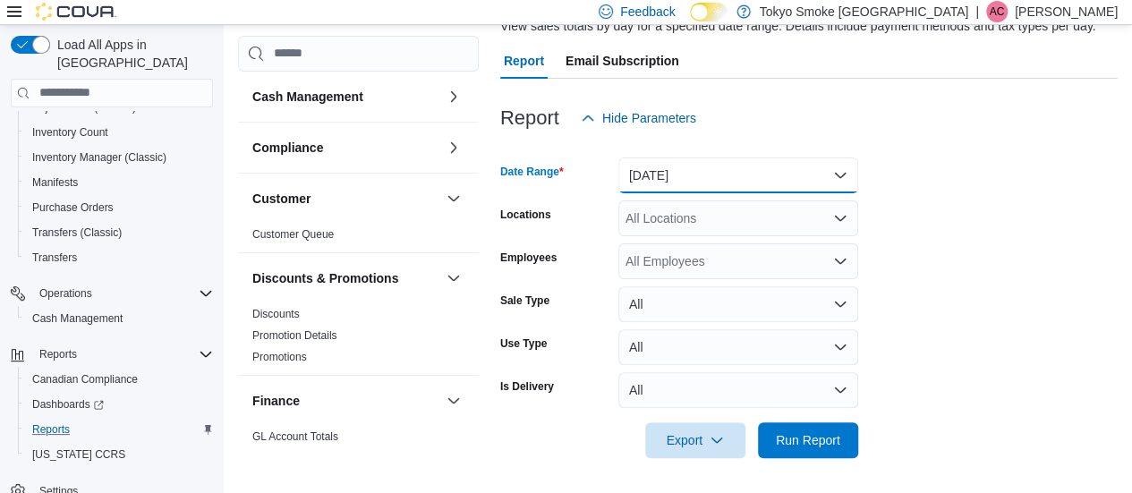
click at [717, 190] on button "[DATE]" at bounding box center [738, 175] width 240 height 36
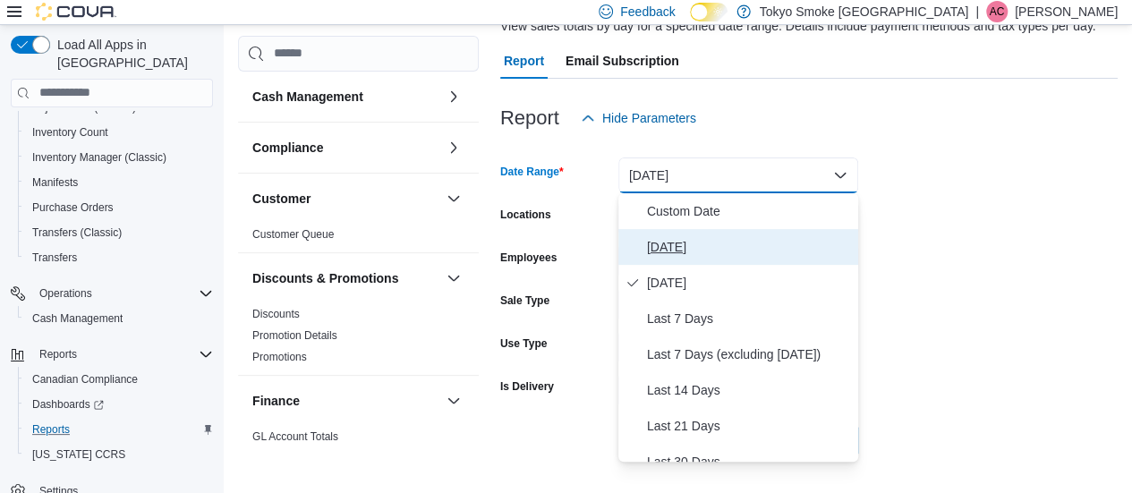
click at [676, 237] on span "[DATE]" at bounding box center [749, 246] width 204 height 21
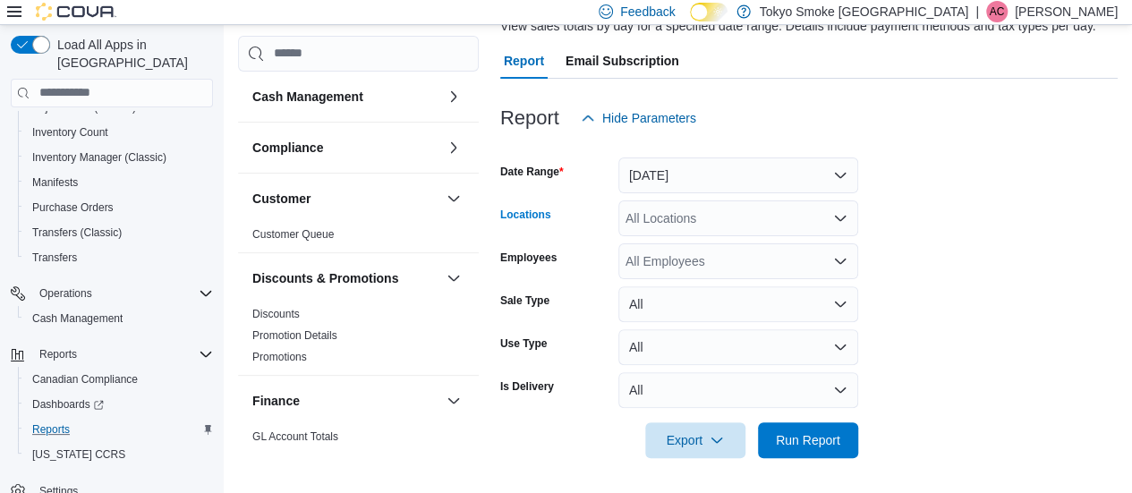
click at [650, 218] on div "All Locations" at bounding box center [738, 218] width 240 height 36
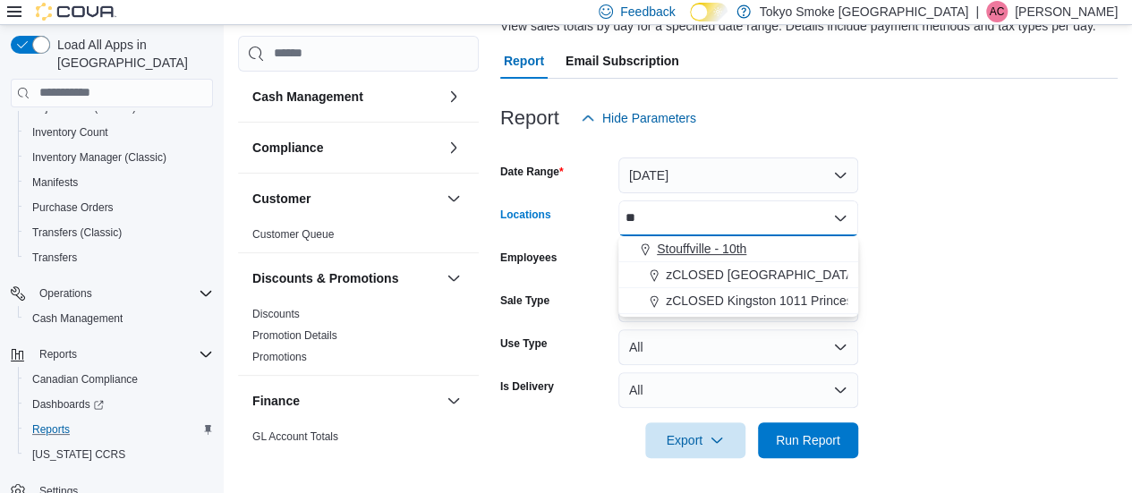
type input "**"
click at [662, 247] on span "Stouffville - 10th" at bounding box center [701, 249] width 89 height 18
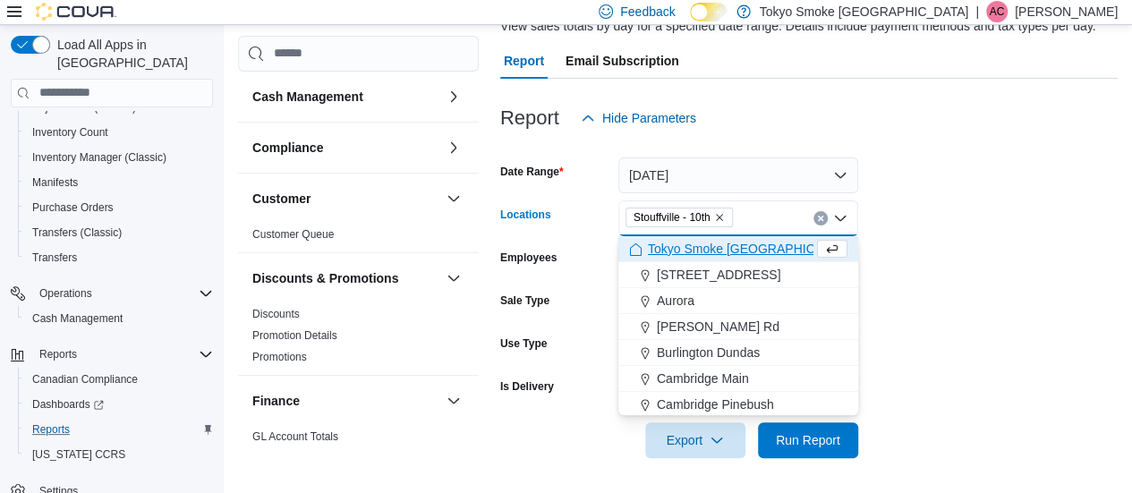
click at [1062, 347] on form "Date Range [DATE] Locations [GEOGRAPHIC_DATA] - 10th Combo box. Selected. [GEOG…" at bounding box center [808, 297] width 617 height 322
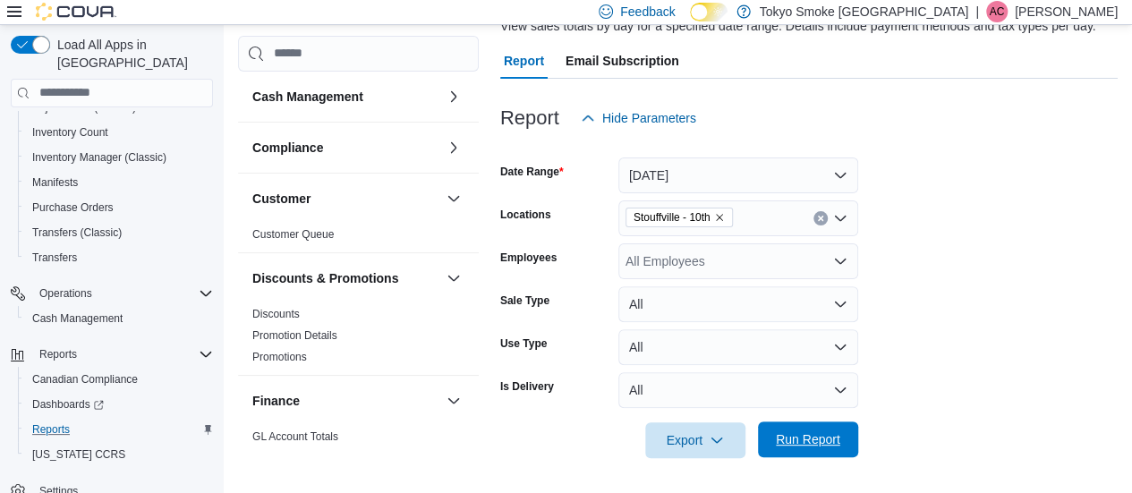
click at [789, 435] on span "Run Report" at bounding box center [808, 439] width 64 height 18
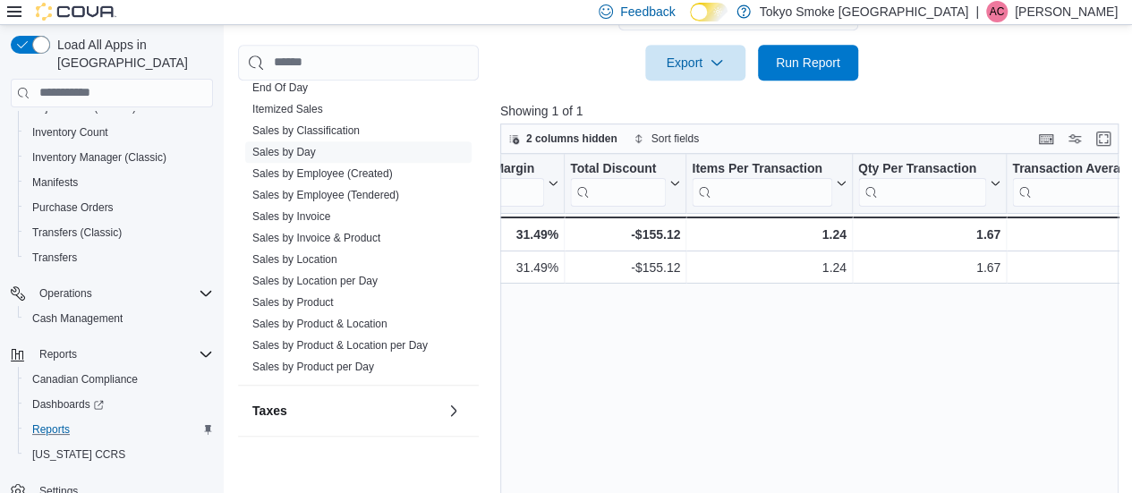
scroll to position [1086, 0]
click at [301, 214] on link "Sales by Invoice" at bounding box center [291, 216] width 78 height 13
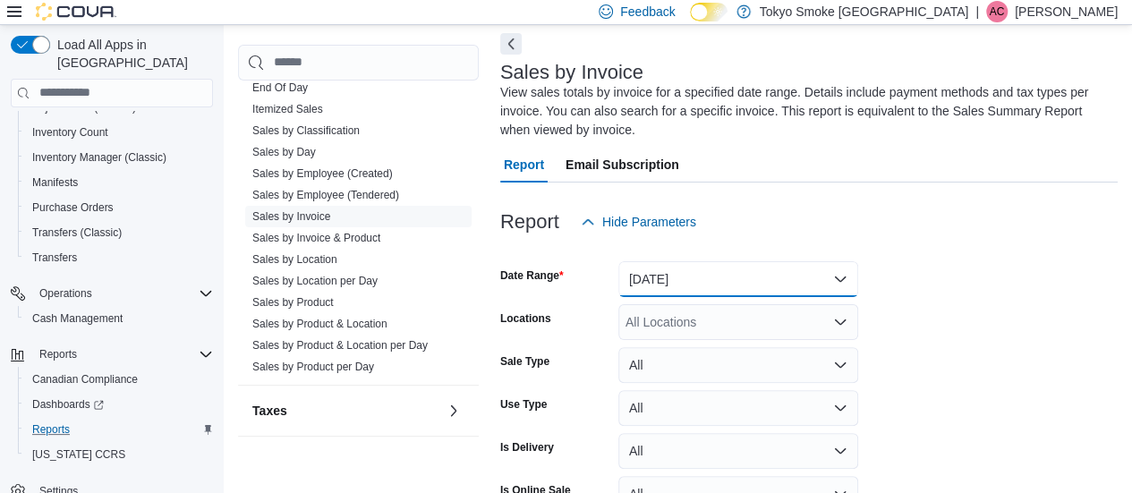
click at [756, 269] on button "[DATE]" at bounding box center [738, 279] width 240 height 36
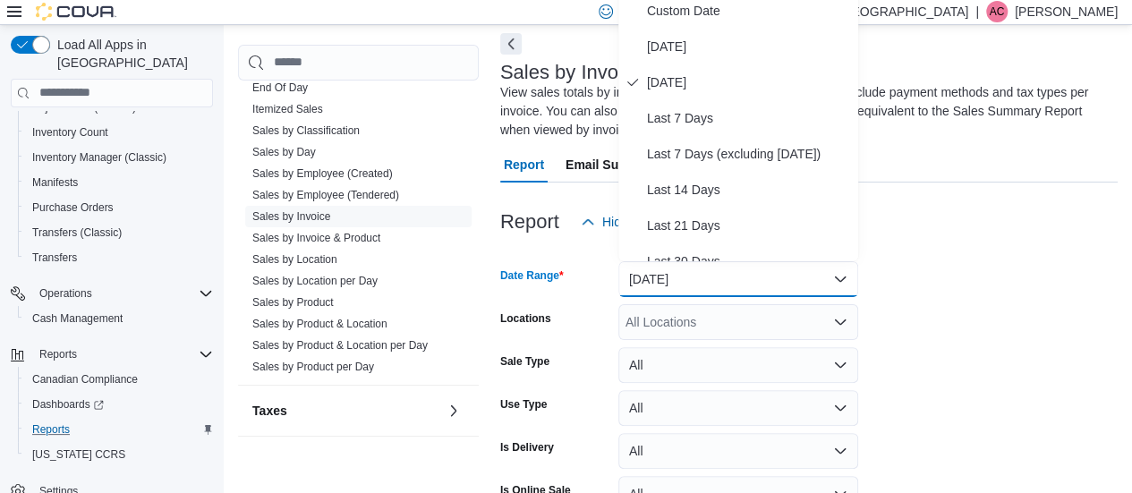
scroll to position [71, 0]
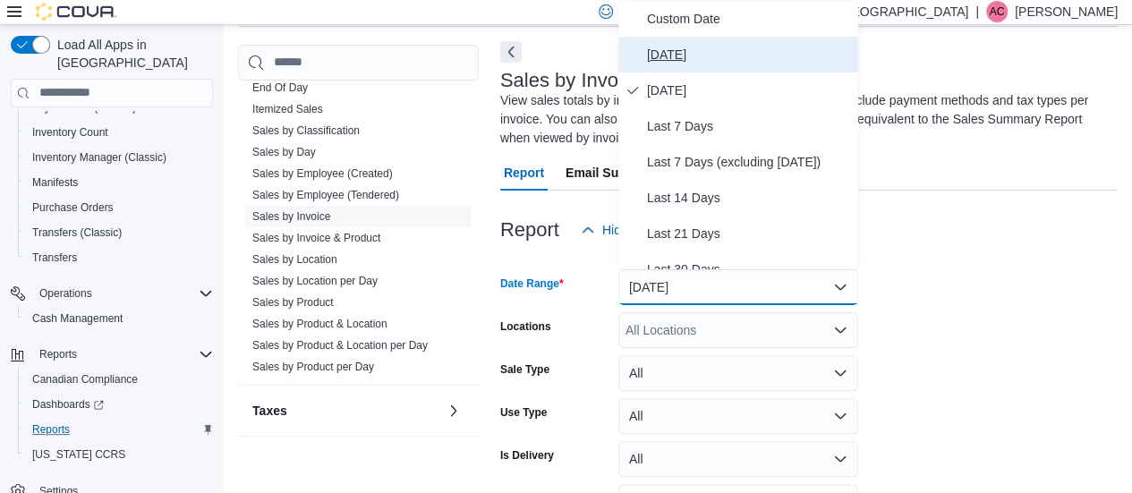
click at [662, 41] on button "[DATE]" at bounding box center [738, 55] width 240 height 36
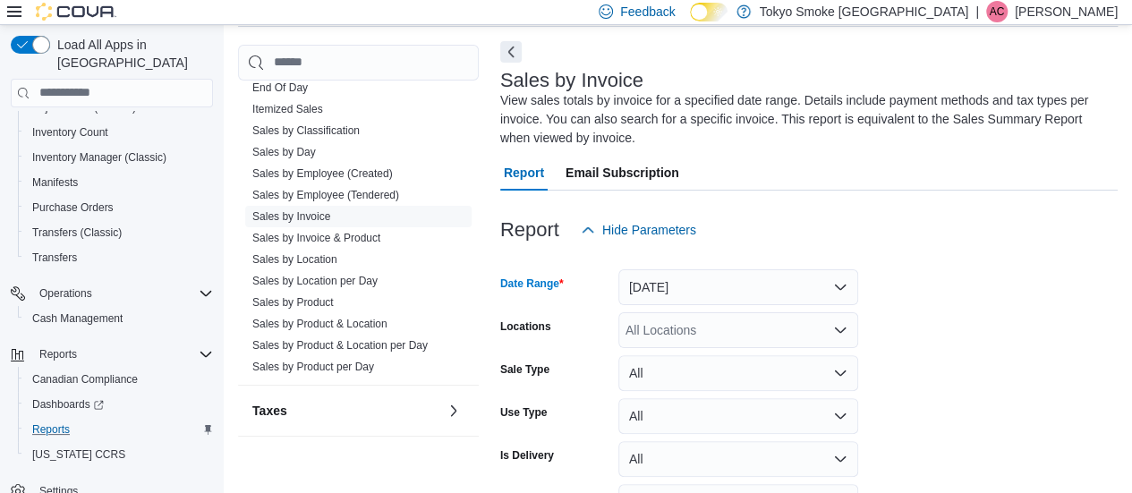
click at [685, 339] on div "All Locations" at bounding box center [738, 330] width 240 height 36
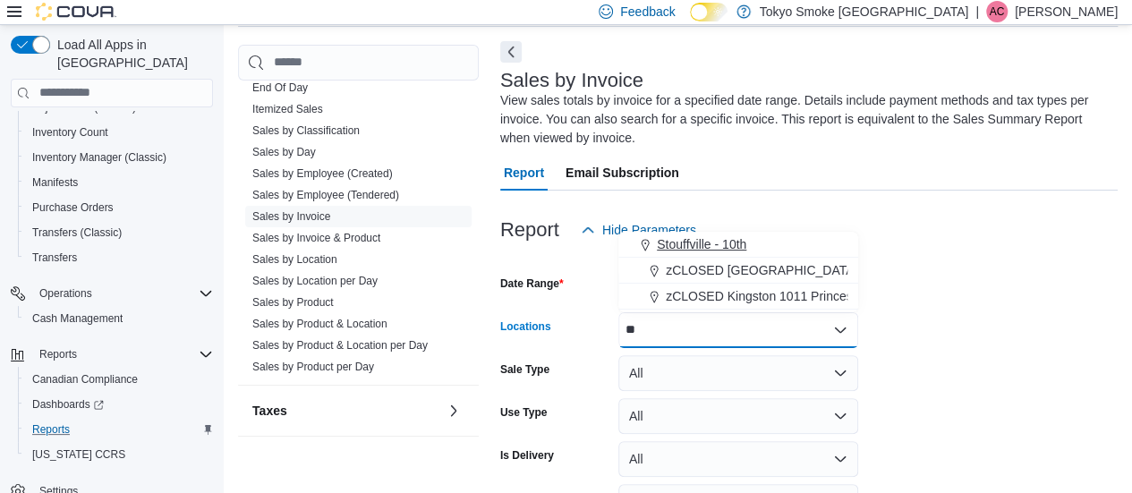
type input "**"
click at [700, 241] on span "Stouffville - 10th" at bounding box center [701, 244] width 89 height 18
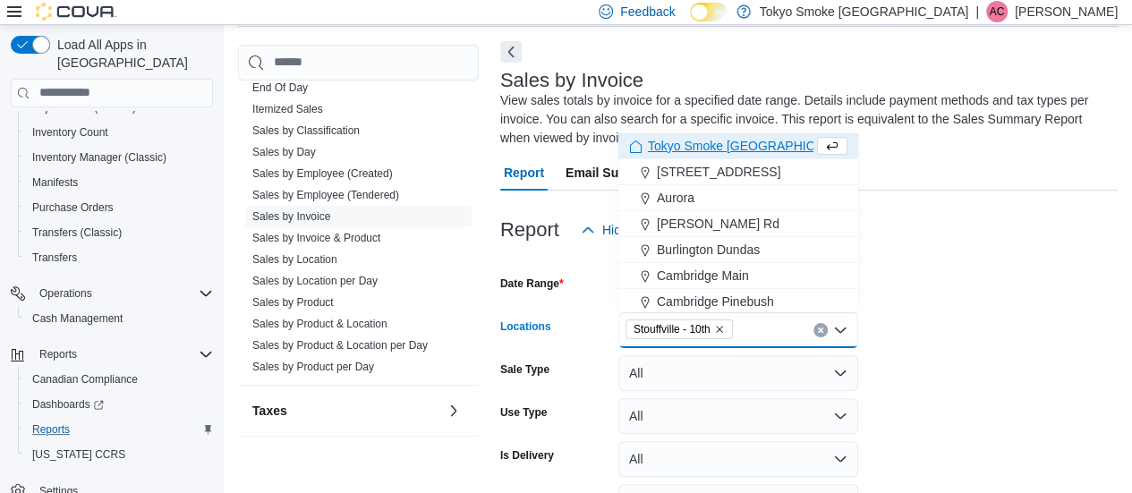
click at [890, 257] on div at bounding box center [808, 258] width 617 height 21
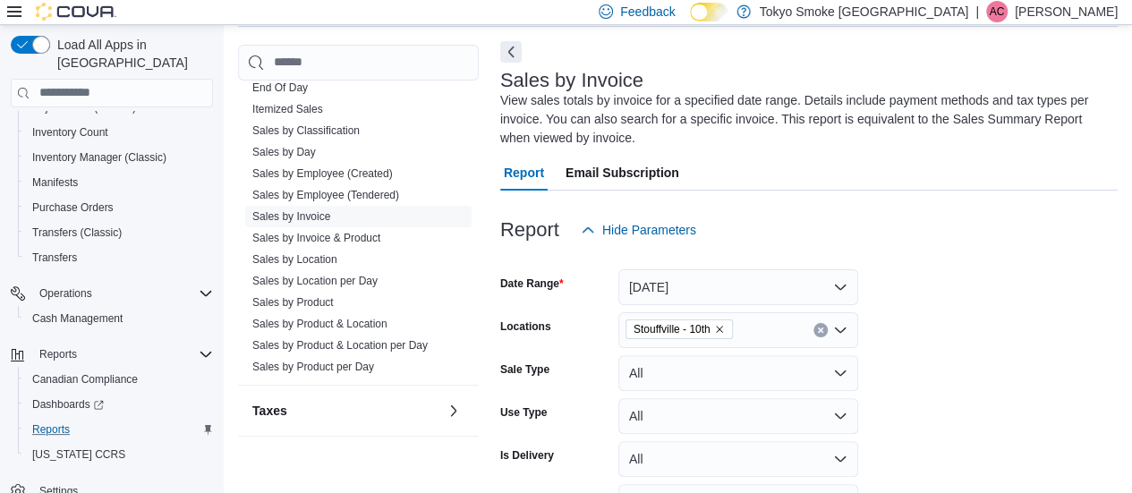
scroll to position [225, 0]
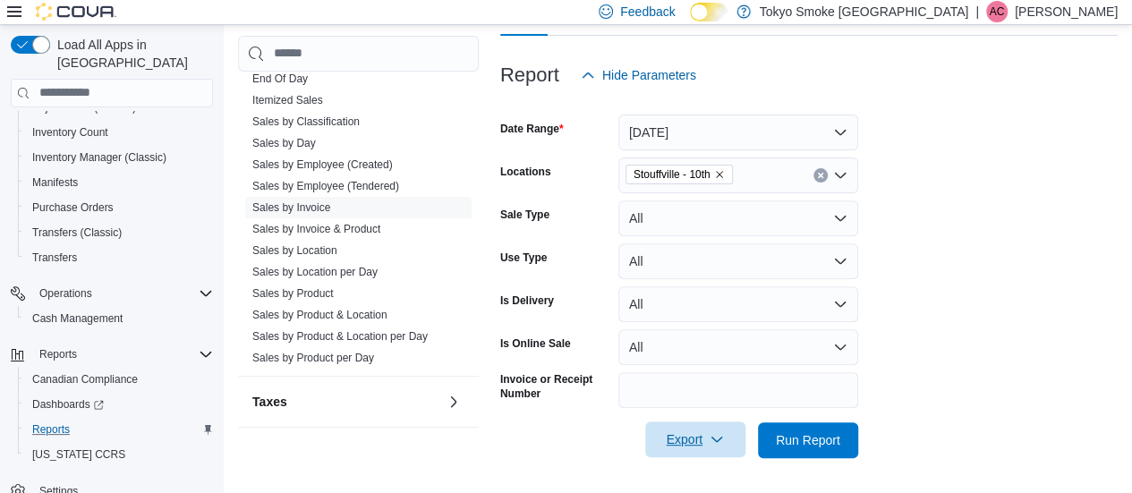
click at [658, 439] on span "Export" at bounding box center [695, 439] width 79 height 36
click at [1025, 359] on form "Date Range [DATE] Locations [GEOGRAPHIC_DATA] - 10th Sale Type All Use Type All…" at bounding box center [808, 275] width 617 height 365
click at [781, 457] on span "Run Report" at bounding box center [808, 440] width 79 height 36
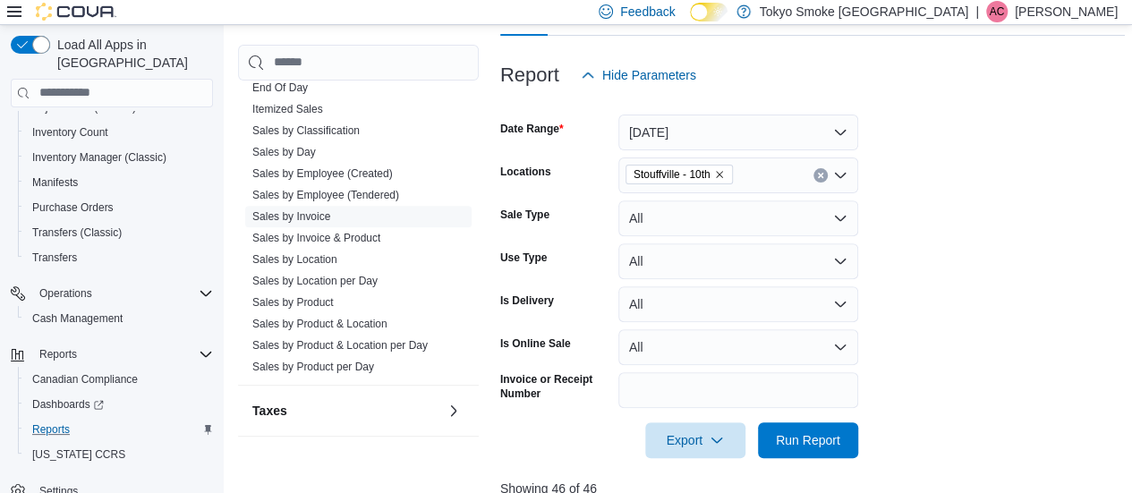
scroll to position [568, 0]
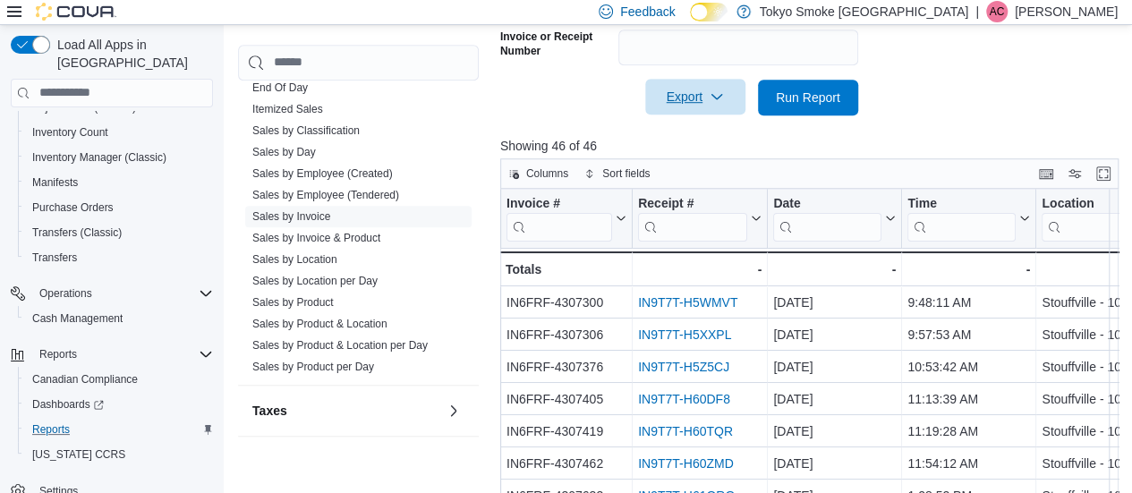
click at [679, 83] on span "Export" at bounding box center [695, 97] width 79 height 36
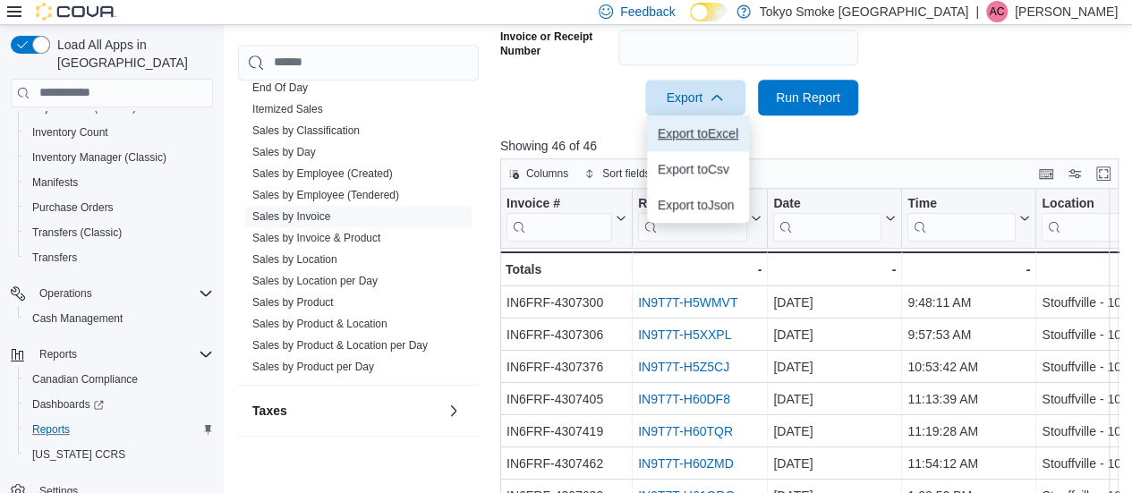
click at [707, 126] on span "Export to Excel" at bounding box center [698, 133] width 81 height 14
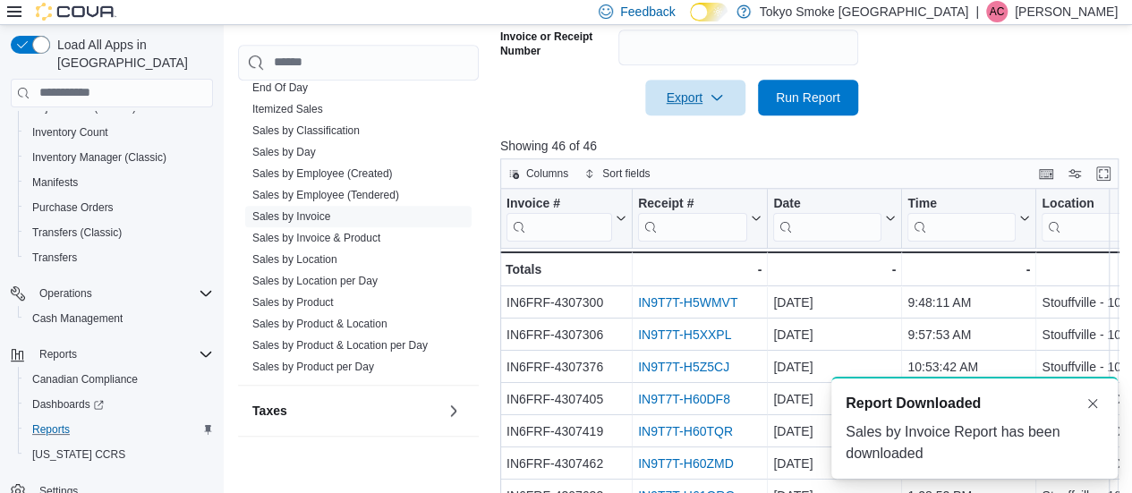
scroll to position [0, 0]
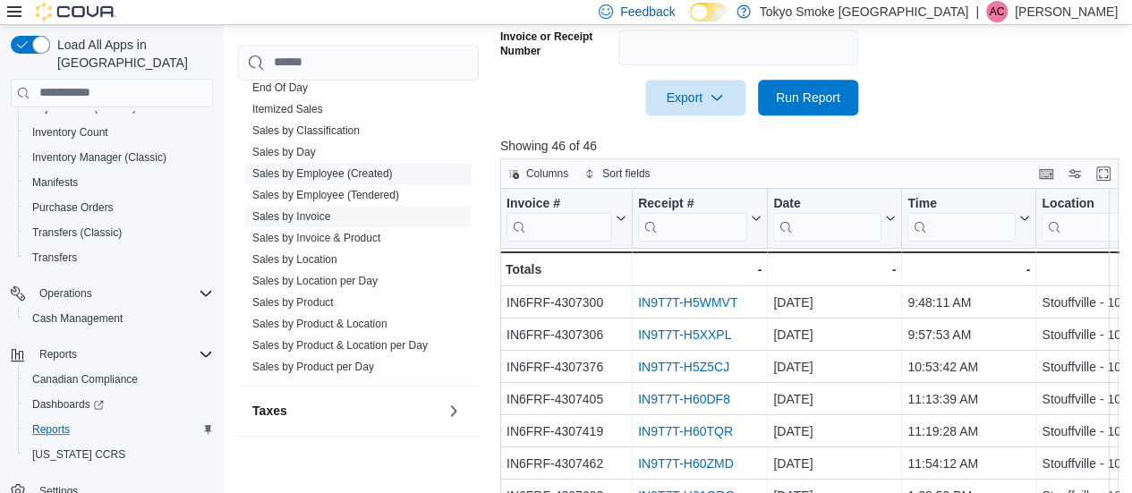
click at [304, 163] on span "Sales by Employee (Created)" at bounding box center [358, 173] width 226 height 21
click at [297, 153] on link "Sales by Day" at bounding box center [284, 152] width 64 height 13
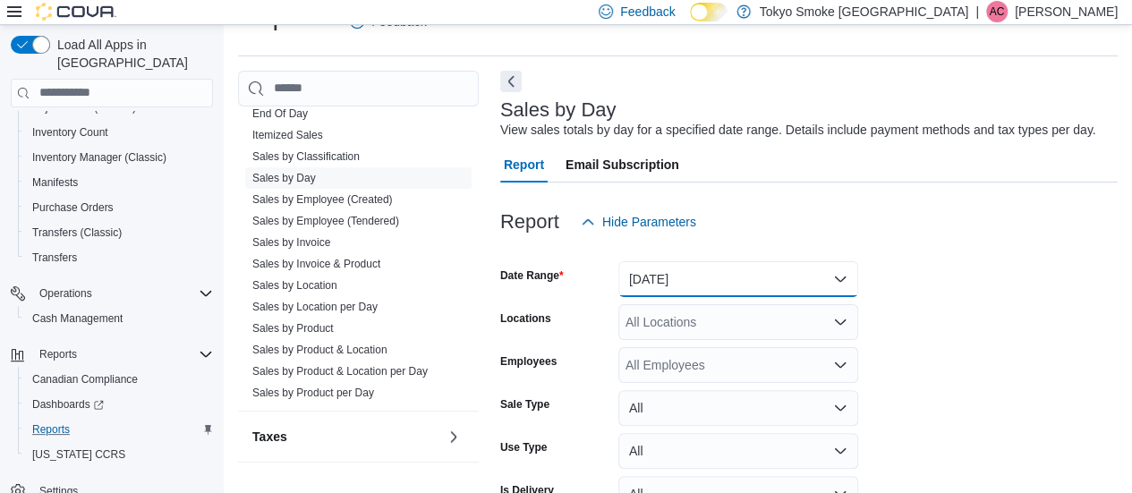
click at [647, 283] on button "[DATE]" at bounding box center [738, 279] width 240 height 36
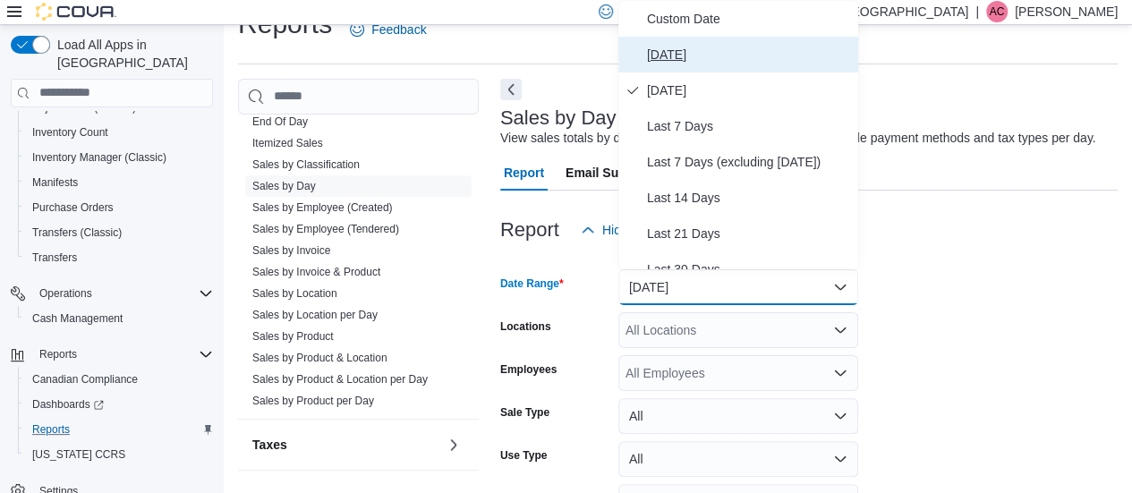
click at [668, 49] on span "[DATE]" at bounding box center [749, 54] width 204 height 21
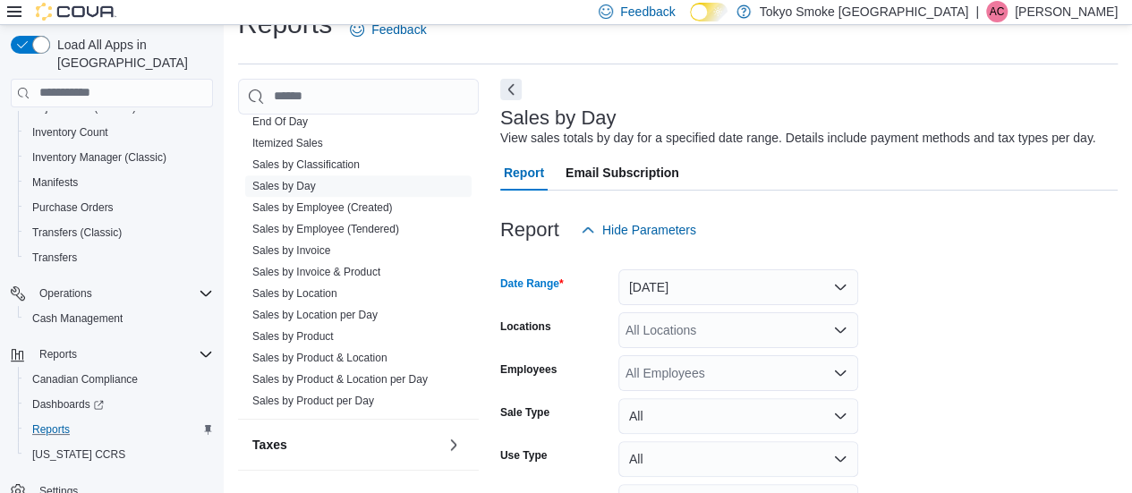
click at [688, 321] on div "All Locations" at bounding box center [738, 330] width 240 height 36
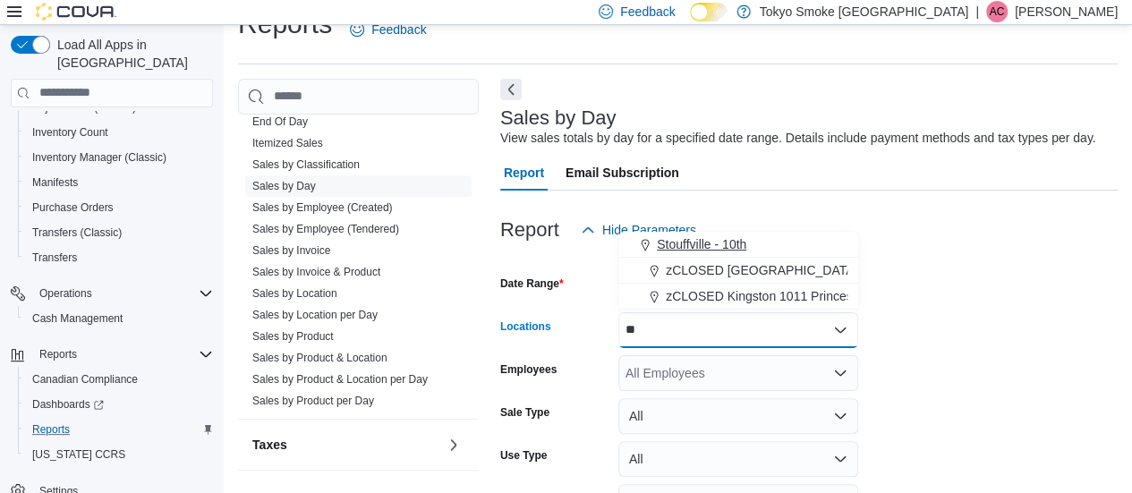
type input "**"
click at [702, 243] on span "Stouffville - 10th" at bounding box center [701, 244] width 89 height 18
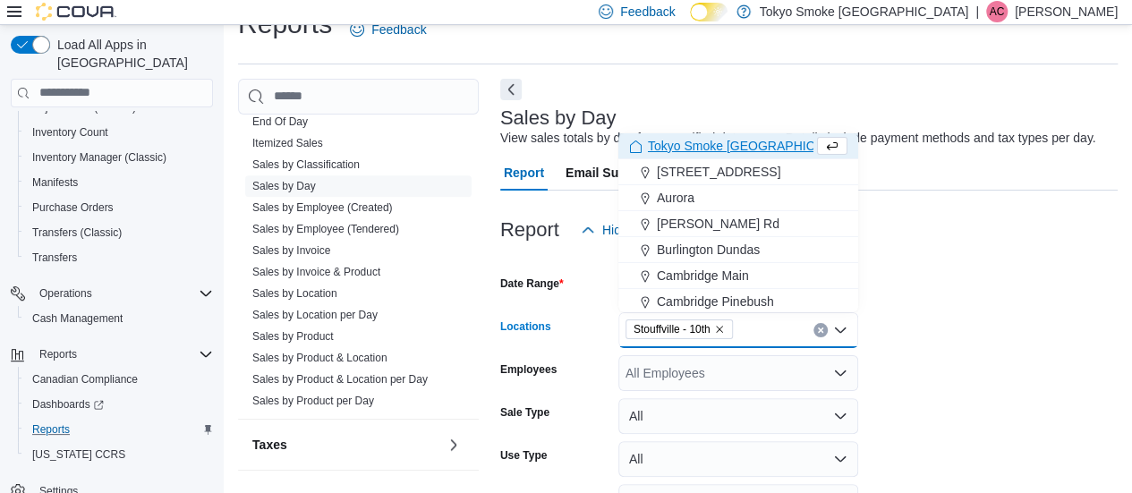
click at [1001, 261] on div at bounding box center [808, 258] width 617 height 21
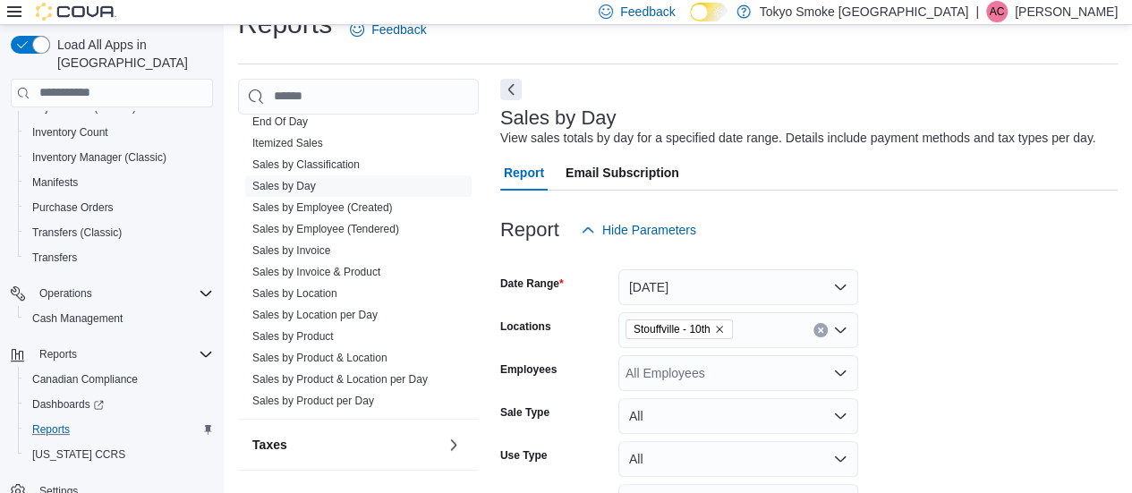
scroll to position [145, 0]
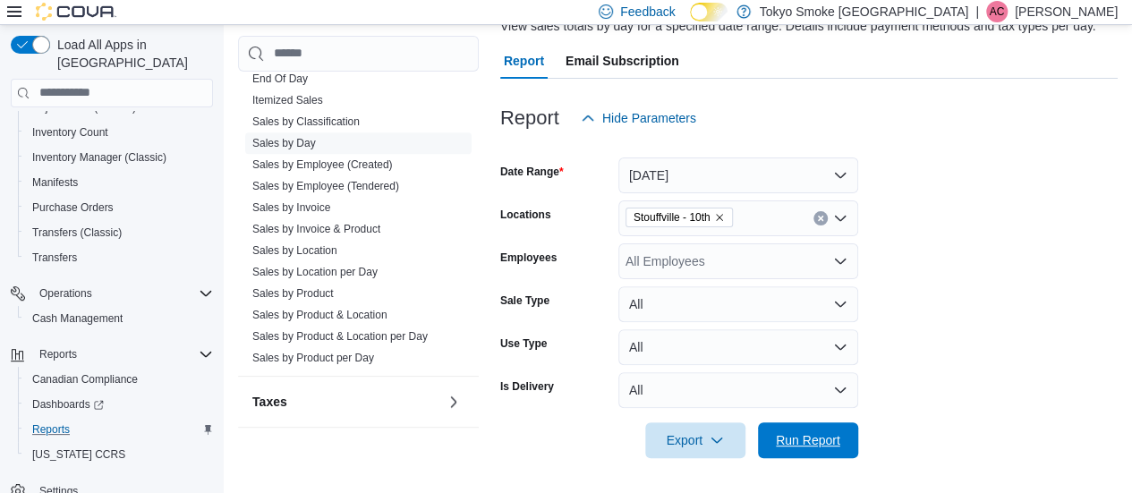
click at [802, 448] on span "Run Report" at bounding box center [808, 440] width 79 height 36
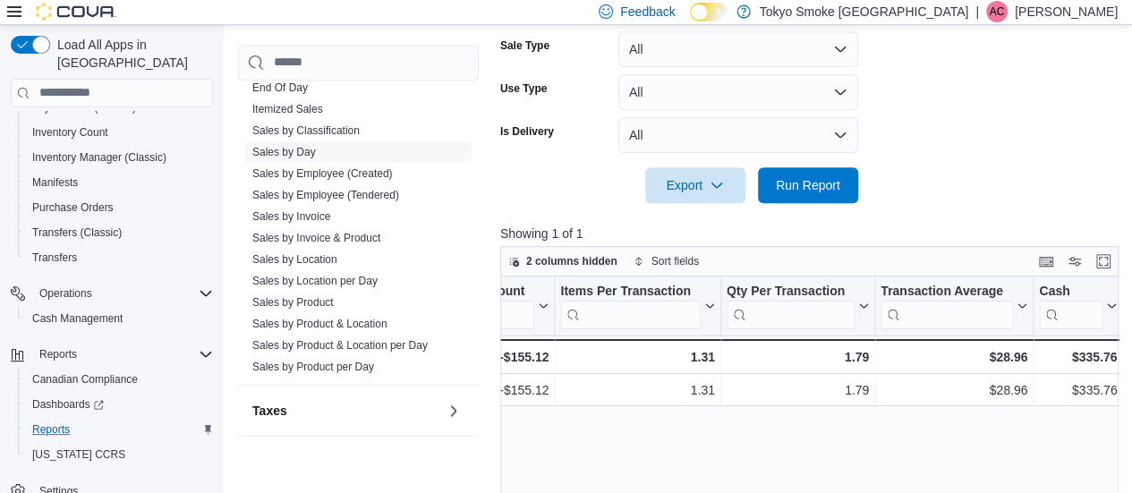
scroll to position [0, 1352]
